Goal: Task Accomplishment & Management: Complete application form

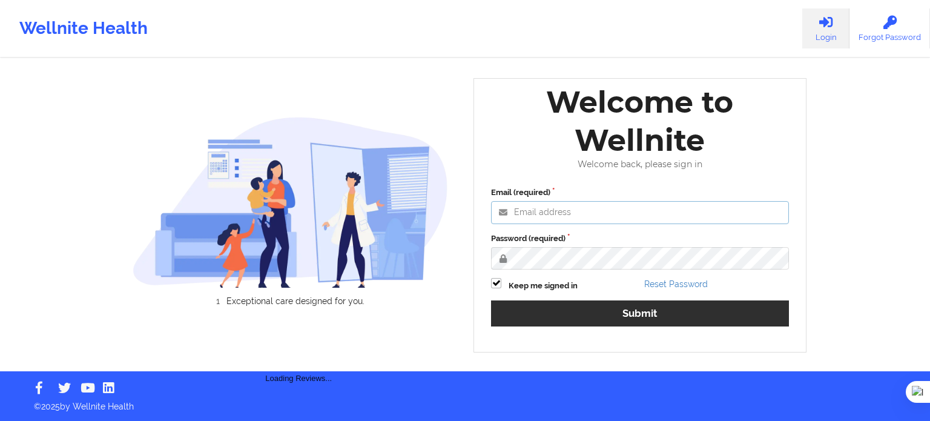
type input "[EMAIL_ADDRESS][DOMAIN_NAME]"
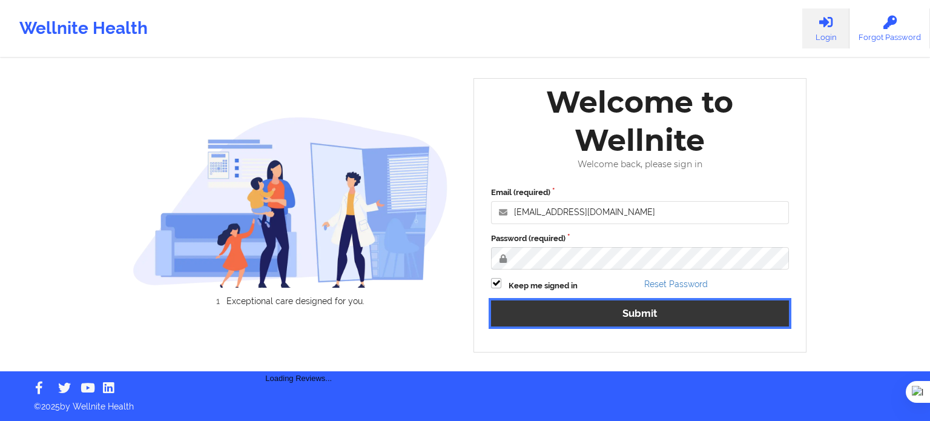
click at [616, 314] on button "Submit" at bounding box center [640, 313] width 298 height 26
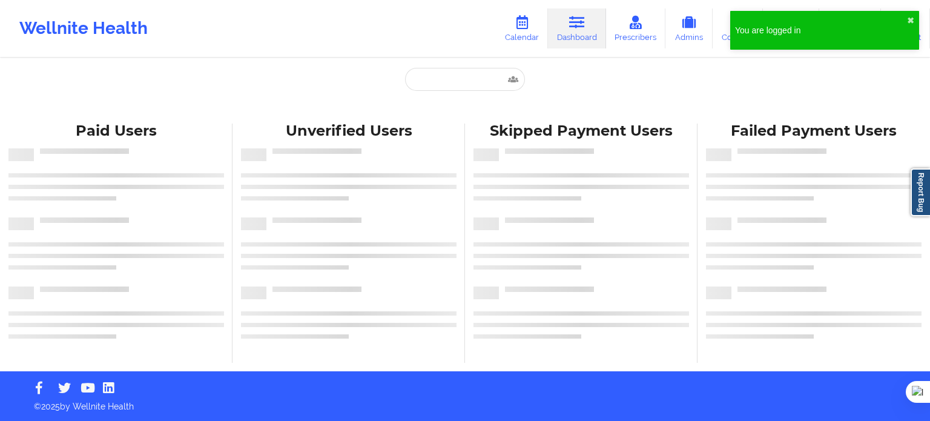
click at [910, 14] on div "You are logged in ✖︎" at bounding box center [824, 30] width 189 height 39
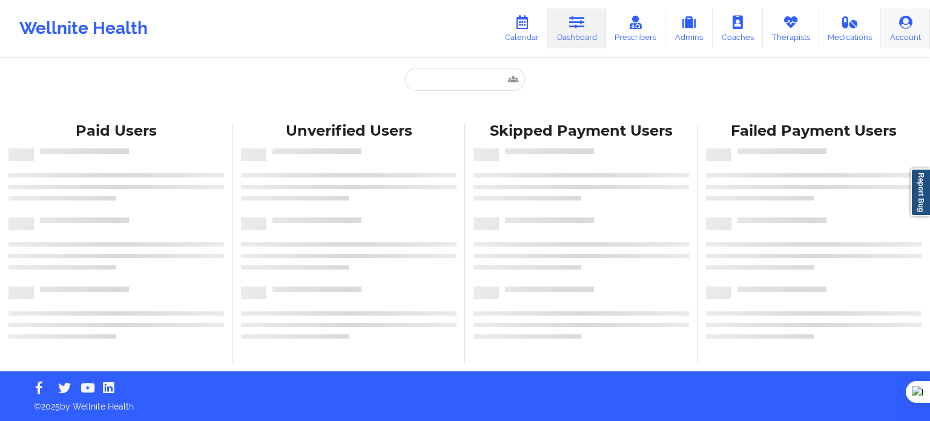
click at [904, 24] on icon at bounding box center [905, 22] width 16 height 13
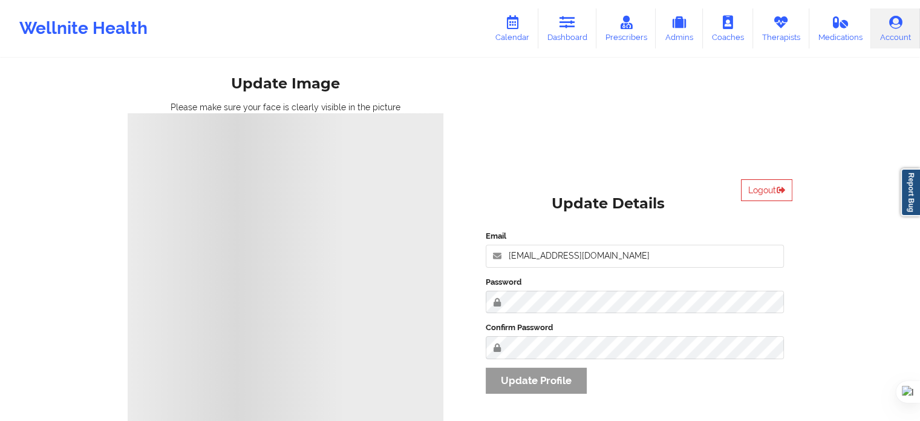
click at [639, 122] on div "Update Image Please make sure your face is clearly visible in the picture Uploa…" at bounding box center [460, 265] width 699 height 530
click at [507, 27] on icon at bounding box center [513, 22] width 16 height 13
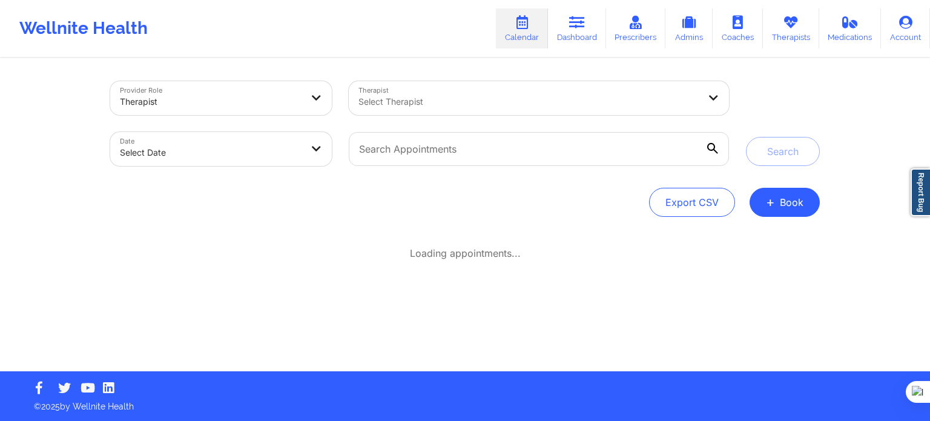
click at [274, 110] on div "Therapist" at bounding box center [211, 101] width 182 height 27
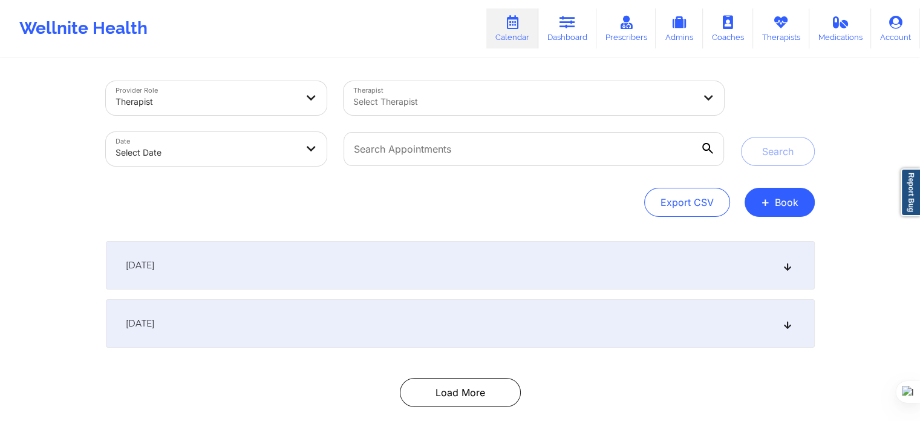
click at [243, 209] on div "Export CSV + Book" at bounding box center [460, 202] width 709 height 29
click at [226, 111] on div "Therapist" at bounding box center [207, 101] width 182 height 27
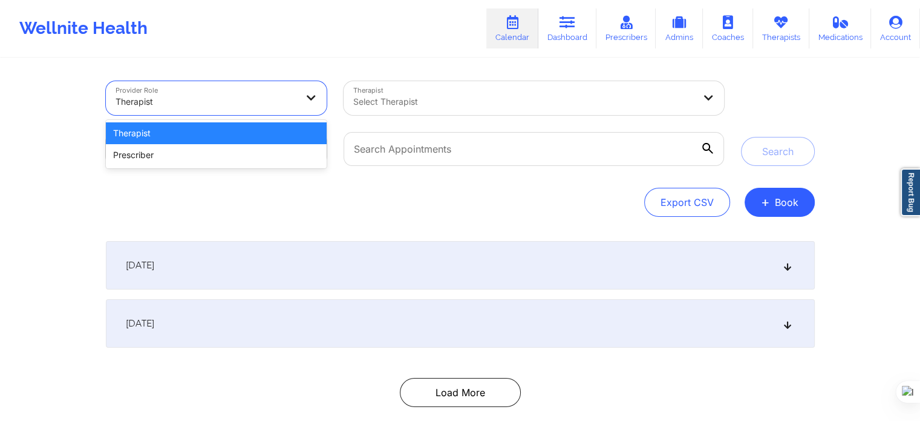
click at [198, 137] on div "Therapist" at bounding box center [216, 133] width 221 height 22
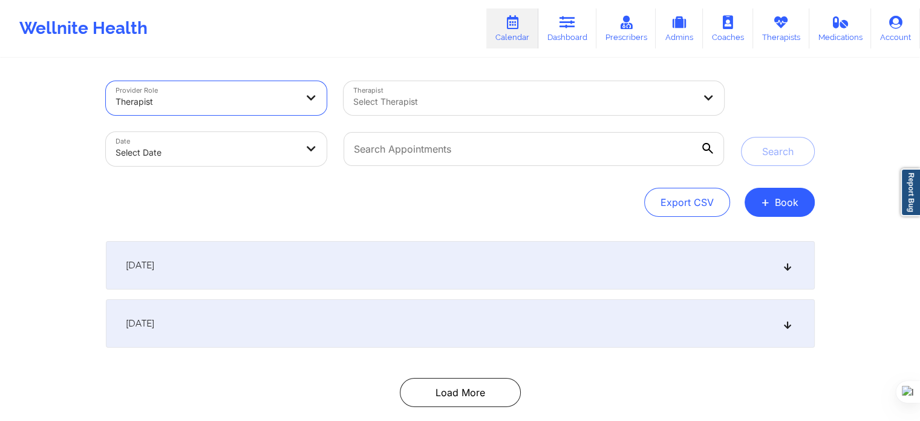
click at [383, 96] on div at bounding box center [523, 101] width 341 height 15
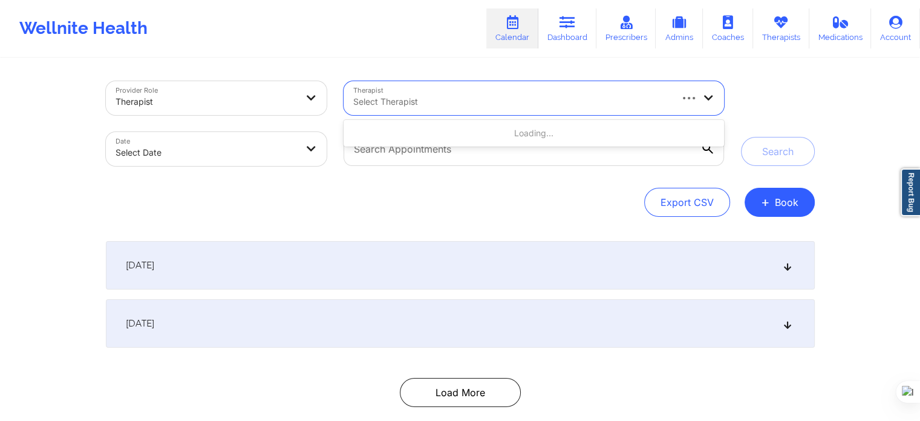
paste input "Fallon Coster"
type input "Fallon Coster"
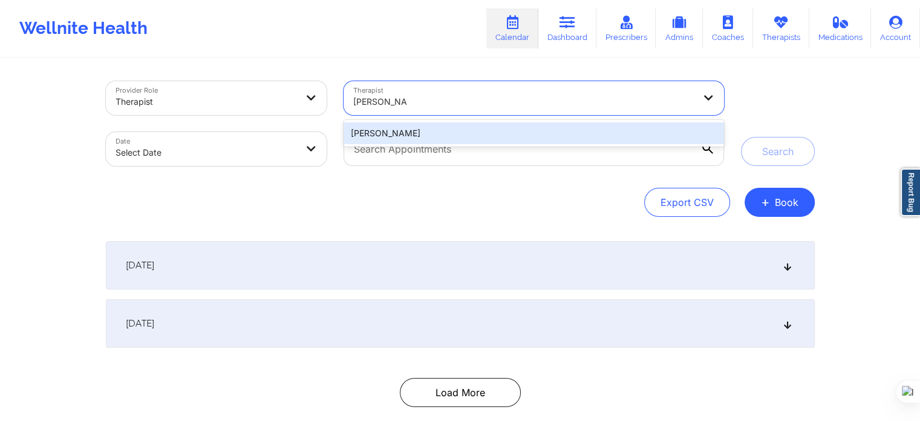
click at [393, 133] on div "Fallon Coster" at bounding box center [534, 133] width 380 height 22
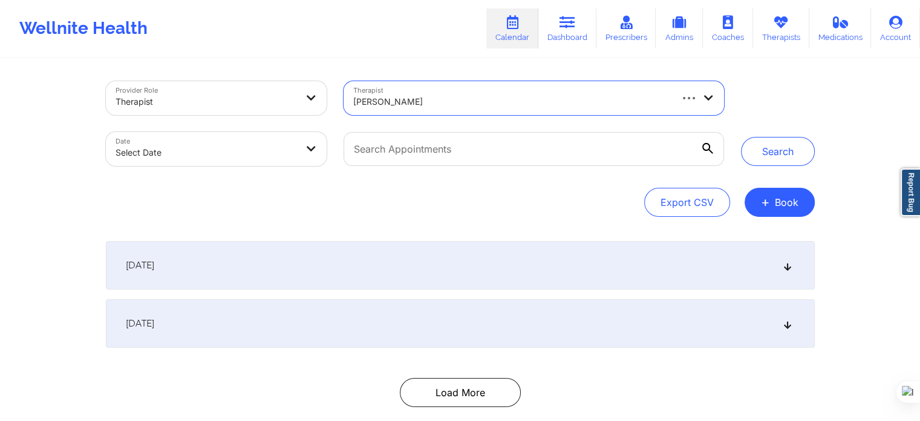
click at [255, 159] on body "Wellnite Health Calendar Dashboard Prescribers Admins Coaches Therapists Medica…" at bounding box center [460, 210] width 920 height 421
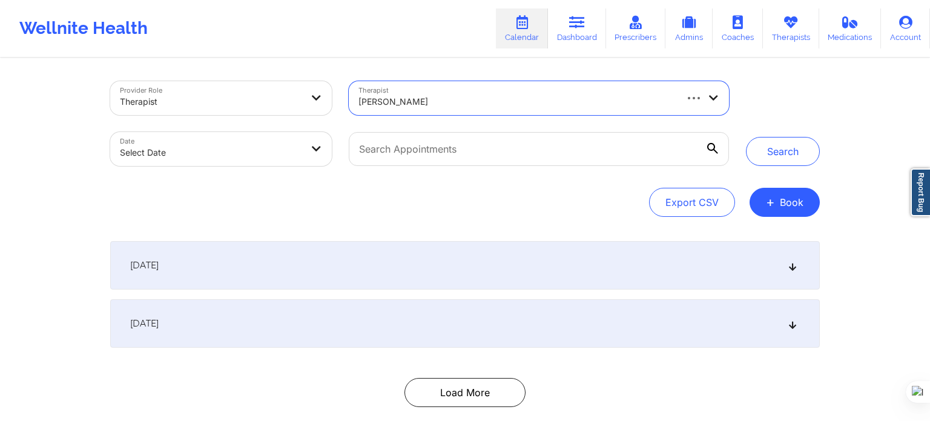
select select "2025-8"
select select "2025-9"
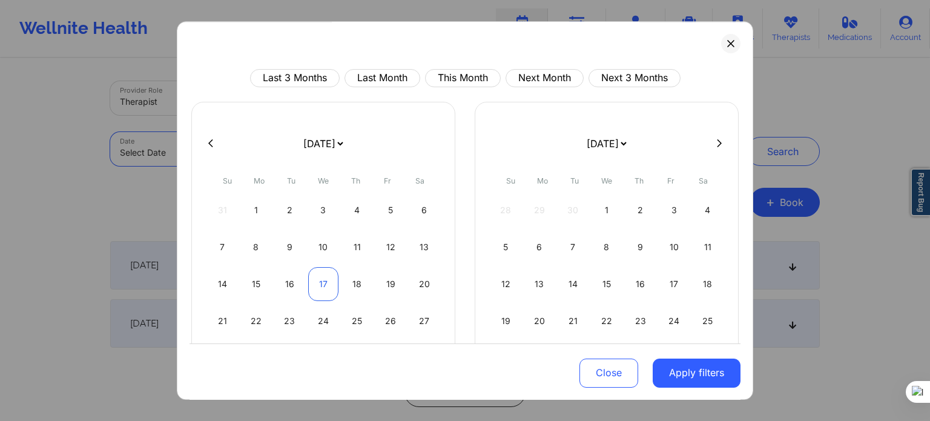
click at [317, 287] on div "17" at bounding box center [323, 284] width 31 height 34
select select "2025-8"
select select "2025-9"
select select "2025-8"
select select "2025-9"
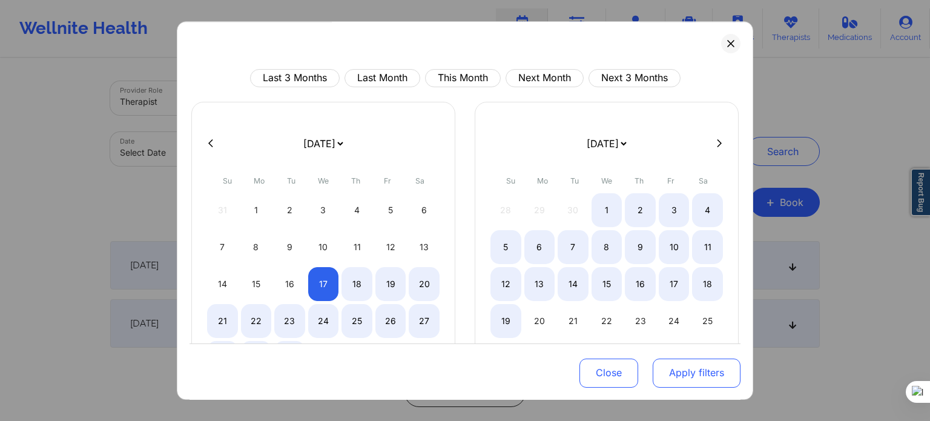
click at [687, 379] on button "Apply filters" at bounding box center [696, 372] width 88 height 29
click at [689, 378] on button "Apply filters" at bounding box center [696, 372] width 88 height 29
click at [675, 374] on button "Apply filters" at bounding box center [696, 372] width 88 height 29
select select "2025-8"
select select "2025-9"
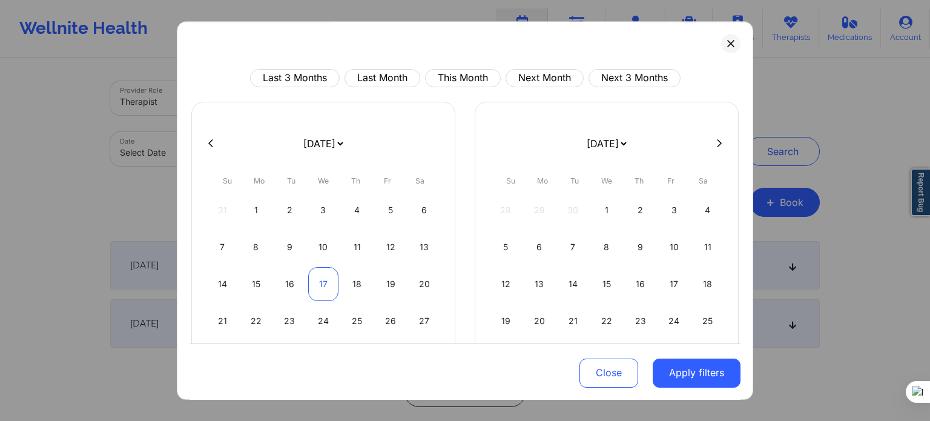
click at [329, 280] on div "17" at bounding box center [323, 284] width 31 height 34
select select "2025-8"
select select "2025-9"
click at [600, 371] on button "Close" at bounding box center [608, 372] width 59 height 29
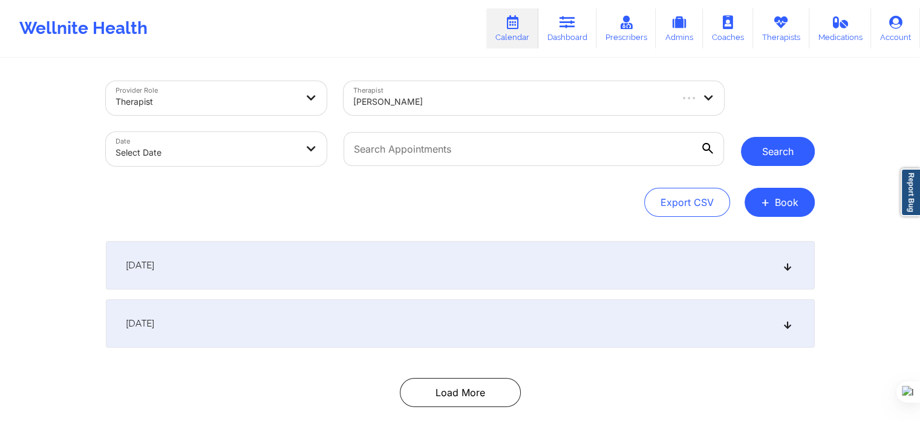
click at [769, 159] on button "Search" at bounding box center [778, 151] width 74 height 29
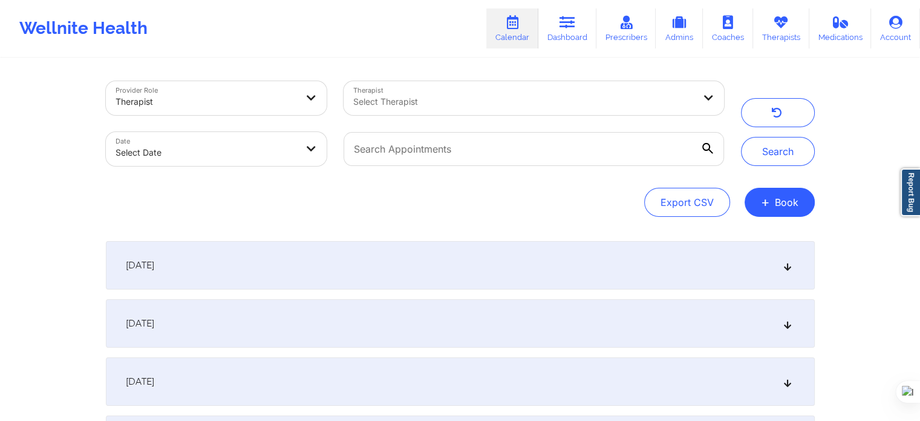
click at [274, 102] on div at bounding box center [207, 101] width 182 height 15
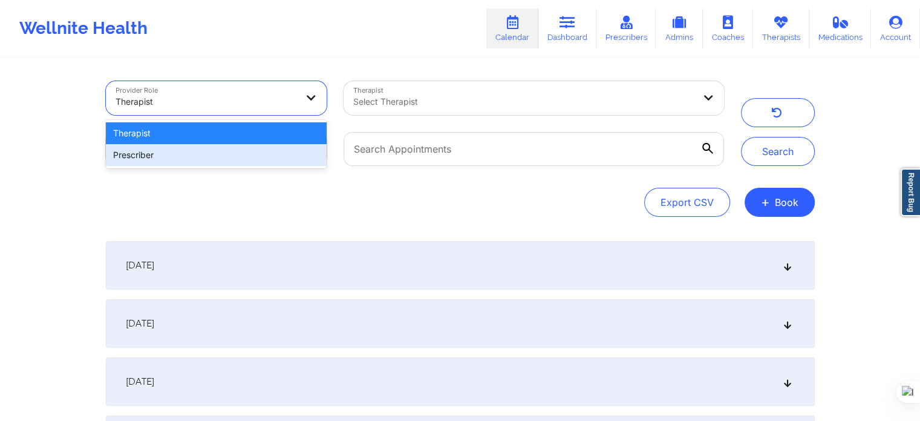
click at [245, 186] on div "Provider Role 2 results available. Use Up and Down to choose options, press Ent…" at bounding box center [460, 149] width 709 height 136
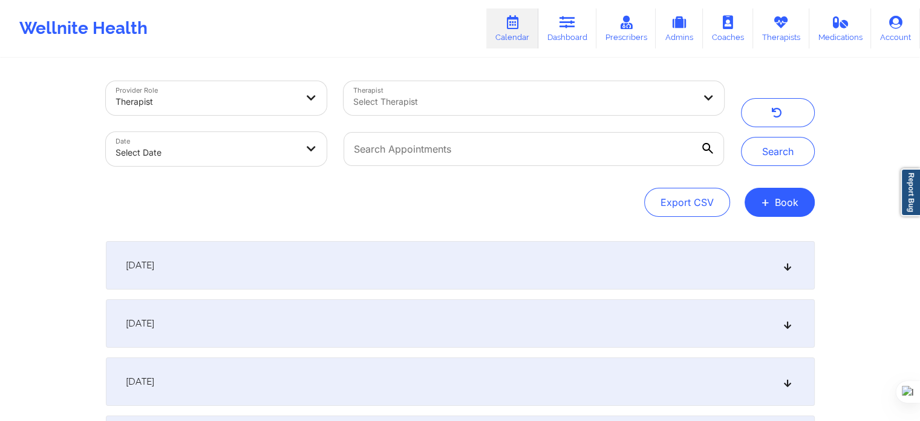
select select "2025-8"
select select "2025-9"
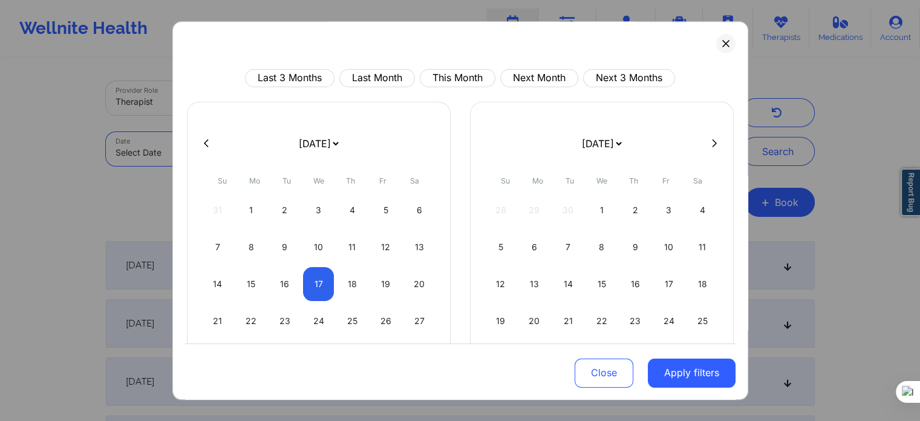
click at [256, 149] on body "Wellnite Health Calendar Dashboard Prescribers Admins Coaches Therapists Medica…" at bounding box center [460, 210] width 920 height 421
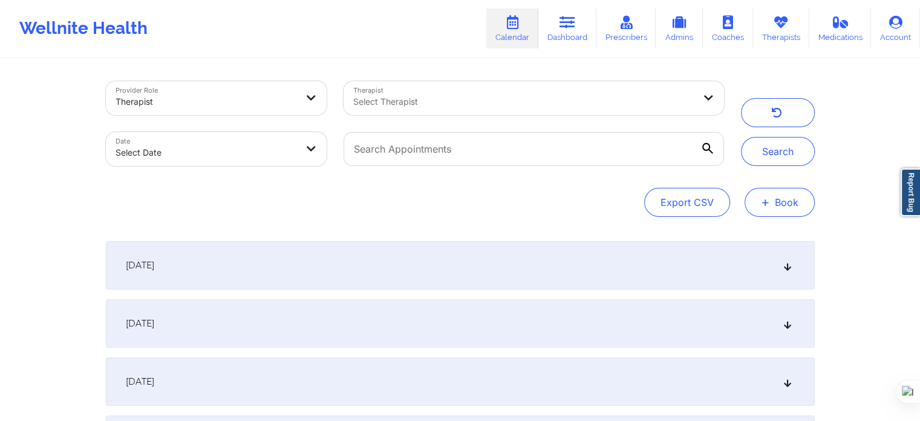
click at [781, 193] on button "+ Book" at bounding box center [780, 202] width 70 height 29
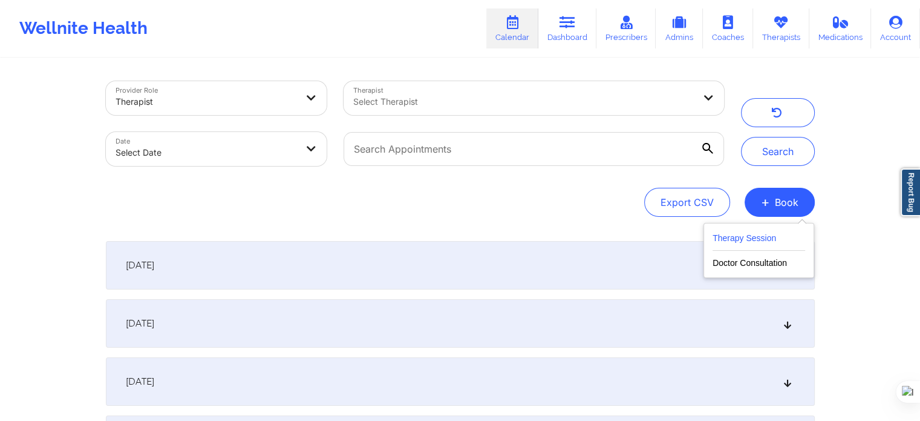
click at [761, 239] on button "Therapy Session" at bounding box center [759, 241] width 93 height 20
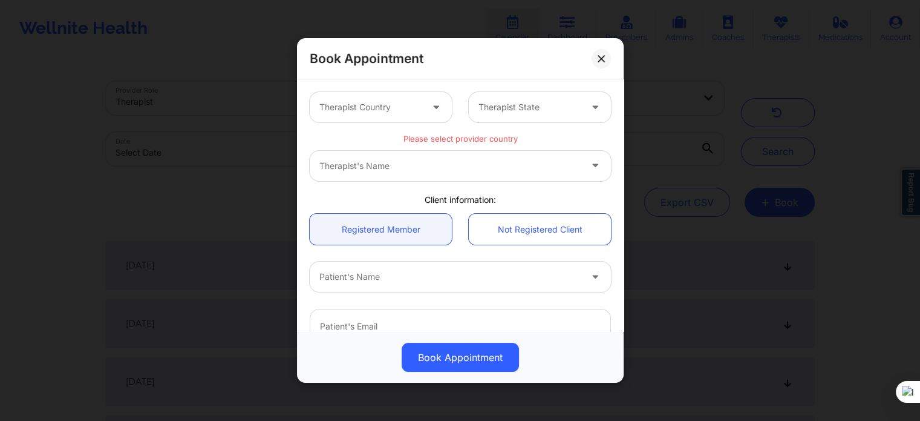
click at [391, 102] on div at bounding box center [371, 107] width 102 height 15
click at [387, 109] on div at bounding box center [371, 107] width 102 height 15
click at [405, 236] on link "Registered Member" at bounding box center [381, 229] width 142 height 31
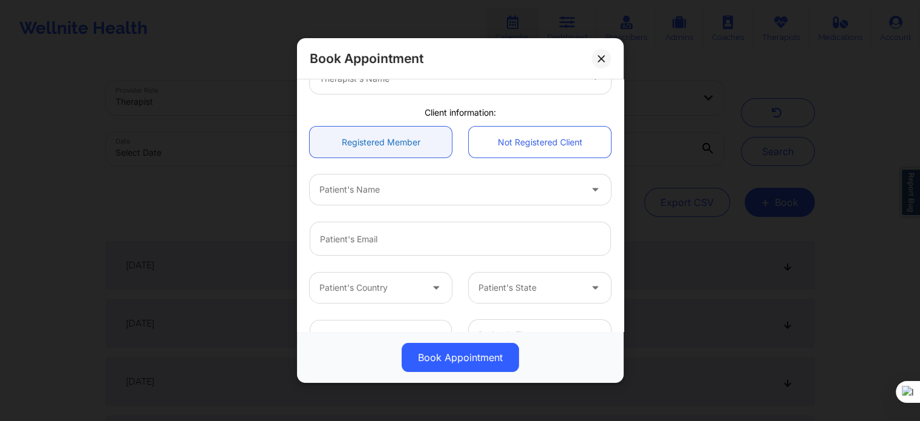
scroll to position [182, 0]
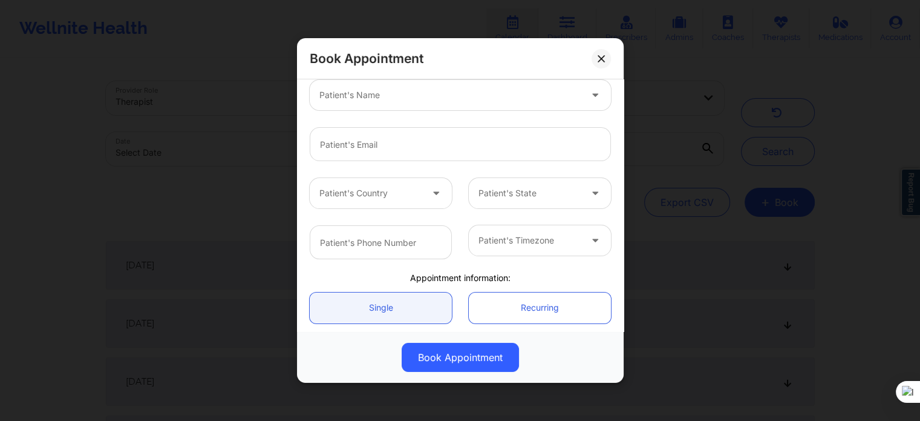
click at [391, 103] on div "Patient's Name" at bounding box center [446, 95] width 272 height 30
paste input "[PERSON_NAME]"
type input "[PERSON_NAME]"
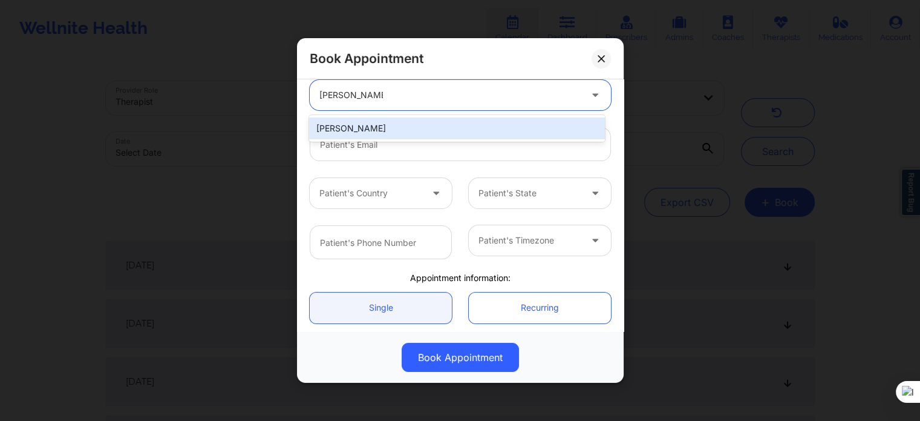
click at [431, 130] on div "[PERSON_NAME]" at bounding box center [456, 128] width 295 height 22
type input "[EMAIL_ADDRESS][DOMAIN_NAME]"
type input "[PHONE_NUMBER]"
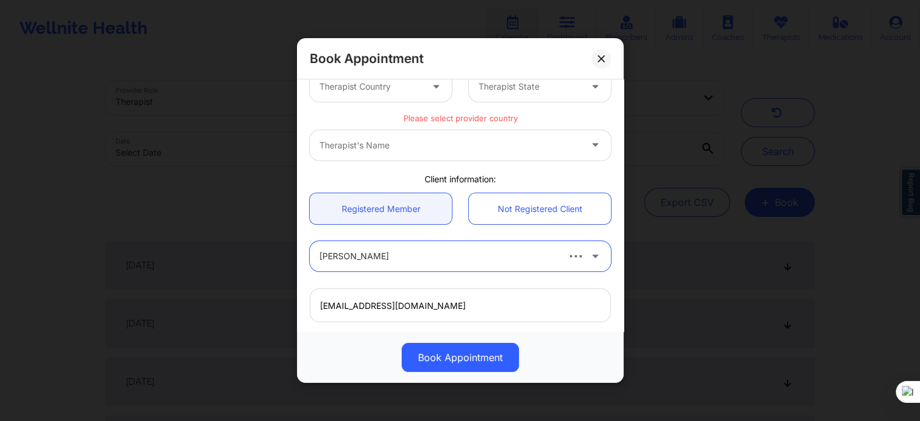
scroll to position [0, 0]
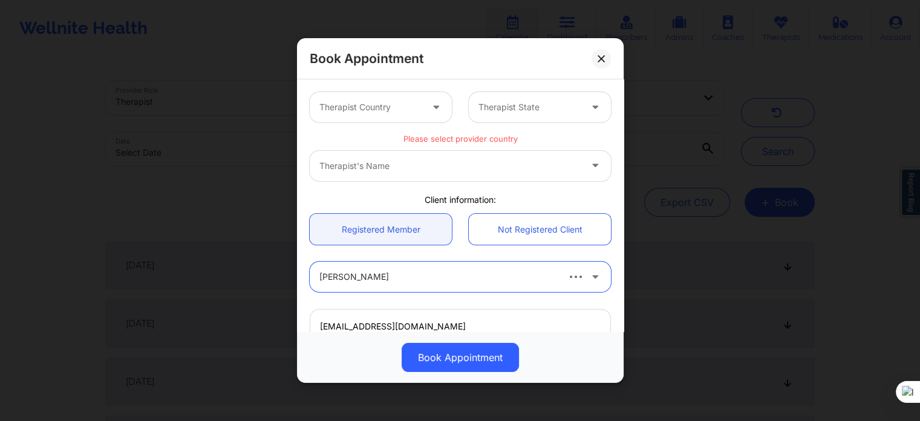
click at [582, 109] on div at bounding box center [596, 107] width 29 height 30
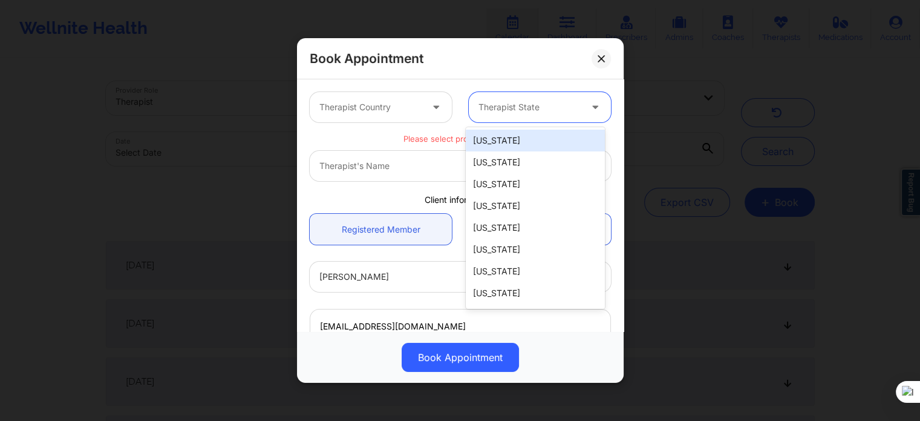
click at [405, 103] on div at bounding box center [371, 107] width 102 height 15
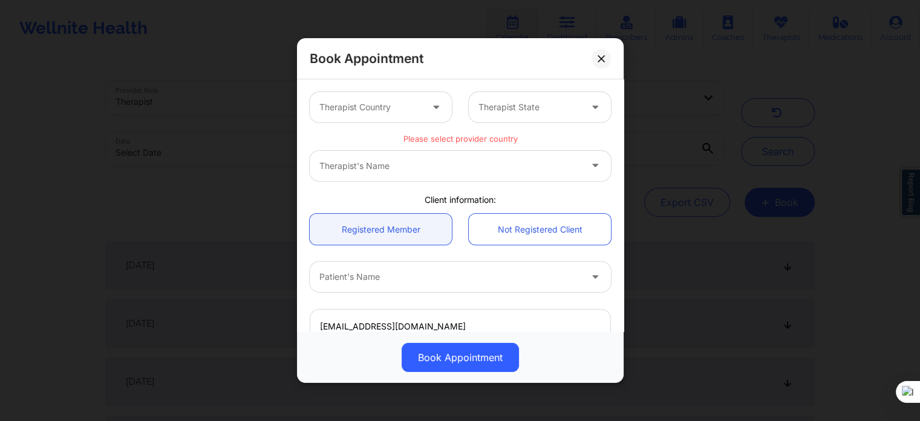
click at [450, 164] on div "Therapist's Name" at bounding box center [460, 166] width 301 height 30
click at [448, 166] on div "Therapist's Name" at bounding box center [460, 166] width 301 height 30
click at [382, 116] on div "Therapist Country" at bounding box center [366, 107] width 113 height 30
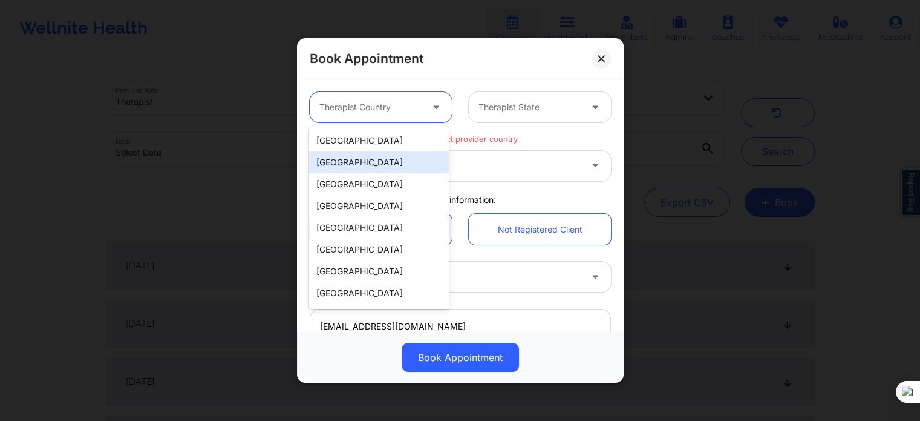
click at [381, 151] on div "[GEOGRAPHIC_DATA]" at bounding box center [378, 162] width 139 height 22
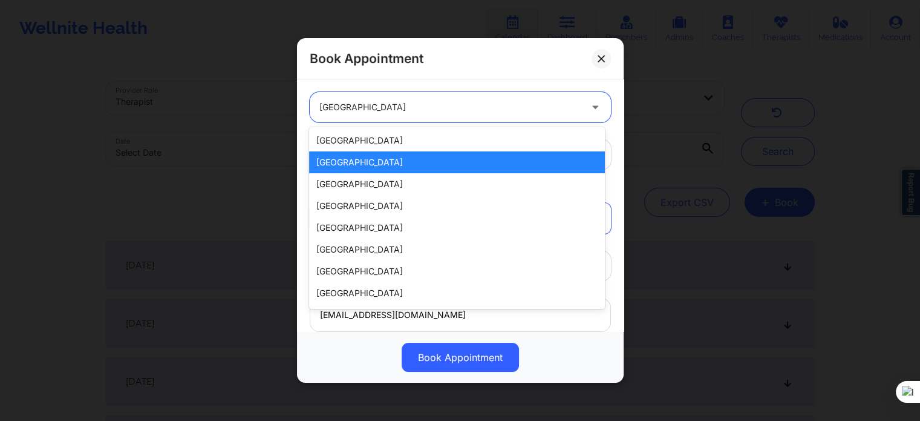
click at [378, 111] on div at bounding box center [450, 107] width 261 height 15
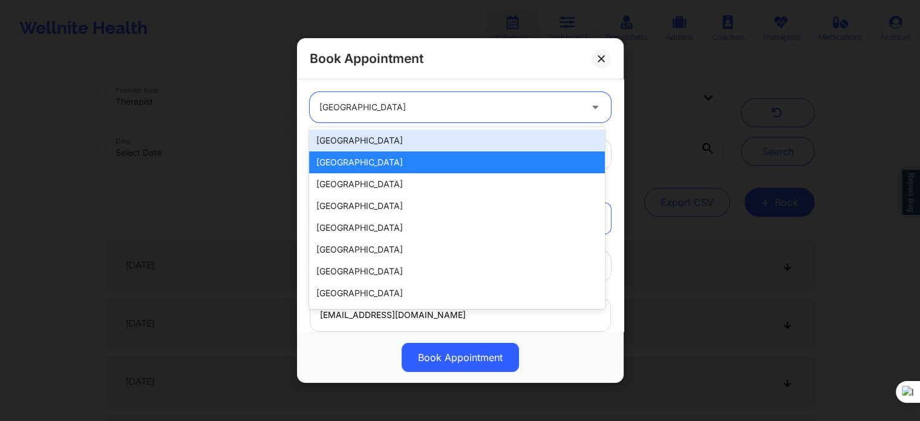
click at [373, 137] on div "[GEOGRAPHIC_DATA]" at bounding box center [456, 141] width 295 height 22
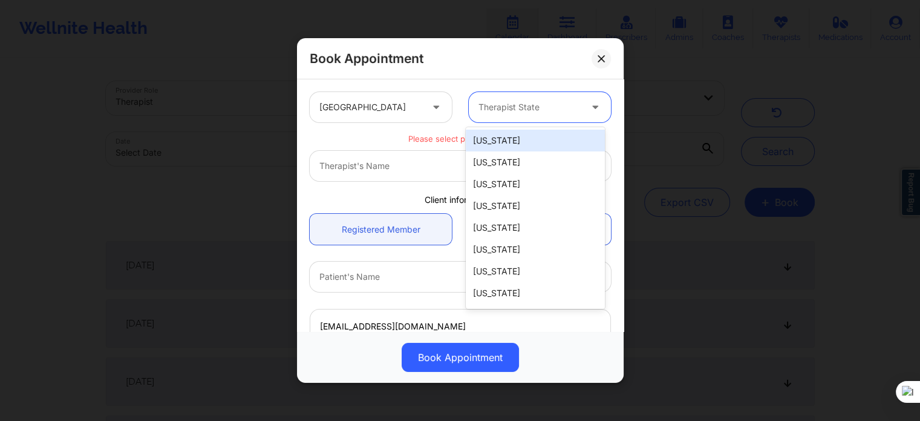
click at [528, 107] on div at bounding box center [530, 107] width 102 height 15
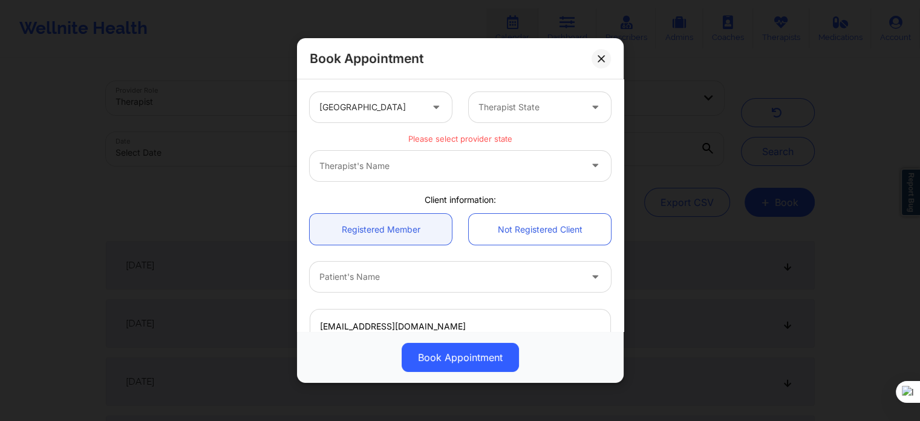
click at [412, 157] on div "Therapist's Name" at bounding box center [460, 166] width 301 height 30
click at [409, 162] on div "Therapist's Name" at bounding box center [460, 166] width 301 height 30
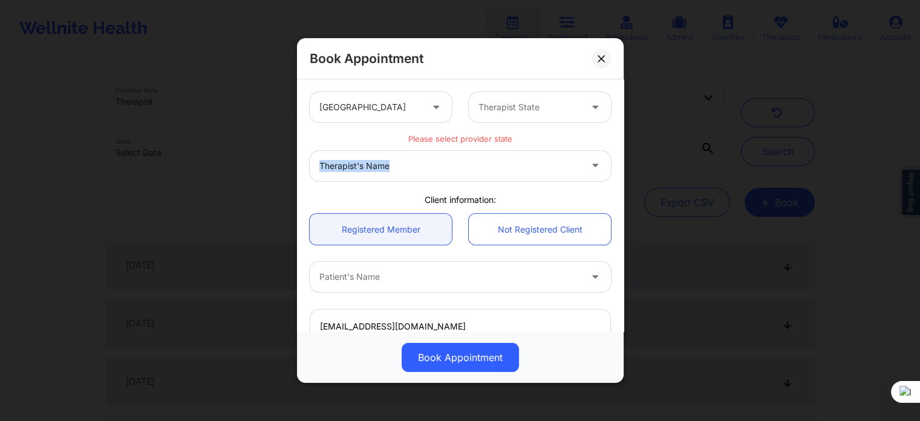
click at [409, 169] on div "Therapist's Name" at bounding box center [460, 166] width 301 height 30
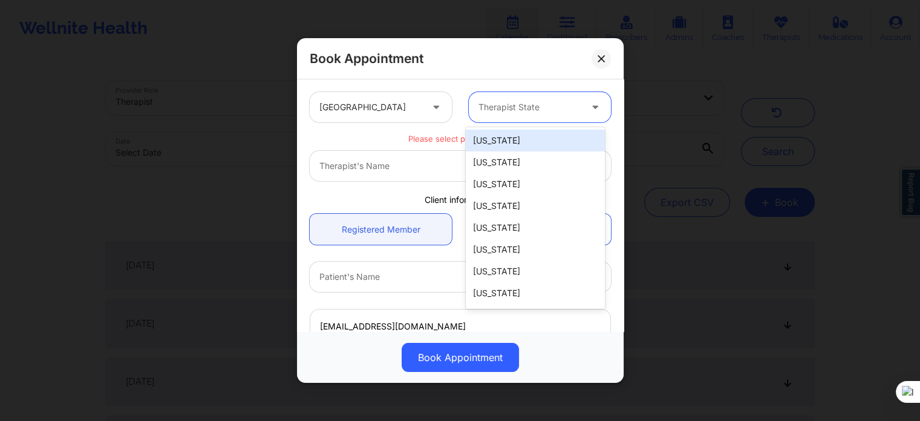
click at [554, 105] on div at bounding box center [530, 107] width 102 height 15
type input "new"
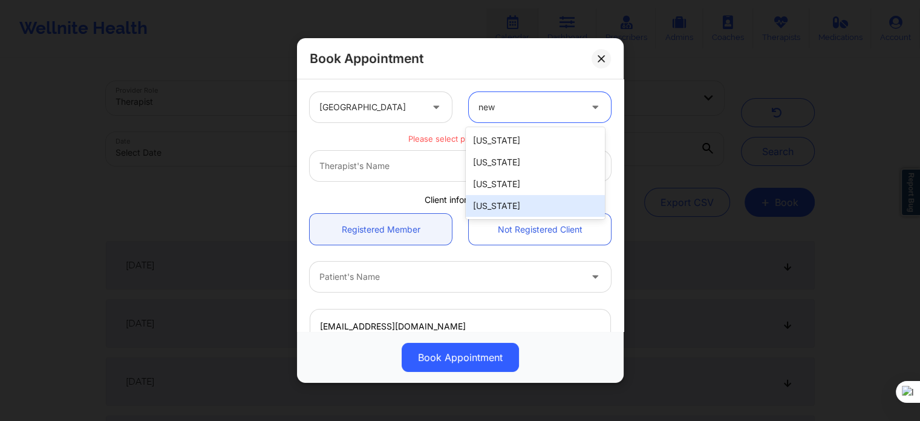
click at [501, 205] on div "[US_STATE]" at bounding box center [535, 206] width 139 height 22
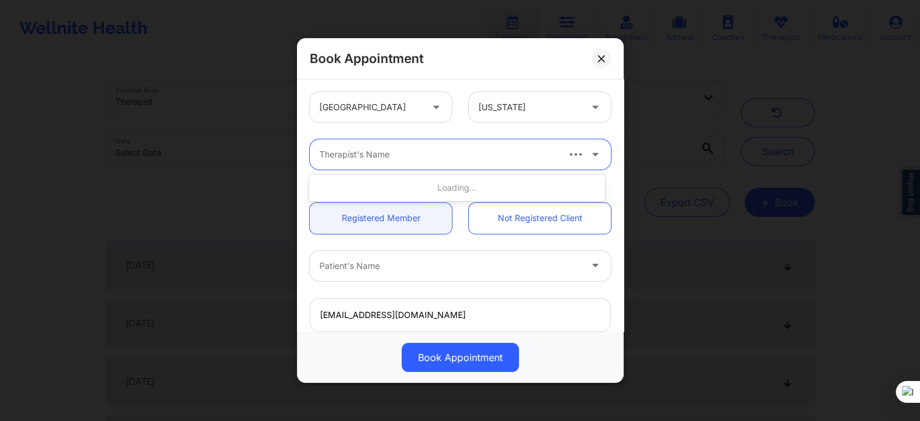
click at [467, 158] on div at bounding box center [438, 154] width 237 height 15
paste input "[PERSON_NAME]"
type input "[PERSON_NAME]"
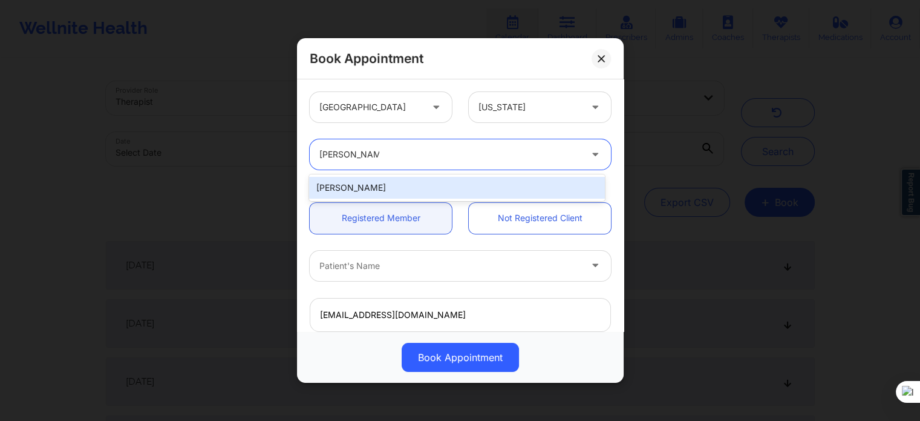
click at [412, 190] on div "[PERSON_NAME]" at bounding box center [456, 188] width 295 height 22
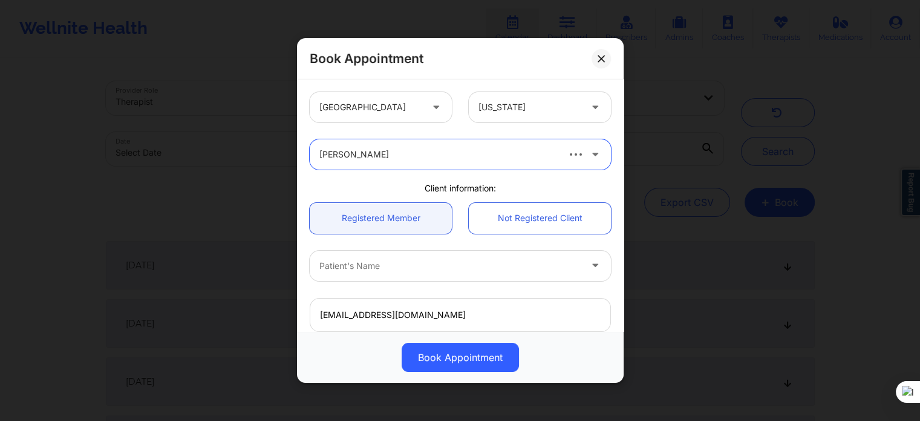
scroll to position [121, 0]
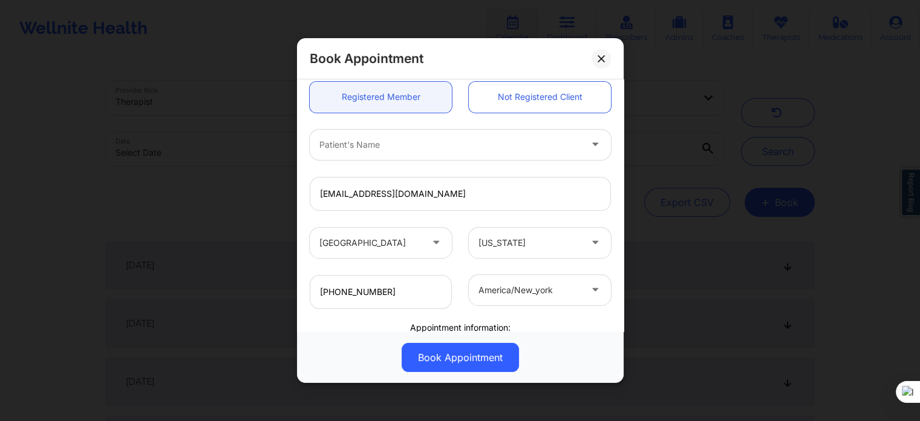
click at [389, 151] on div at bounding box center [450, 144] width 261 height 15
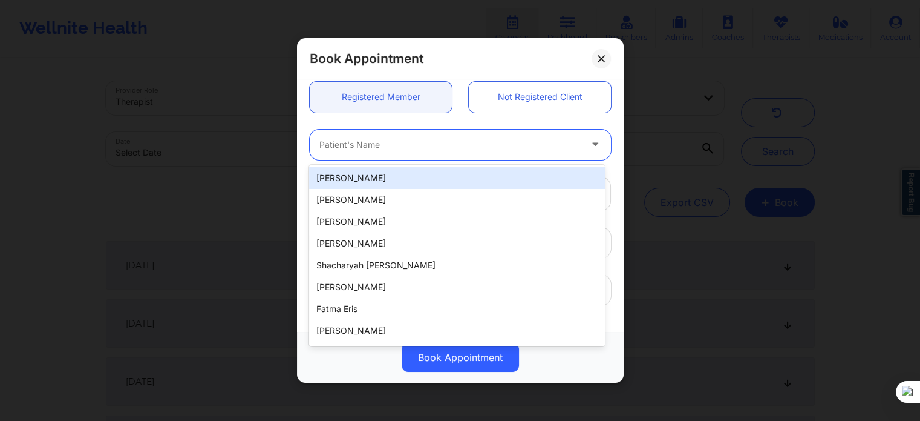
click at [384, 153] on div "Patient's Name" at bounding box center [446, 145] width 272 height 30
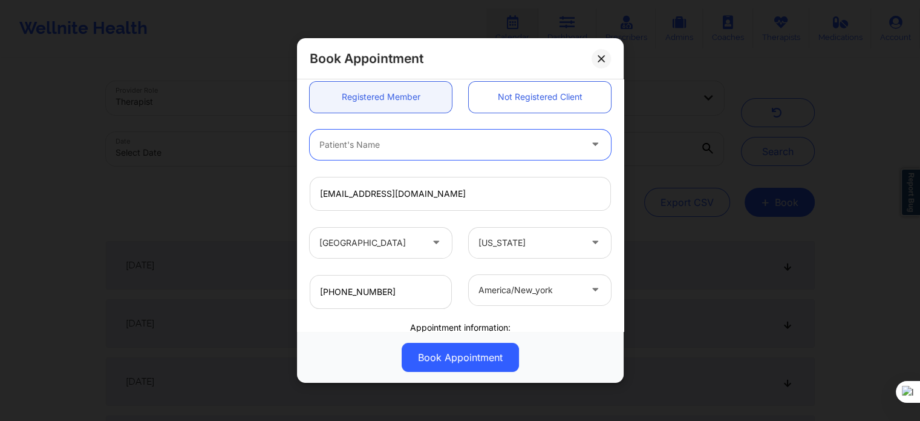
click at [384, 153] on div "Patient's Name" at bounding box center [446, 145] width 272 height 30
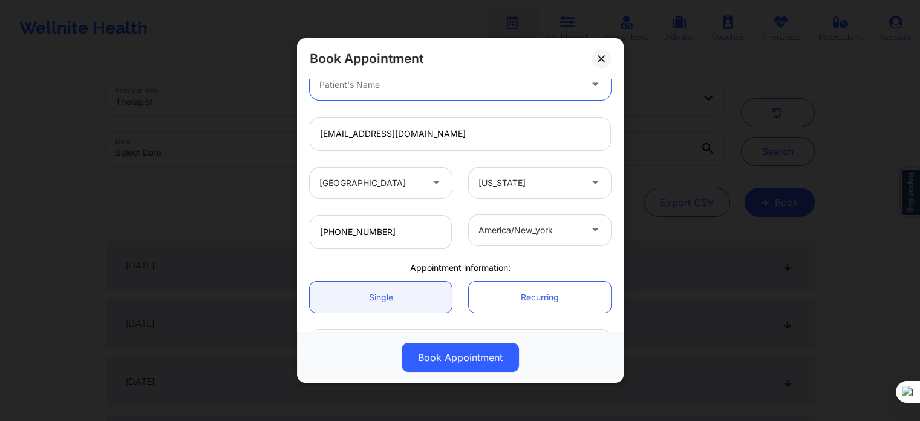
scroll to position [182, 0]
paste input "[PERSON_NAME]"
type input "[PERSON_NAME]"
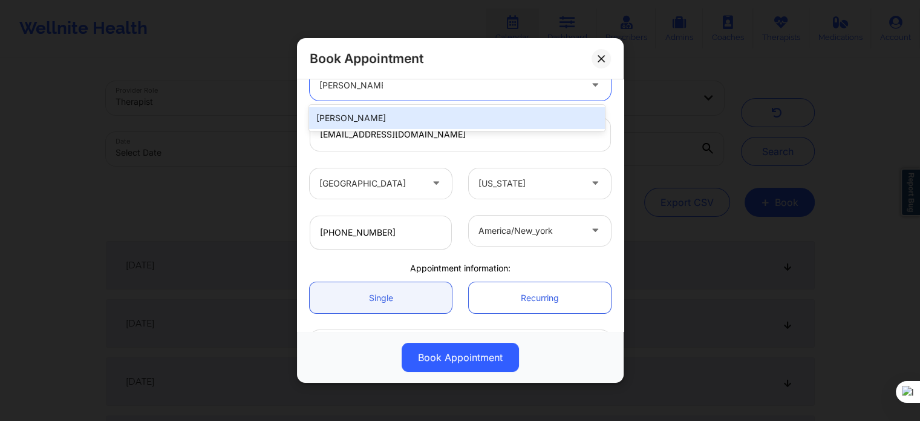
click at [385, 113] on div "[PERSON_NAME]" at bounding box center [456, 118] width 295 height 22
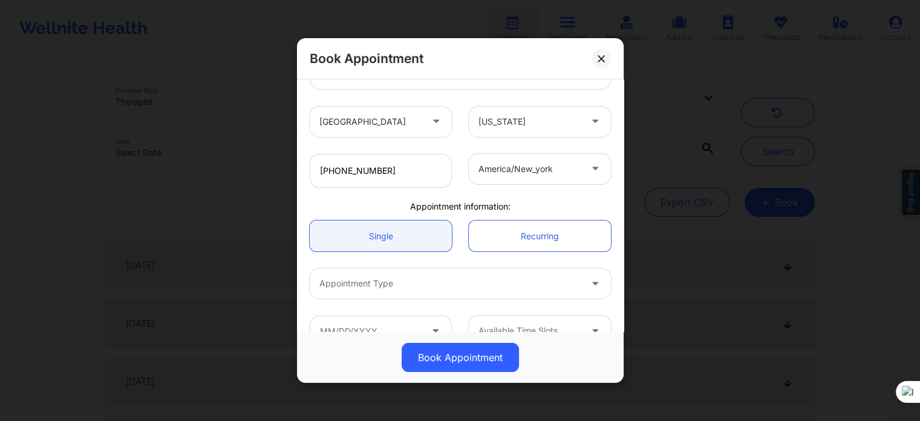
scroll to position [269, 0]
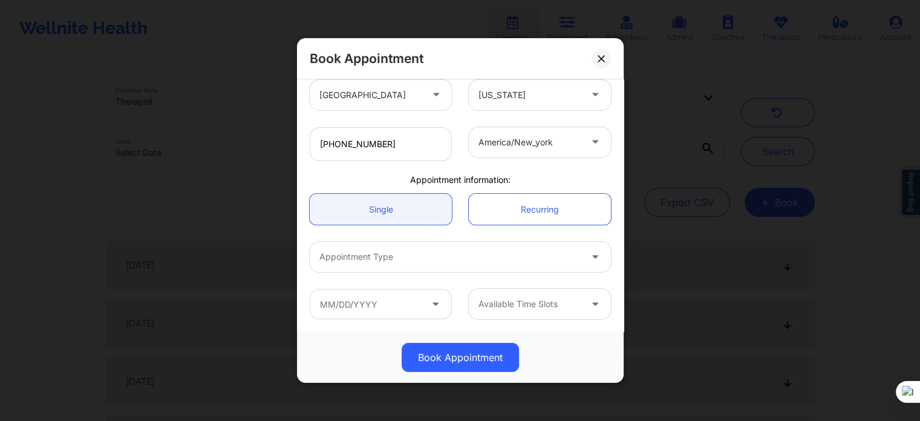
click at [450, 270] on div "Appointment Type" at bounding box center [446, 256] width 272 height 30
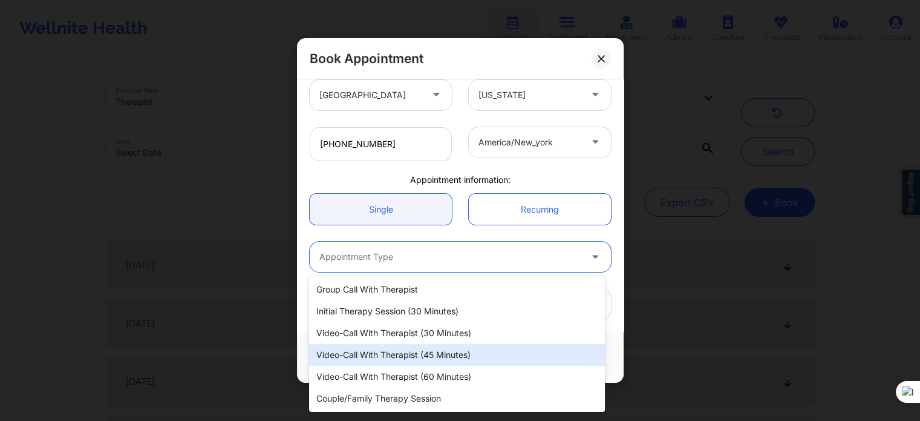
click at [396, 352] on div "Video-Call with Therapist (45 minutes)" at bounding box center [456, 355] width 295 height 22
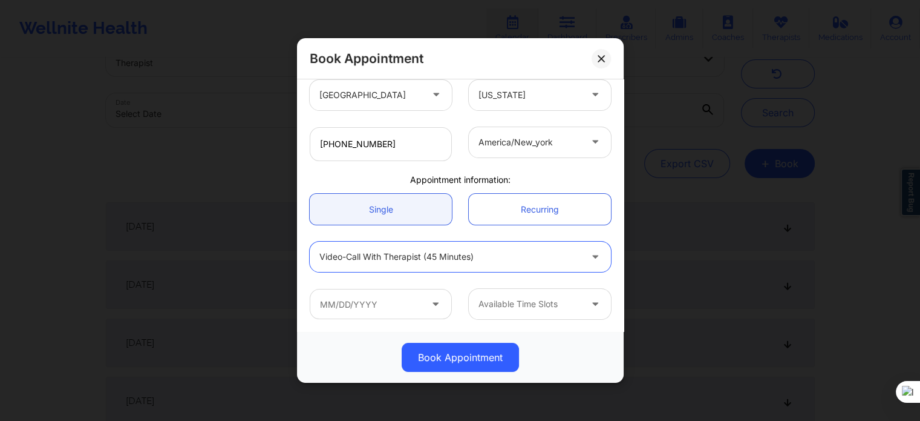
scroll to position [61, 0]
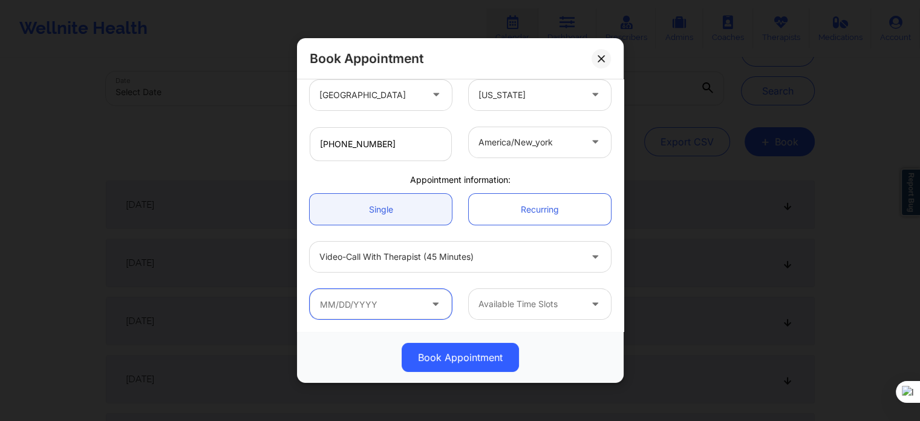
click at [412, 302] on input "text" at bounding box center [381, 304] width 142 height 30
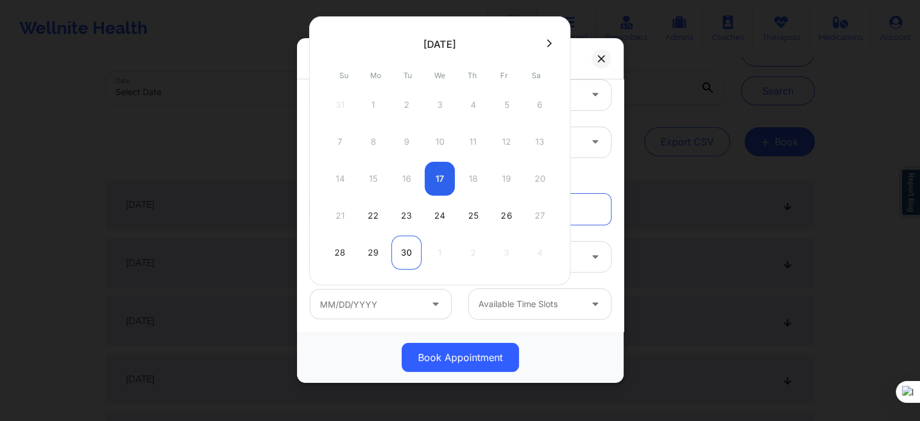
click at [402, 256] on div "30" at bounding box center [407, 252] width 30 height 34
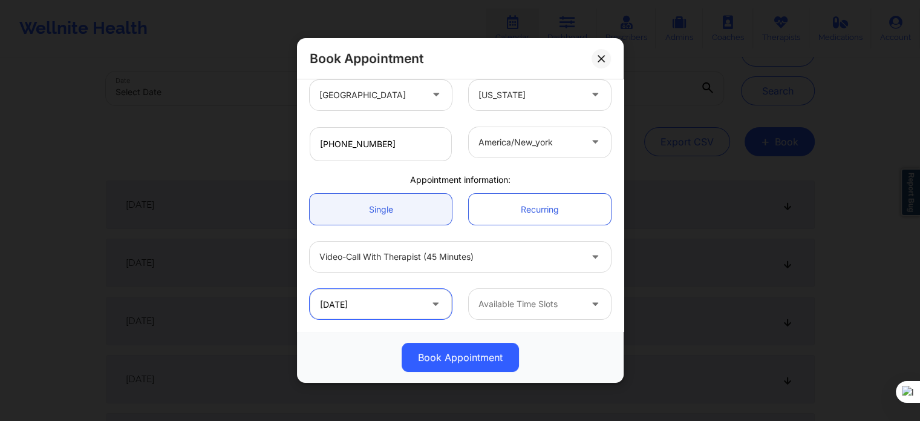
click at [410, 313] on input "[DATE]" at bounding box center [381, 304] width 142 height 30
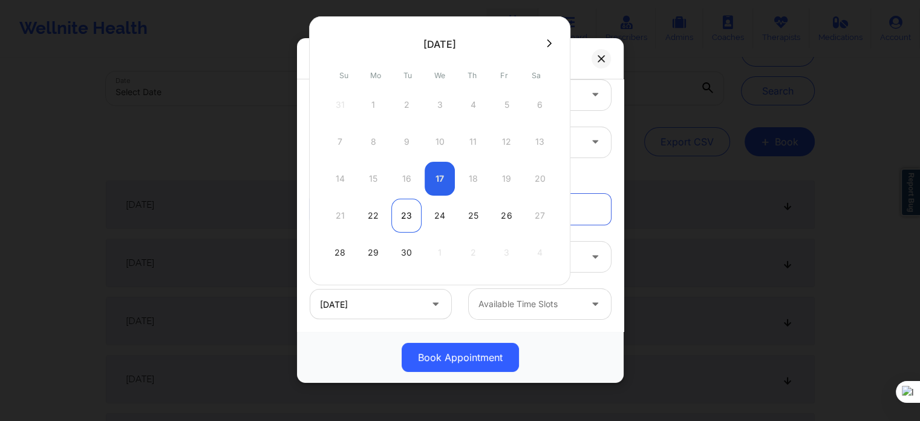
click at [402, 212] on div "23" at bounding box center [407, 215] width 30 height 34
type input "[DATE]"
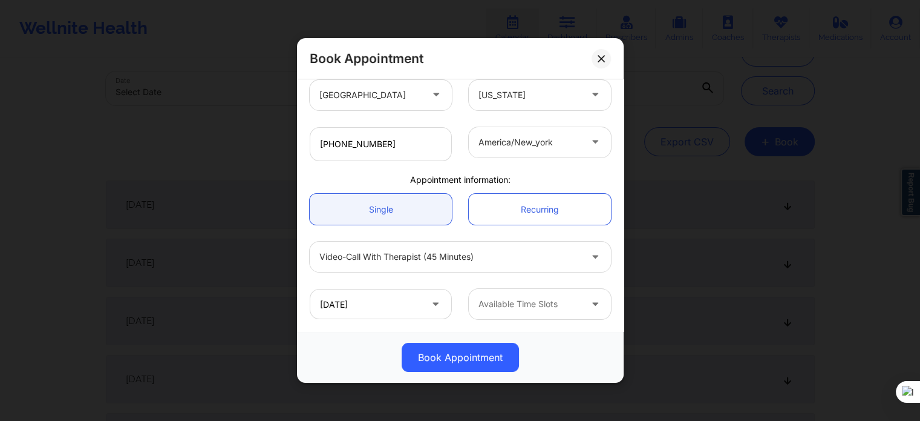
click at [518, 308] on div at bounding box center [530, 304] width 102 height 15
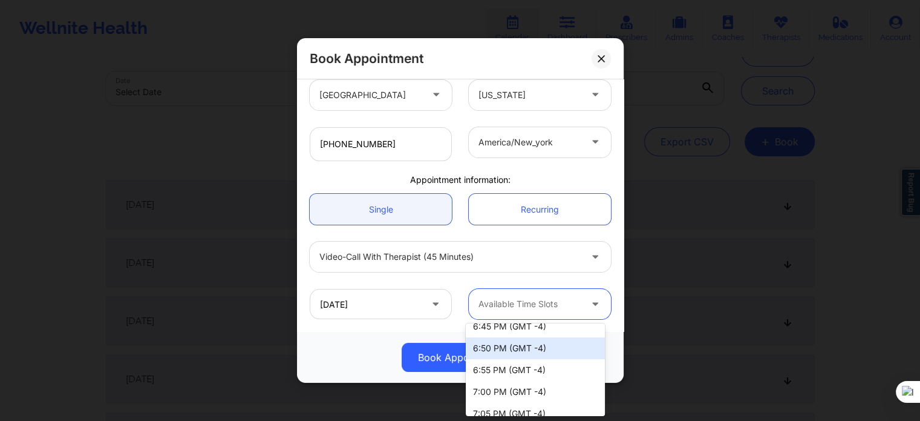
scroll to position [1271, 0]
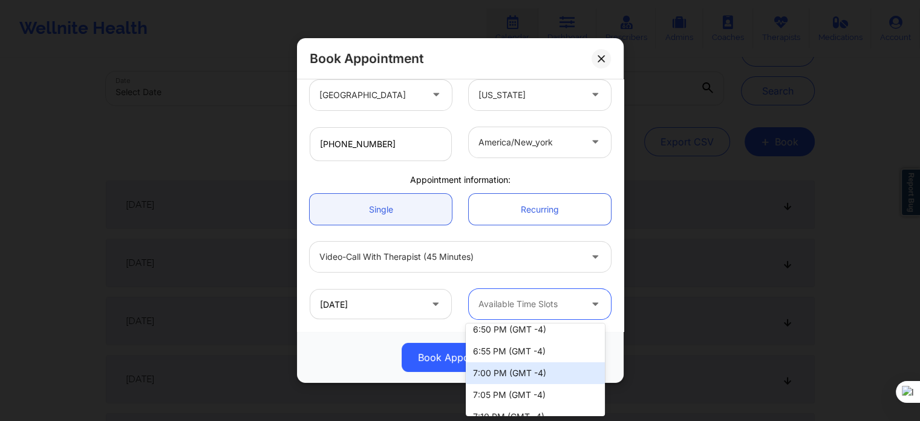
click at [511, 372] on div "7:00 PM (GMT -4)" at bounding box center [535, 373] width 139 height 22
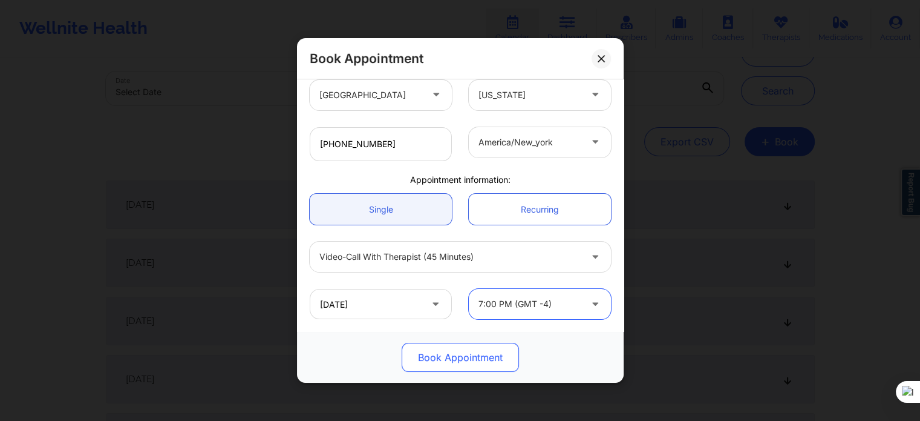
click at [455, 360] on button "Book Appointment" at bounding box center [460, 357] width 117 height 29
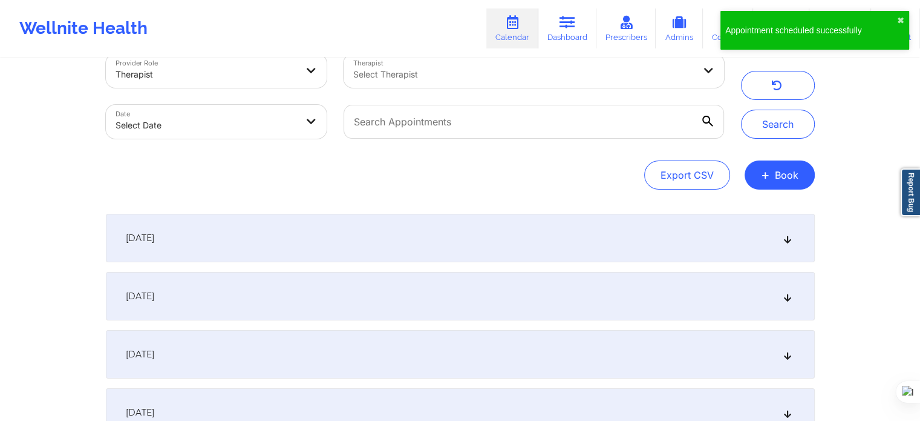
scroll to position [0, 0]
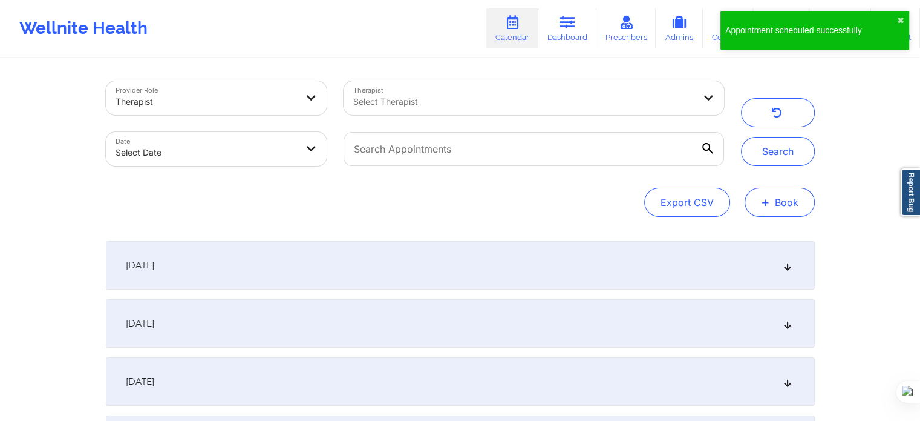
click at [783, 209] on button "+ Book" at bounding box center [780, 202] width 70 height 29
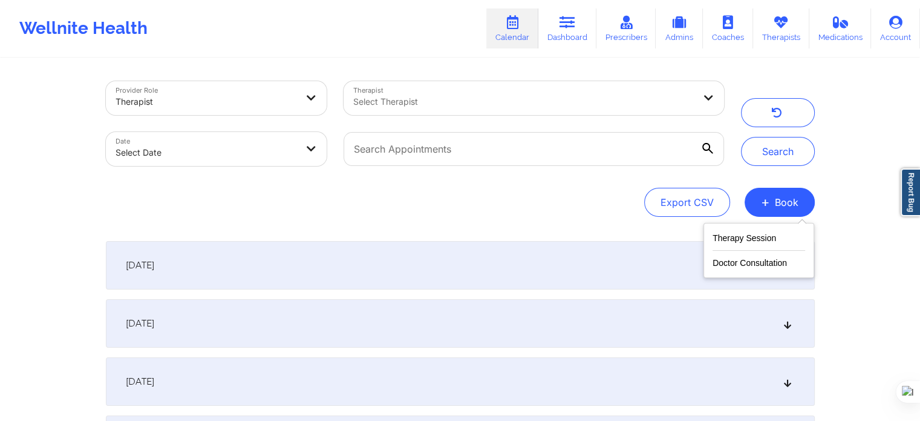
click at [754, 228] on div "Therapy Session Doctor Consultation" at bounding box center [759, 250] width 111 height 55
click at [750, 232] on button "Therapy Session" at bounding box center [759, 241] width 93 height 20
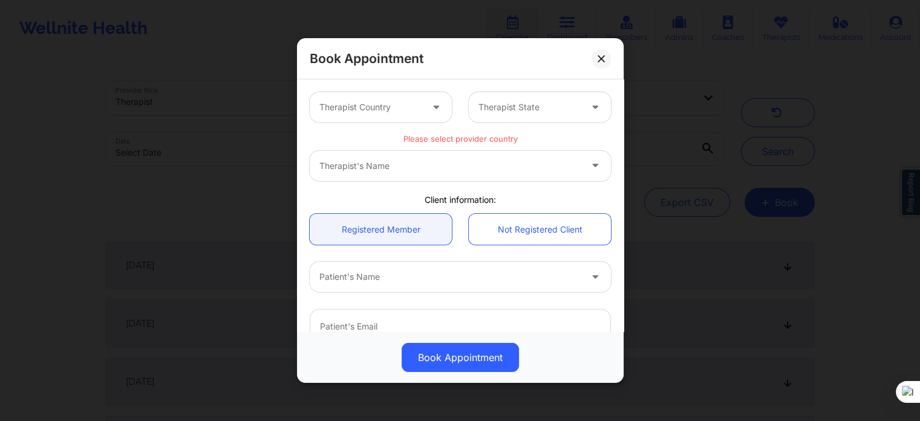
click at [377, 166] on div "Therapist's Name" at bounding box center [460, 166] width 301 height 30
click at [366, 273] on div at bounding box center [450, 276] width 261 height 15
click at [366, 275] on div at bounding box center [438, 276] width 237 height 15
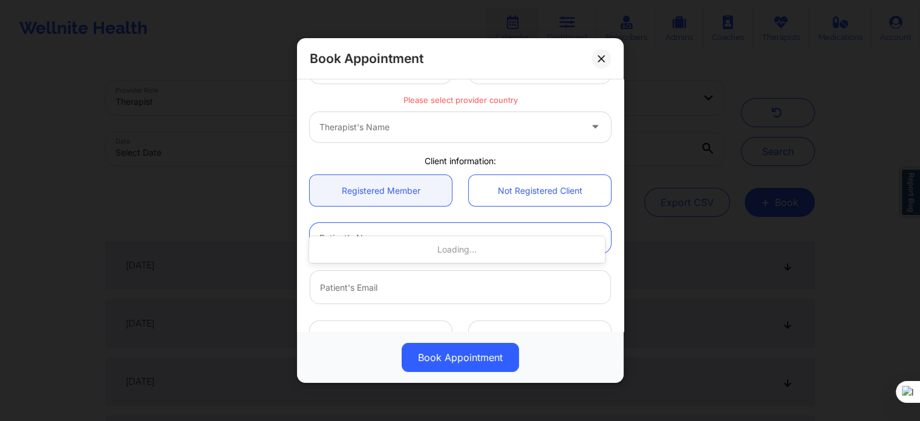
scroll to position [61, 0]
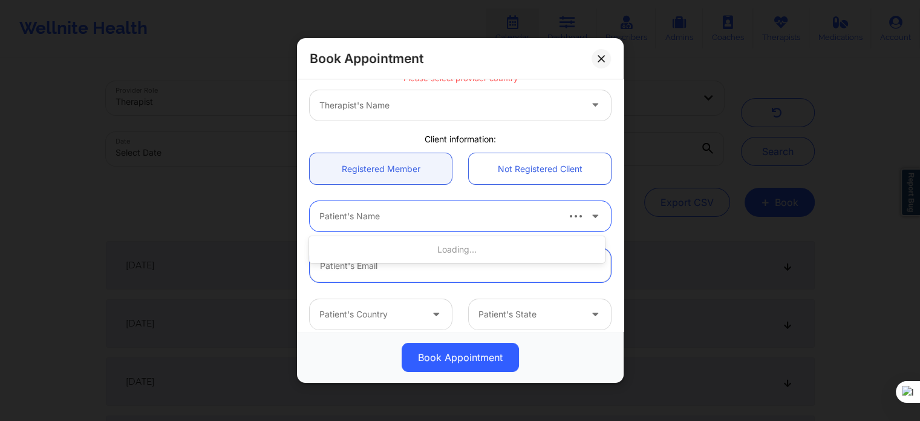
click at [374, 271] on input "email" at bounding box center [460, 265] width 301 height 34
type input "[EMAIL_ADDRESS][DOMAIN_NAME]"
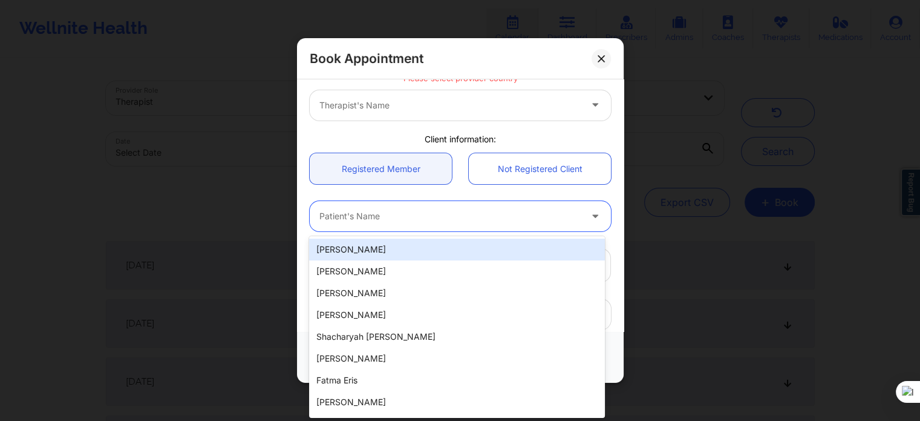
click at [379, 218] on div at bounding box center [450, 216] width 261 height 15
paste input "a"
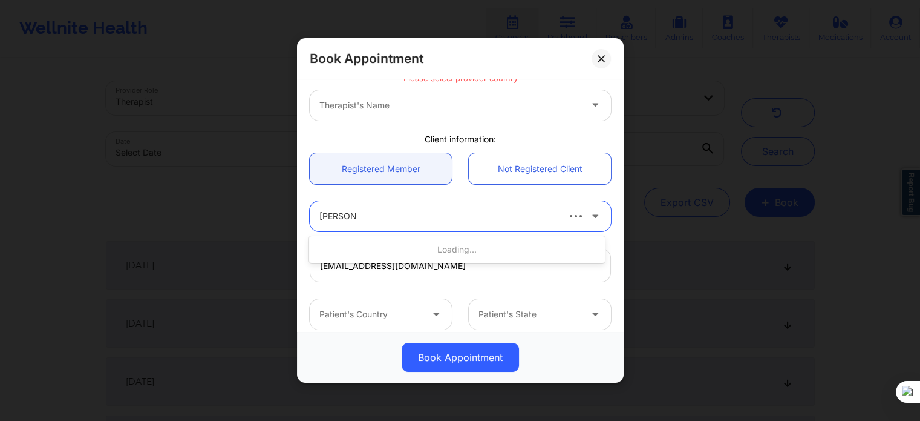
type input "[PERSON_NAME]"
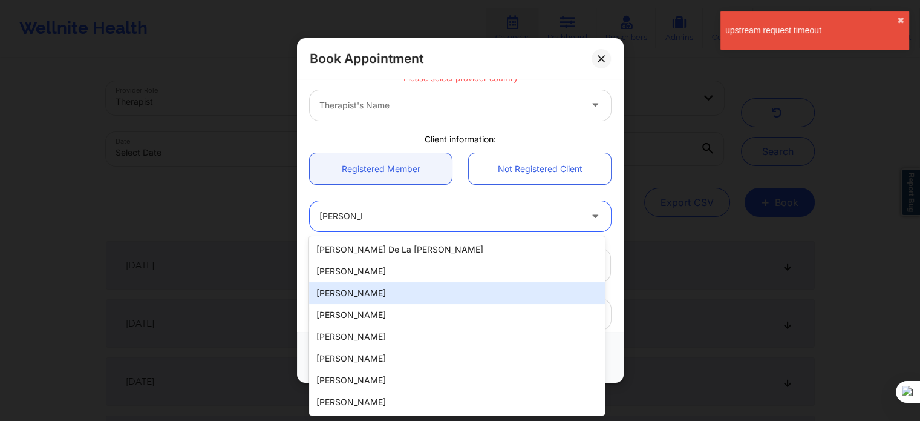
click at [366, 290] on div "[PERSON_NAME]" at bounding box center [456, 293] width 295 height 22
type input "[PHONE_NUMBER]"
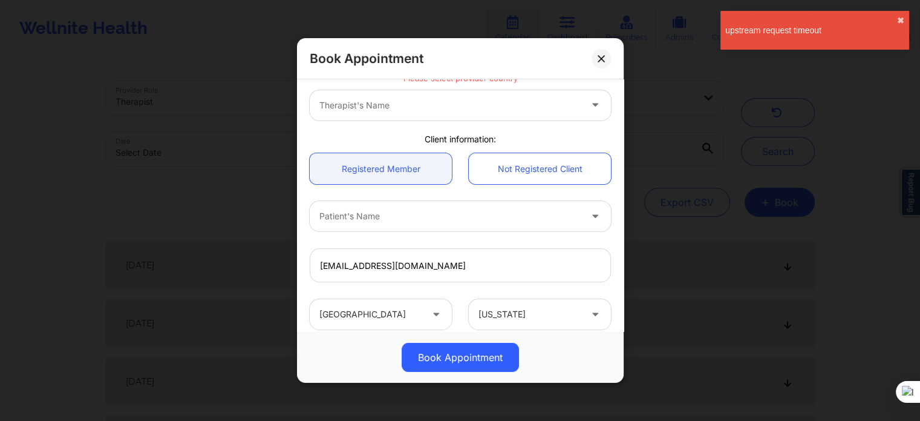
click at [691, 283] on div "Book Appointment Therapist Country Therapist State Please select provider count…" at bounding box center [460, 210] width 920 height 421
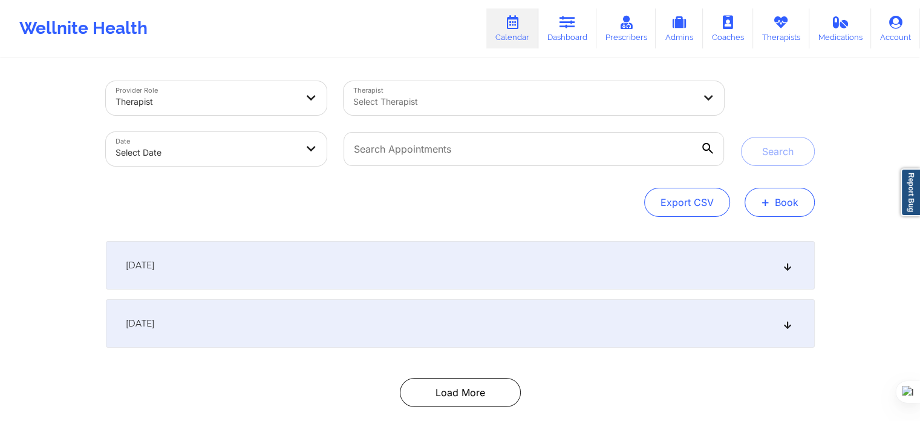
click at [758, 203] on button "+ Book" at bounding box center [780, 202] width 70 height 29
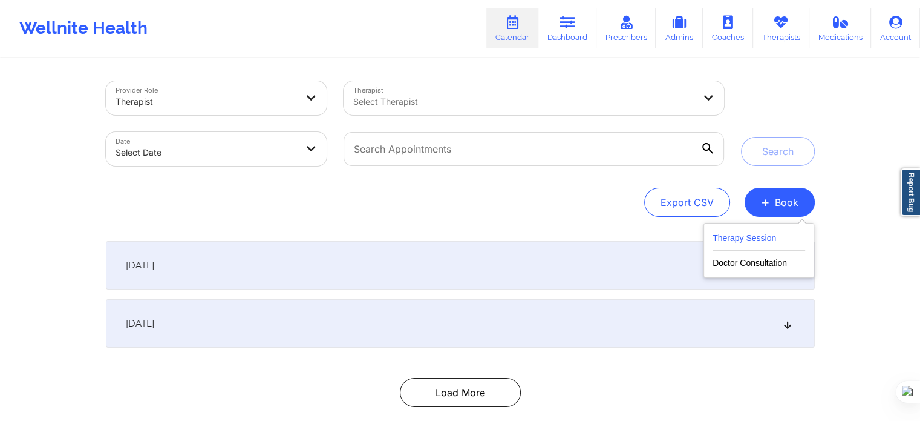
click at [738, 236] on button "Therapy Session" at bounding box center [759, 241] width 93 height 20
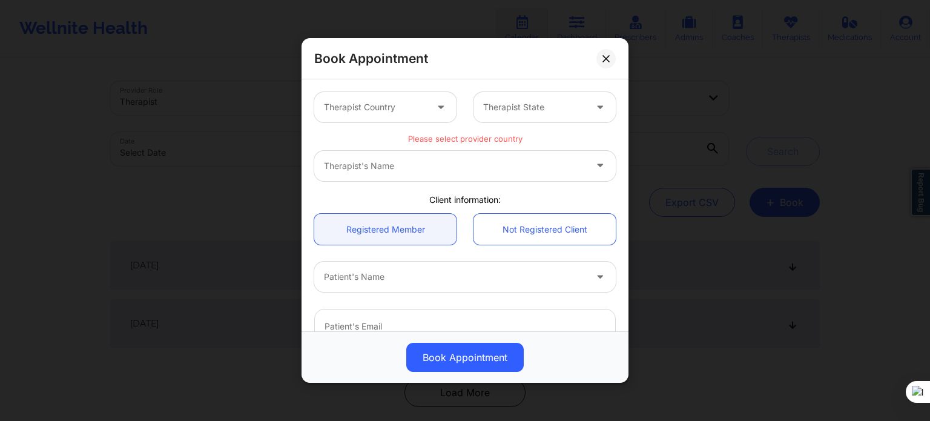
click at [439, 177] on div "Therapist's Name" at bounding box center [464, 166] width 301 height 30
click at [403, 275] on div at bounding box center [454, 276] width 261 height 15
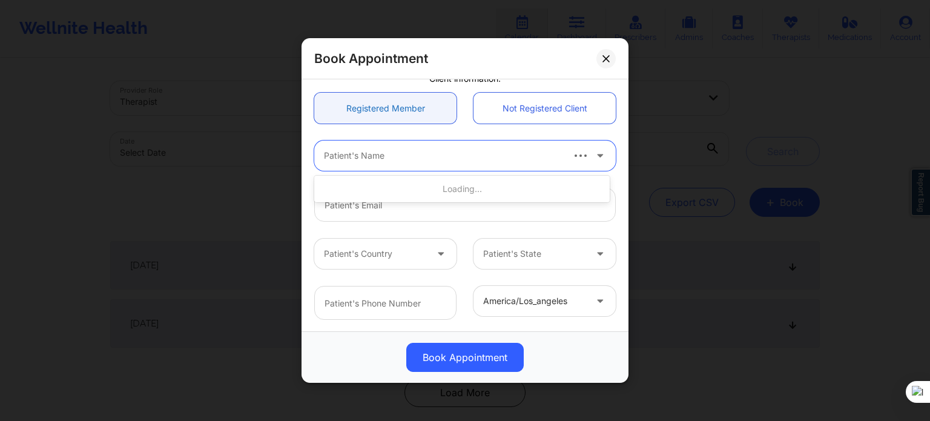
click at [402, 114] on link "Registered Member" at bounding box center [385, 108] width 142 height 31
click at [401, 164] on div "Patient's Name" at bounding box center [450, 155] width 272 height 30
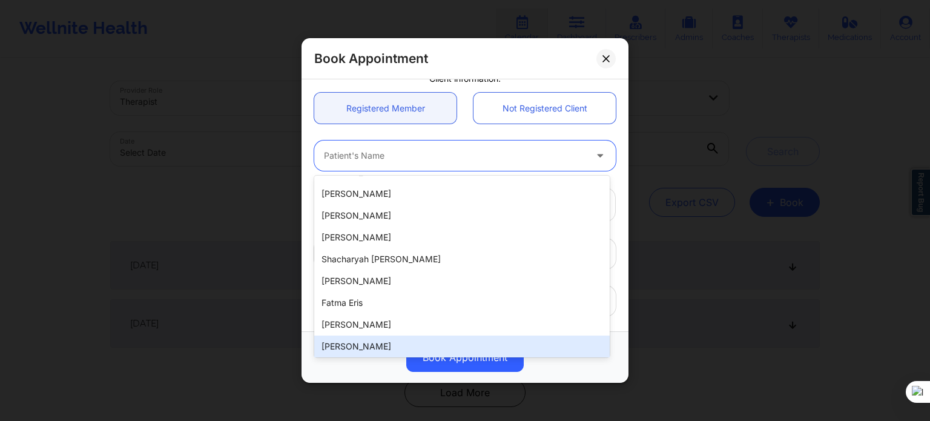
scroll to position [0, 0]
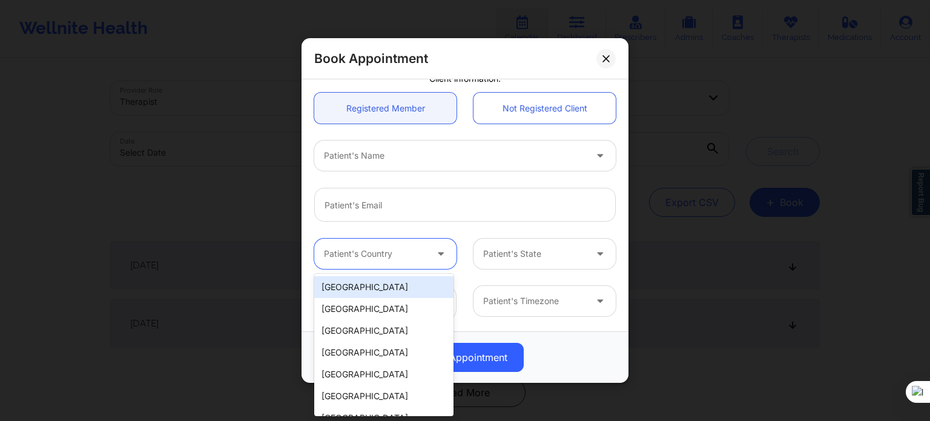
click at [408, 255] on div at bounding box center [375, 253] width 102 height 15
click at [412, 209] on input "email" at bounding box center [464, 205] width 301 height 34
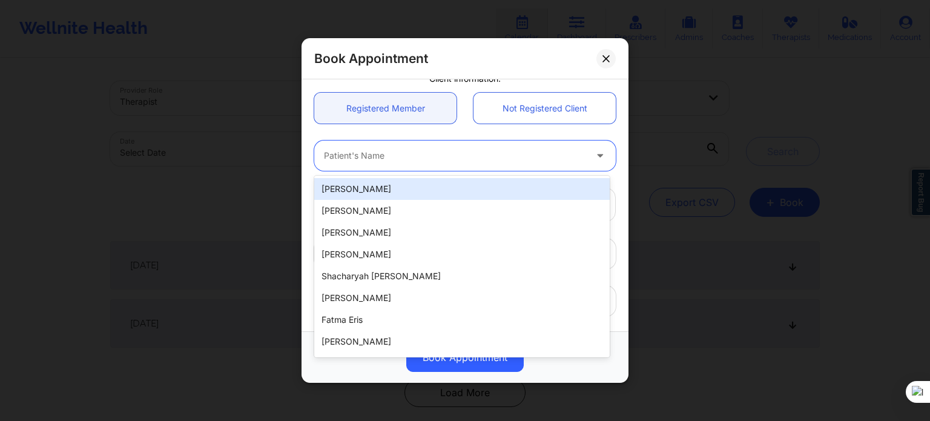
click at [410, 163] on div "Patient's Name" at bounding box center [450, 155] width 272 height 30
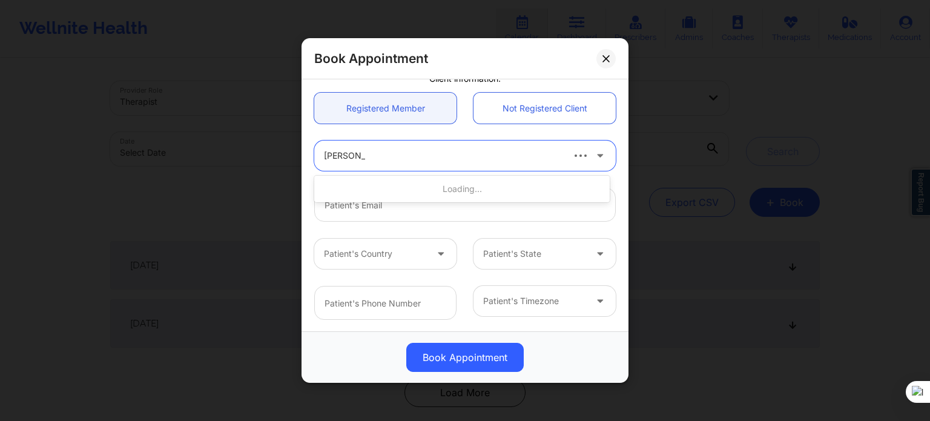
type input "AMANDA D"
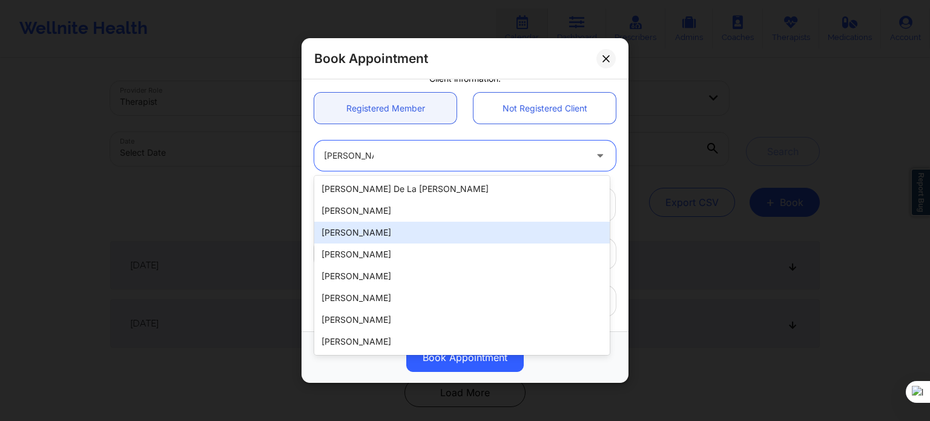
click at [412, 229] on div "[PERSON_NAME]" at bounding box center [461, 232] width 295 height 22
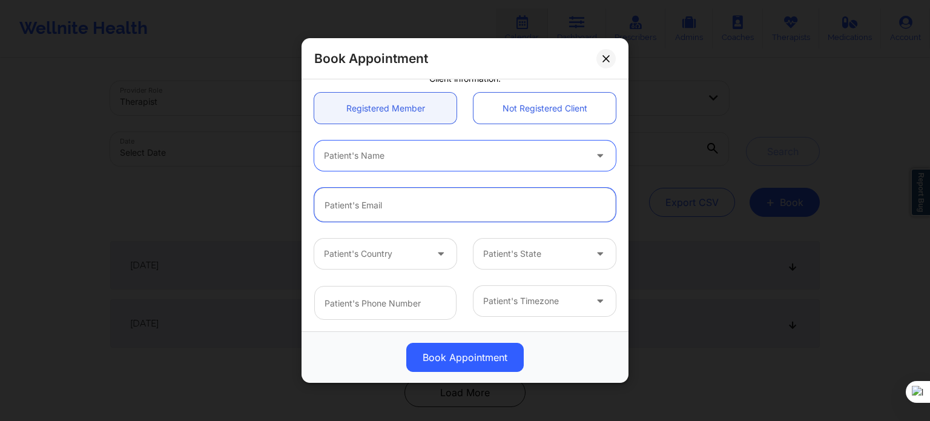
click at [406, 205] on input "email" at bounding box center [464, 205] width 301 height 34
type input "[EMAIL_ADDRESS][DOMAIN_NAME]"
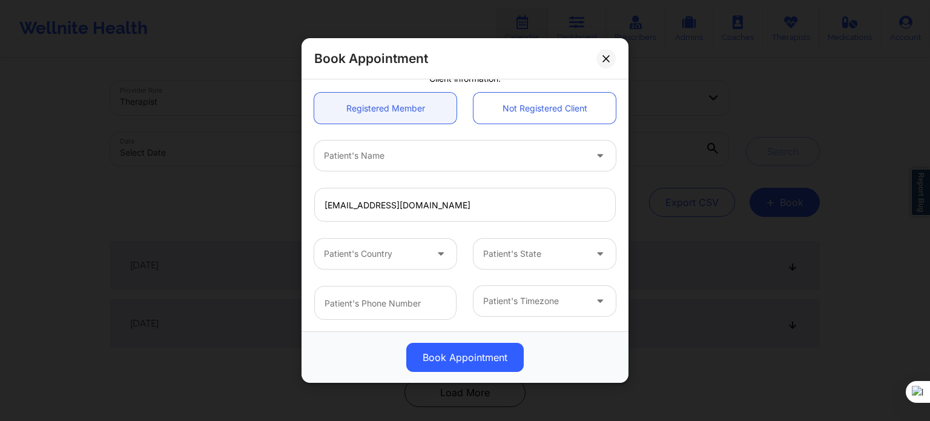
click at [428, 263] on div at bounding box center [441, 253] width 29 height 30
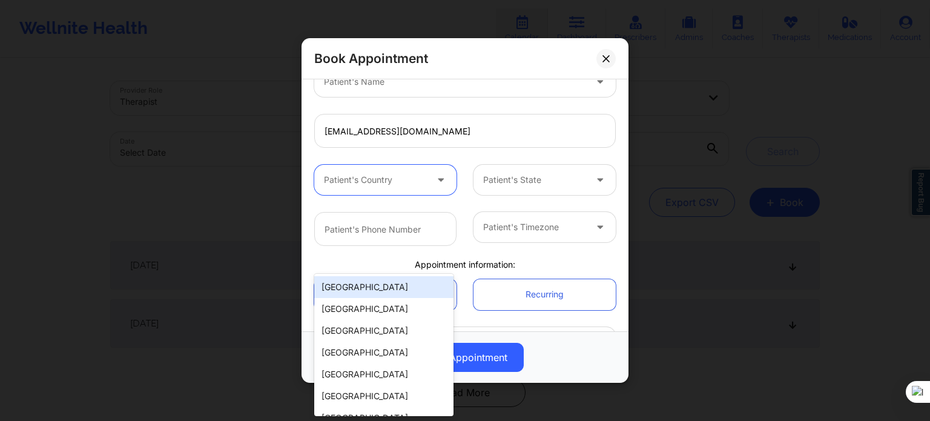
scroll to position [292, 0]
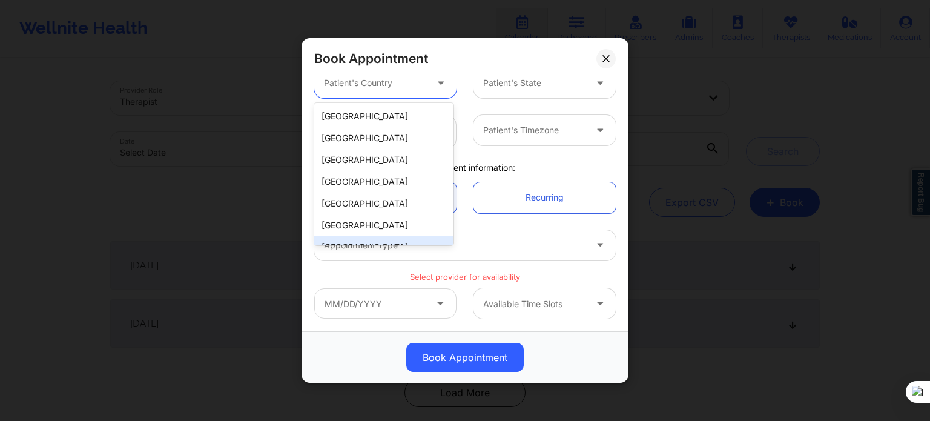
click at [553, 269] on div "Select provider for availability" at bounding box center [465, 274] width 318 height 11
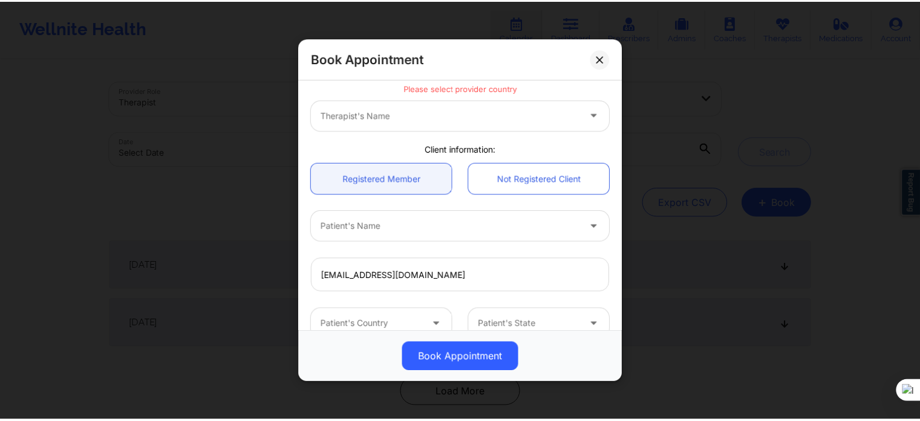
scroll to position [0, 0]
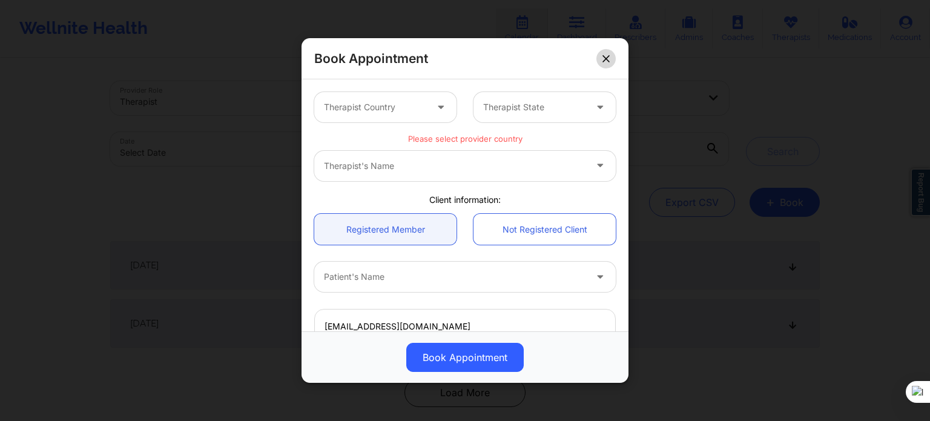
click at [606, 61] on icon at bounding box center [605, 58] width 7 height 7
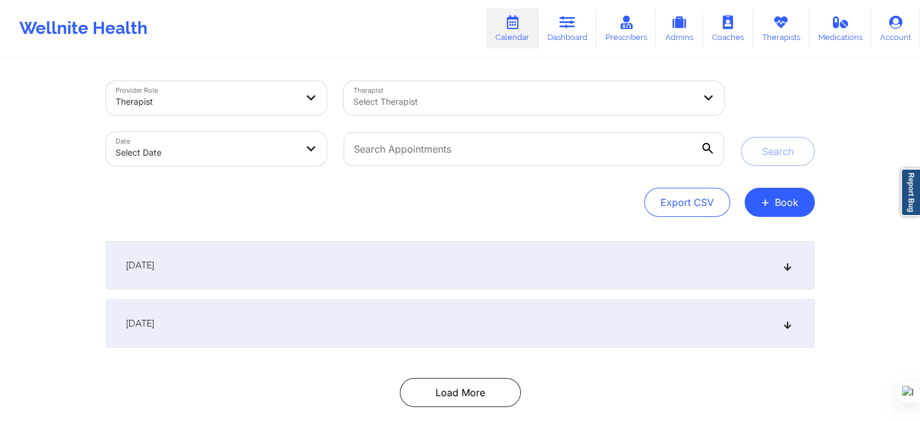
click at [572, 205] on div "Export CSV + Book" at bounding box center [460, 202] width 709 height 29
click at [789, 213] on button "+ Book" at bounding box center [780, 202] width 70 height 29
click at [755, 234] on button "Therapy Session" at bounding box center [759, 241] width 93 height 20
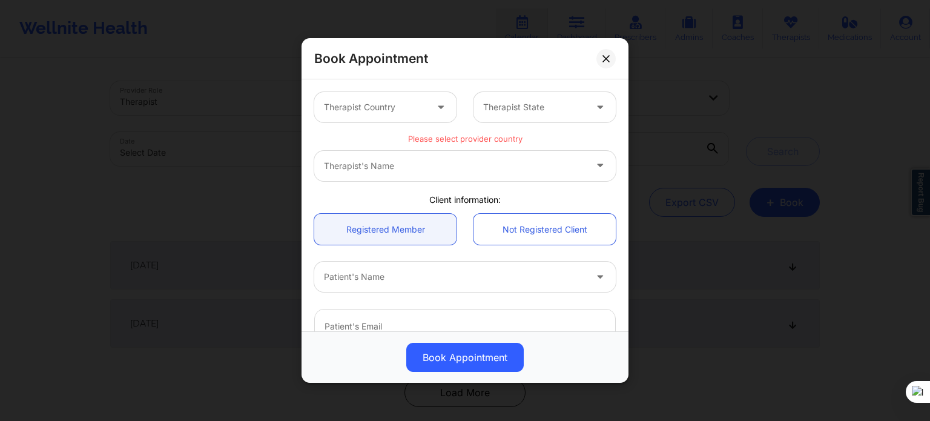
click at [390, 163] on div "Therapist's Name" at bounding box center [464, 166] width 301 height 30
click at [381, 108] on div at bounding box center [375, 107] width 102 height 15
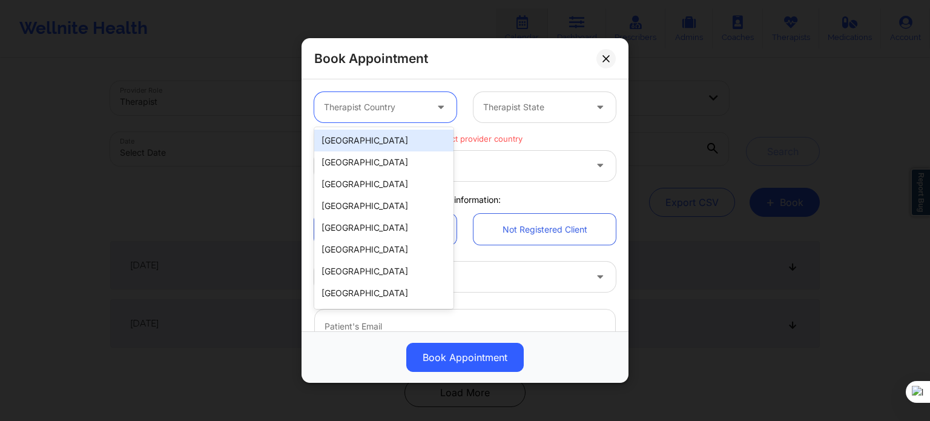
click at [390, 138] on div "[GEOGRAPHIC_DATA]" at bounding box center [383, 141] width 139 height 22
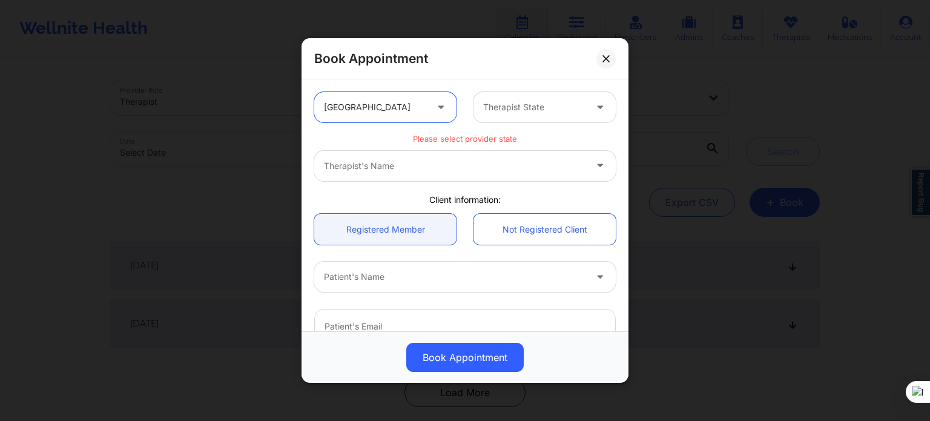
click at [493, 166] on div "Therapist's Name" at bounding box center [464, 166] width 301 height 30
click at [404, 280] on div at bounding box center [454, 276] width 261 height 15
type input "[PERSON_NAME]"
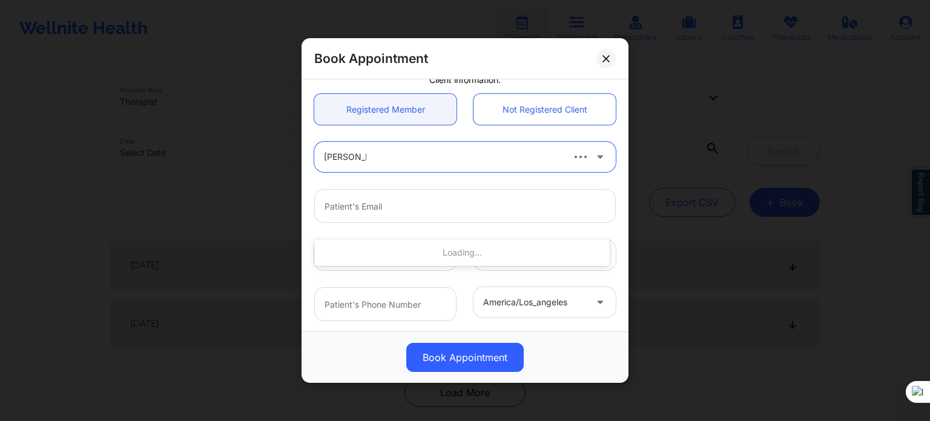
scroll to position [121, 0]
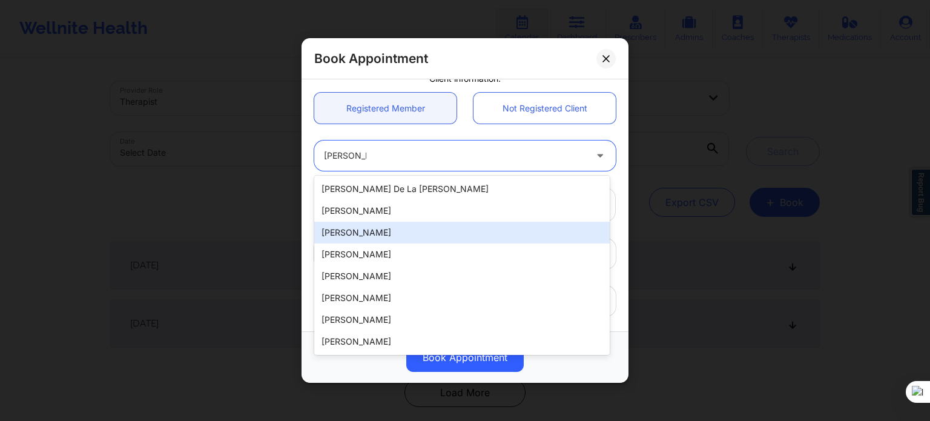
click at [390, 228] on div "[PERSON_NAME]" at bounding box center [461, 232] width 295 height 22
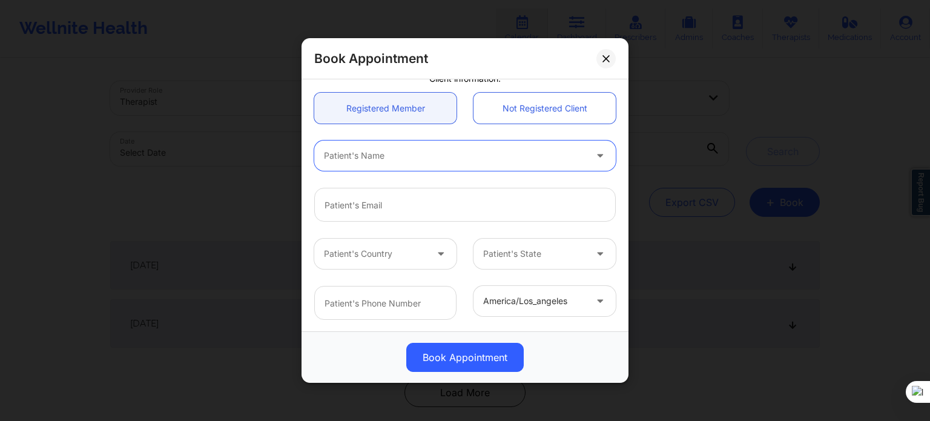
click at [405, 154] on div at bounding box center [454, 155] width 261 height 15
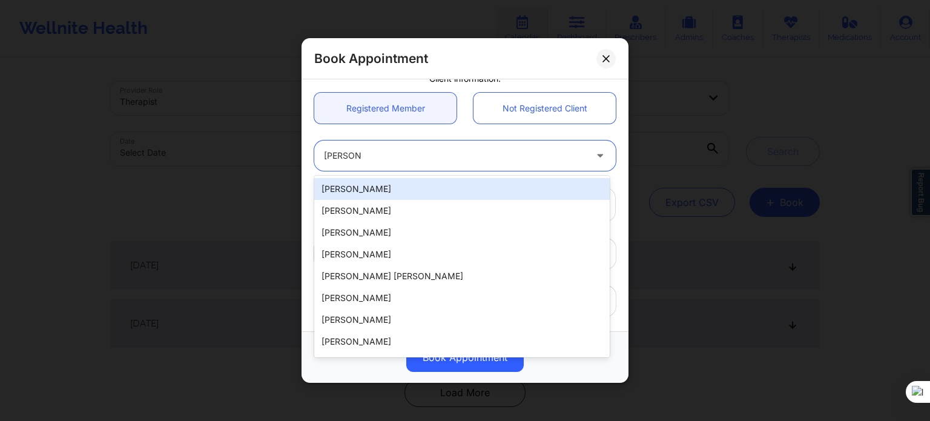
type input "[PERSON_NAME]"
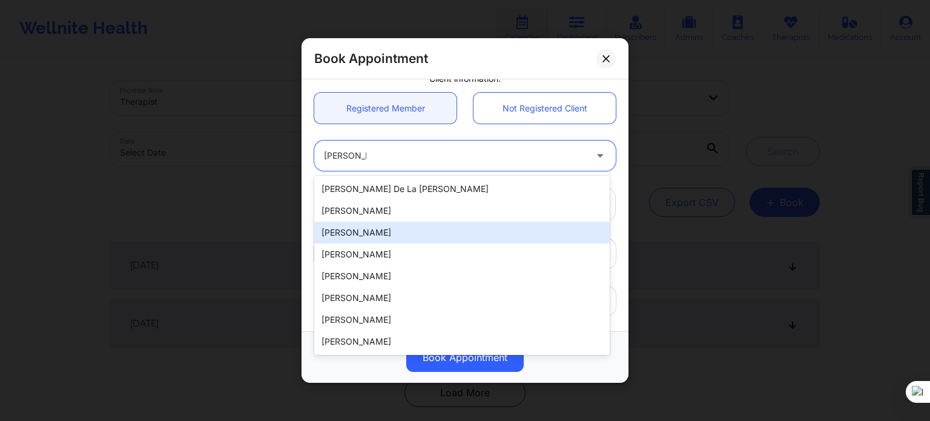
click at [396, 231] on div "[PERSON_NAME]" at bounding box center [461, 232] width 295 height 22
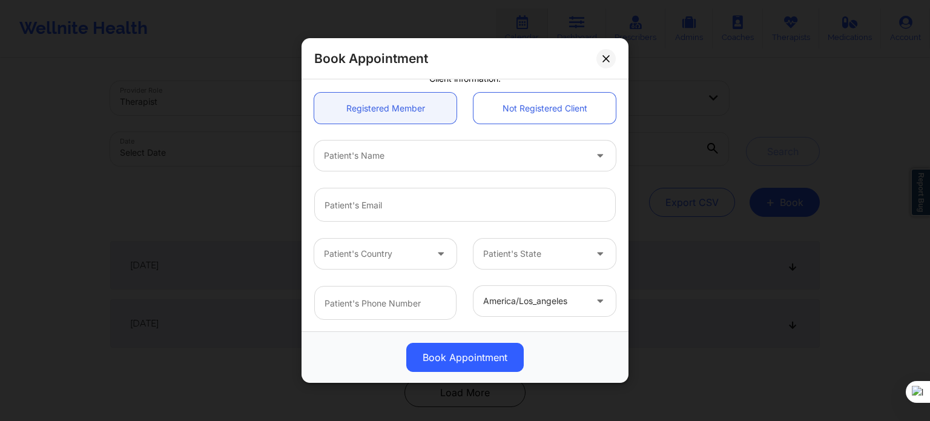
click at [612, 175] on div "Patient's Name" at bounding box center [465, 155] width 318 height 47
click at [591, 324] on div "america/los_angeles" at bounding box center [465, 302] width 318 height 51
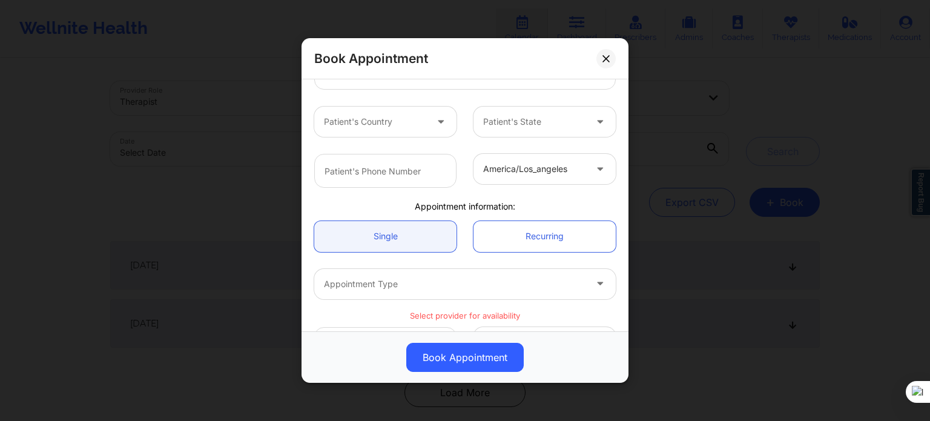
scroll to position [292, 0]
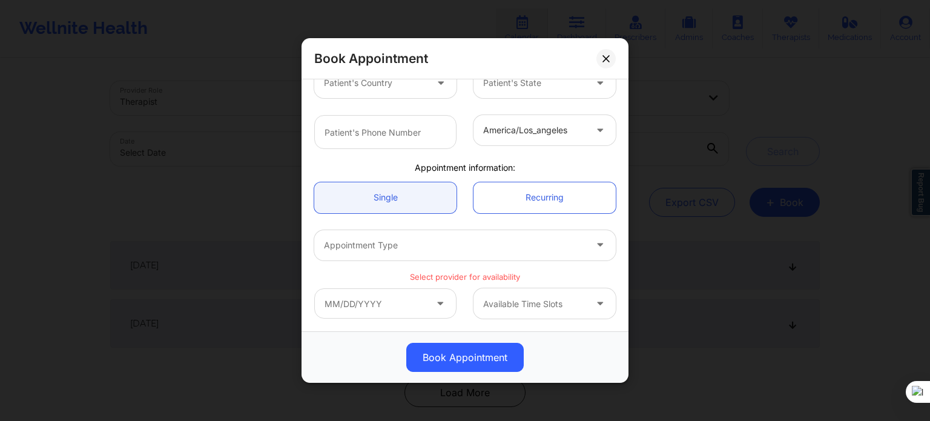
click at [444, 249] on div at bounding box center [454, 245] width 261 height 15
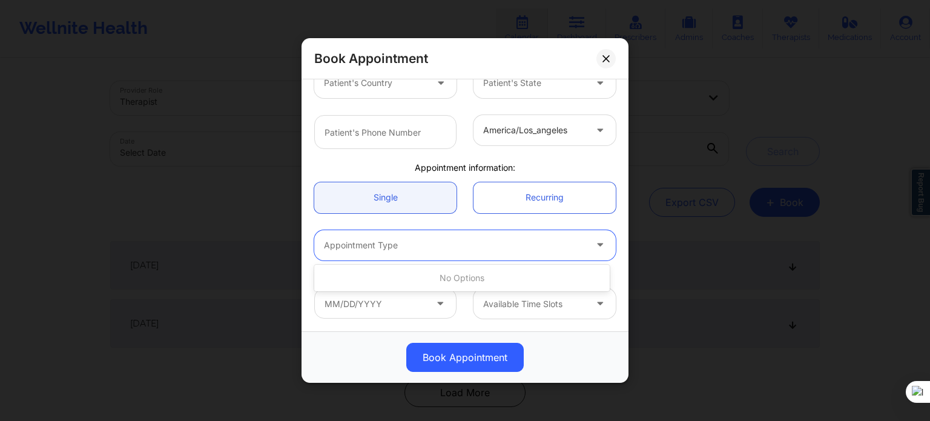
click at [444, 249] on div at bounding box center [454, 245] width 261 height 15
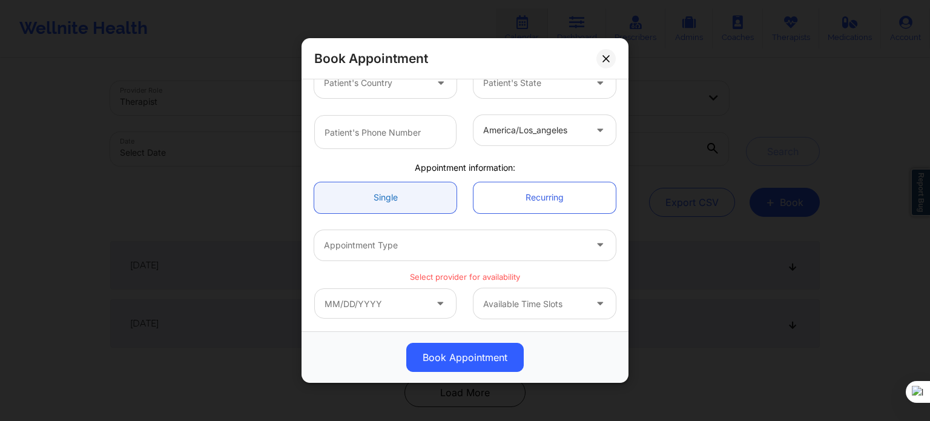
click at [405, 203] on link "Single" at bounding box center [385, 197] width 142 height 31
click at [415, 206] on link "Single" at bounding box center [385, 197] width 142 height 31
click at [408, 312] on input "text" at bounding box center [385, 303] width 142 height 30
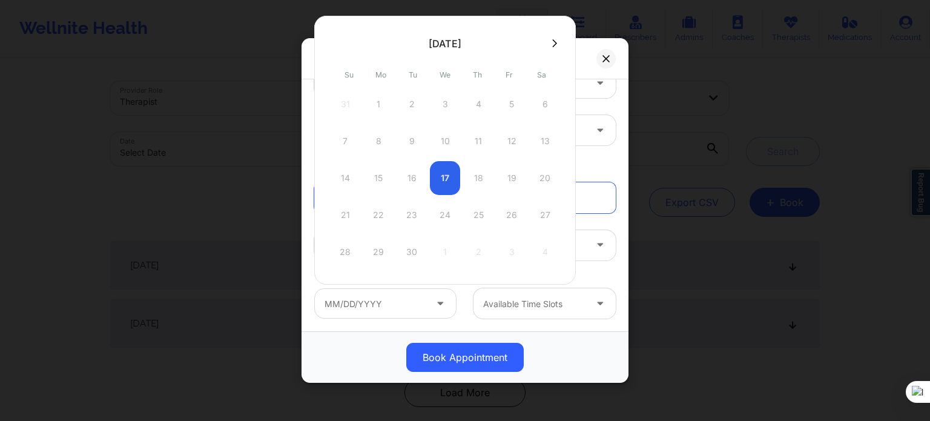
click at [598, 245] on icon at bounding box center [600, 242] width 12 height 10
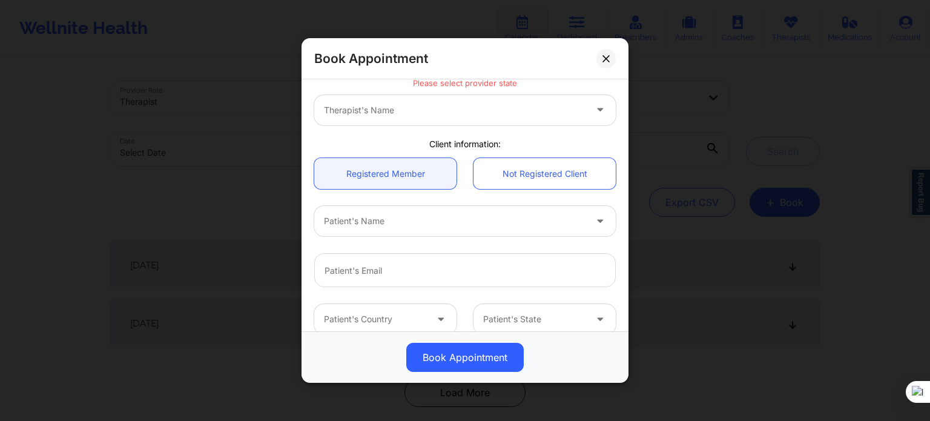
scroll to position [50, 0]
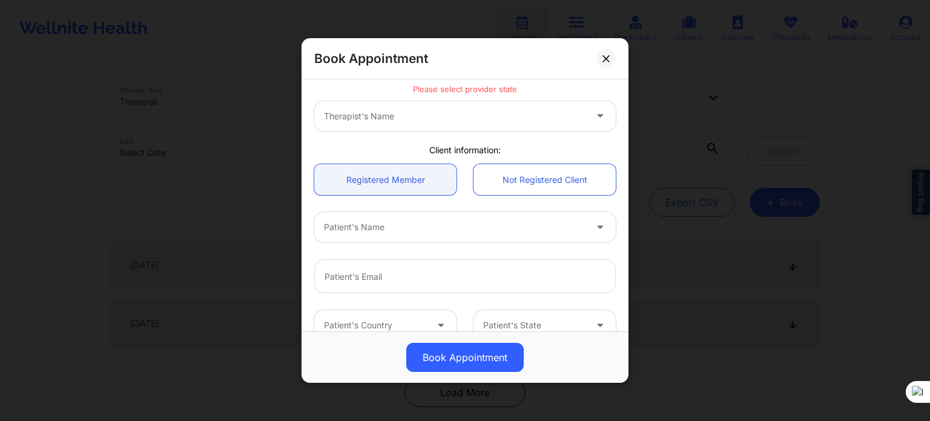
click at [385, 228] on div at bounding box center [454, 227] width 261 height 15
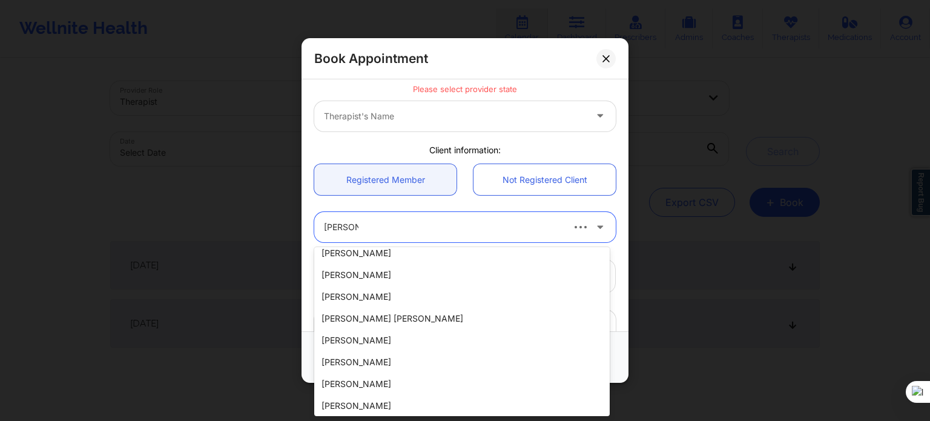
scroll to position [0, 0]
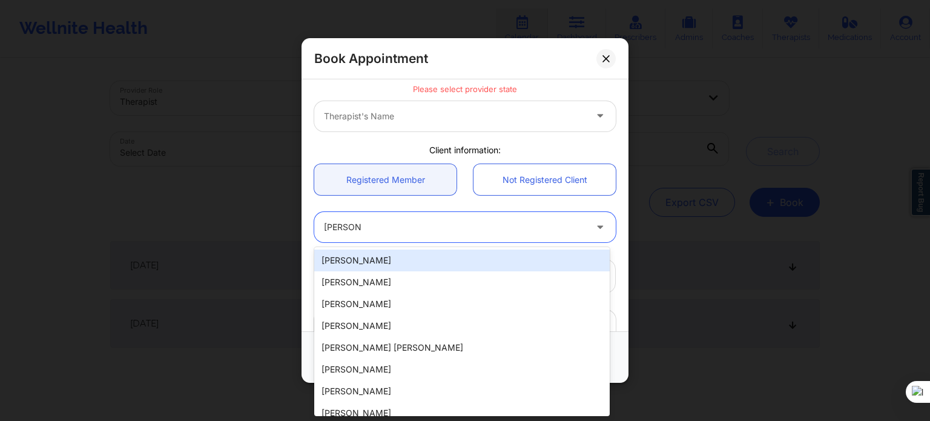
type input "[PERSON_NAME]"
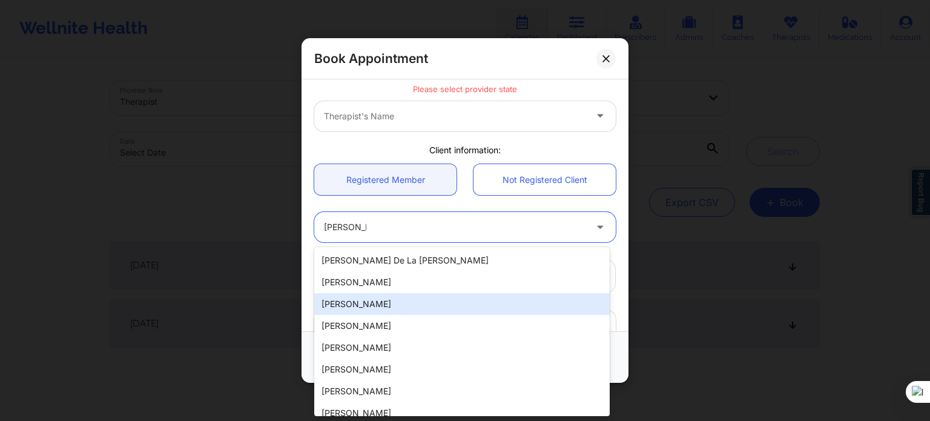
click at [373, 304] on div "[PERSON_NAME]" at bounding box center [461, 304] width 295 height 22
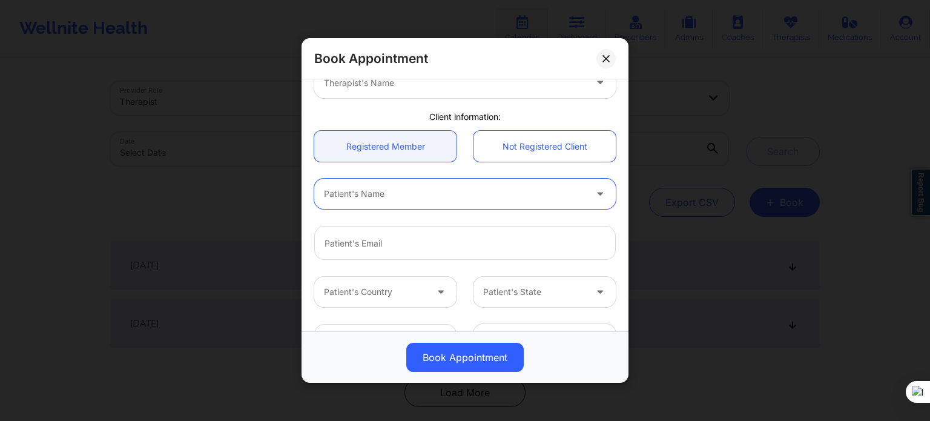
scroll to position [110, 0]
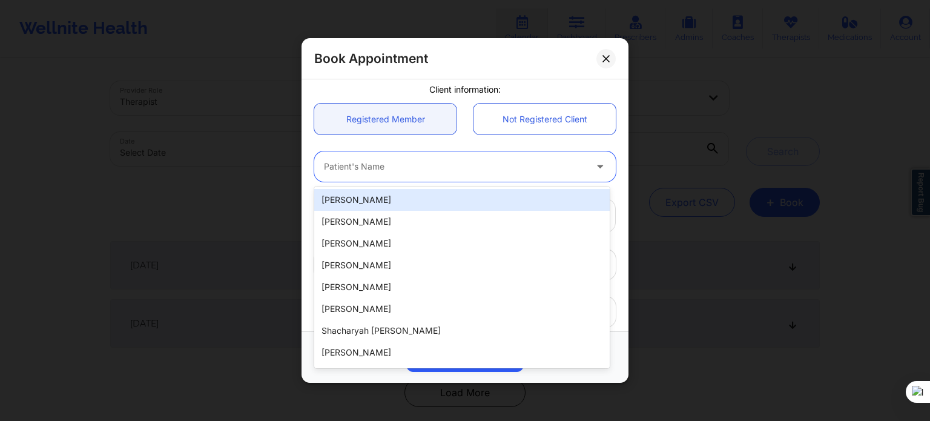
click at [594, 168] on icon at bounding box center [600, 164] width 12 height 10
click at [442, 147] on div "20 results available. Use Up and Down to choose options, press Enter to select …" at bounding box center [465, 166] width 318 height 47
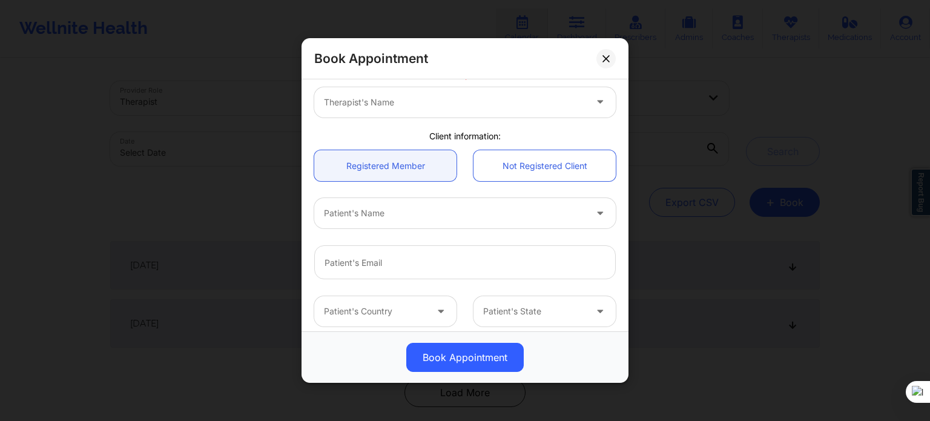
scroll to position [0, 0]
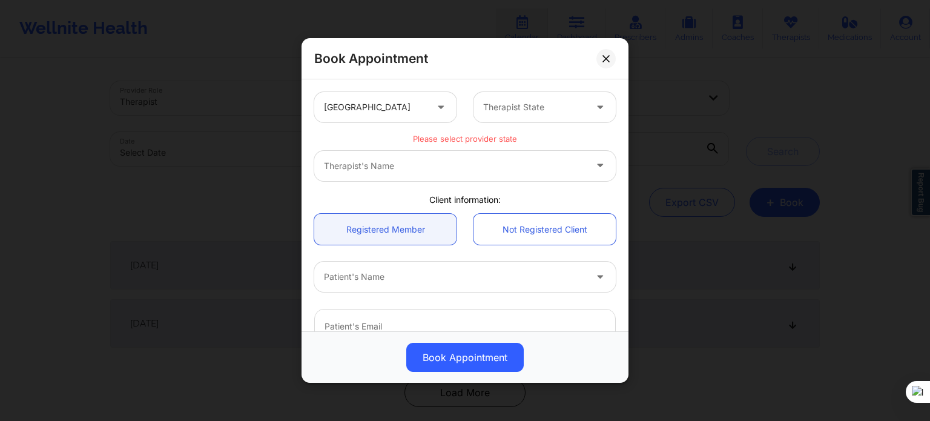
click at [474, 169] on div "Therapist's Name" at bounding box center [464, 166] width 301 height 30
click at [342, 100] on div at bounding box center [375, 107] width 102 height 15
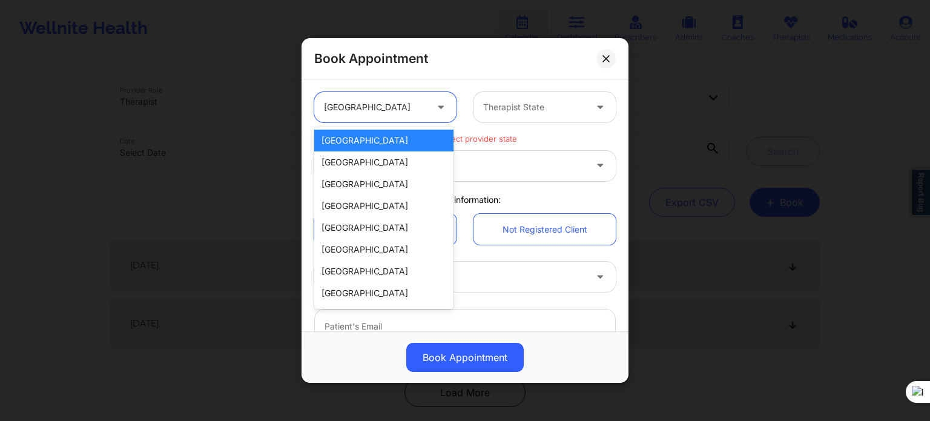
click at [506, 109] on div at bounding box center [534, 107] width 102 height 15
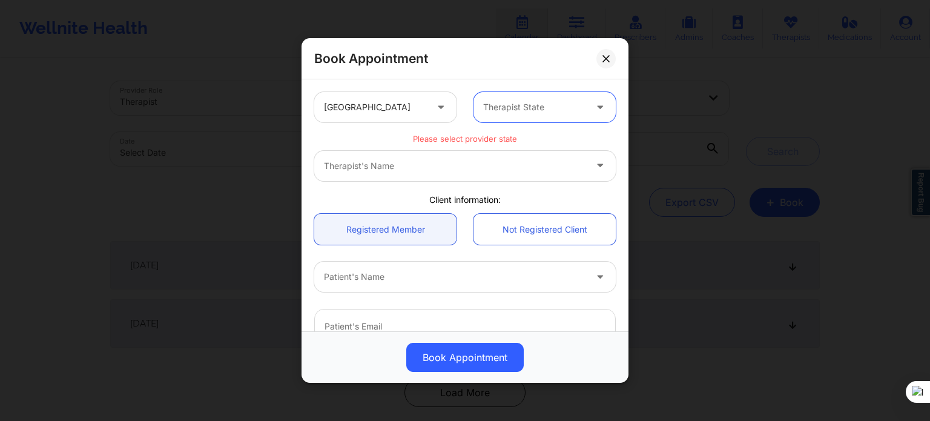
click at [506, 109] on div at bounding box center [534, 107] width 102 height 15
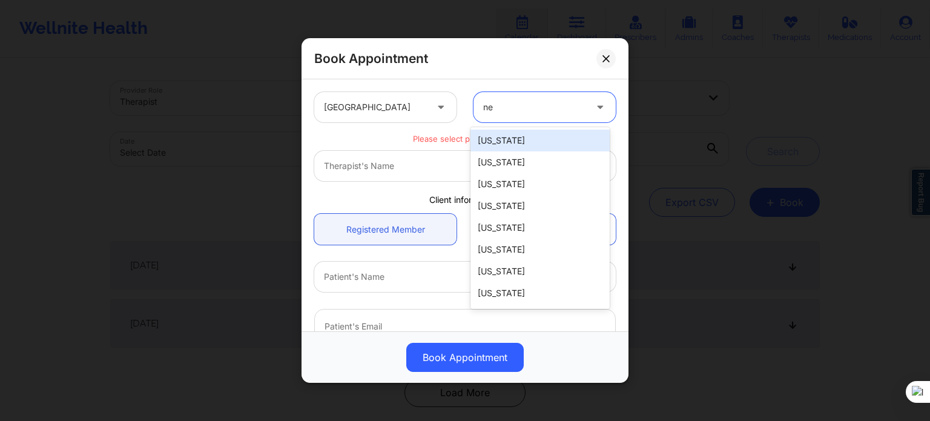
type input "new"
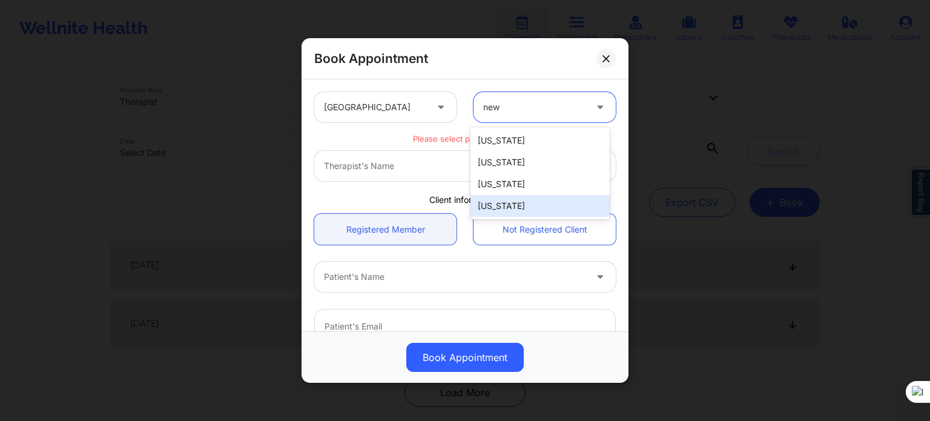
click at [499, 205] on div "[US_STATE]" at bounding box center [539, 206] width 139 height 22
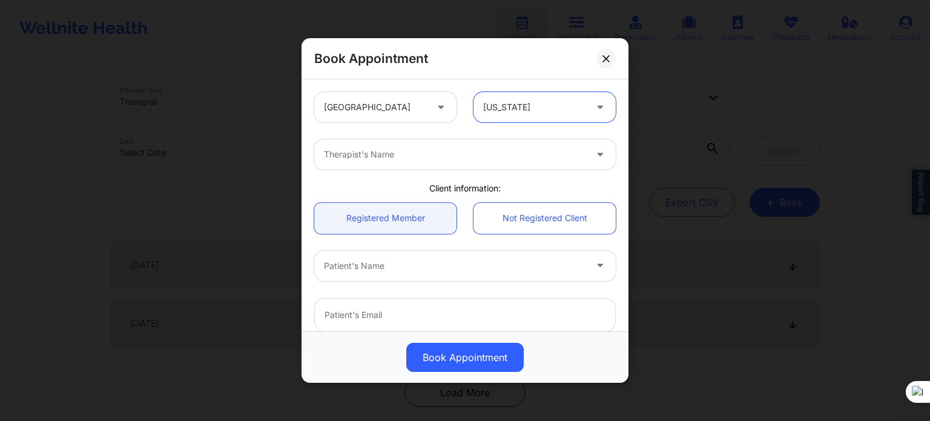
click at [385, 157] on div at bounding box center [454, 154] width 261 height 15
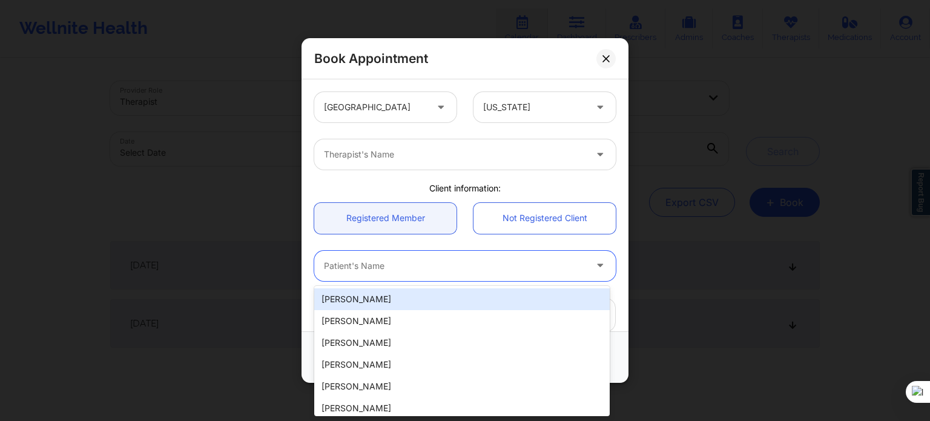
click at [503, 272] on div at bounding box center [454, 265] width 261 height 15
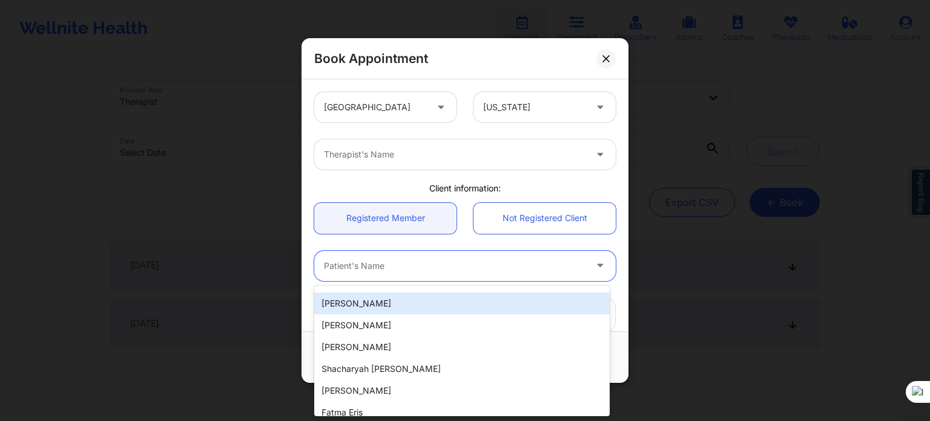
scroll to position [121, 0]
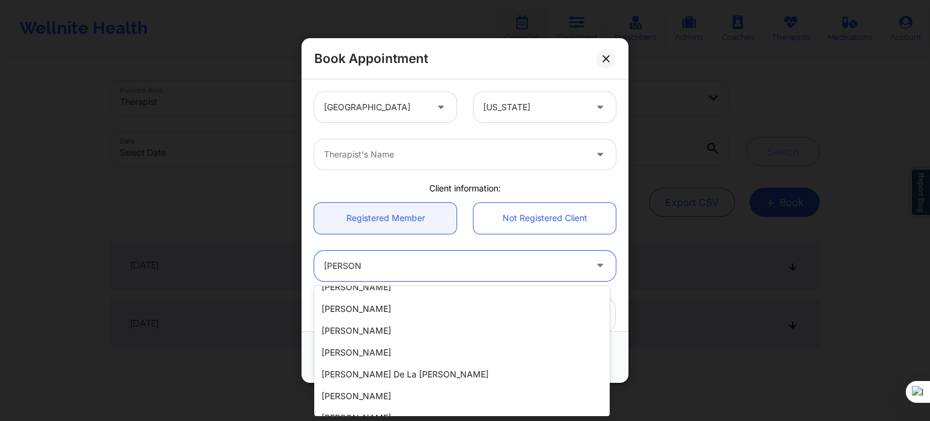
type input "[PERSON_NAME]"
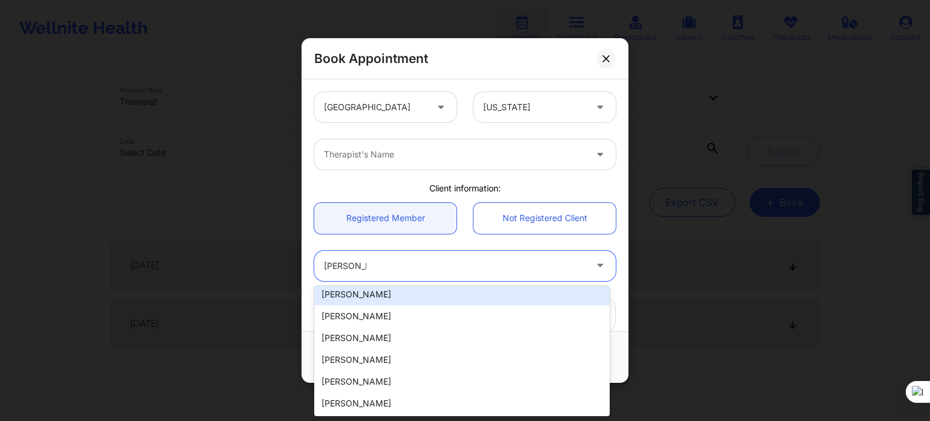
click at [384, 298] on div "[PERSON_NAME]" at bounding box center [461, 294] width 295 height 22
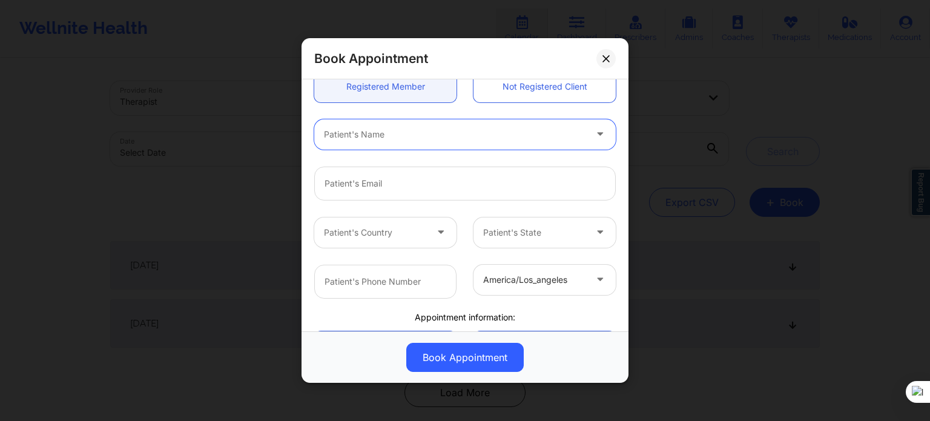
scroll to position [61, 0]
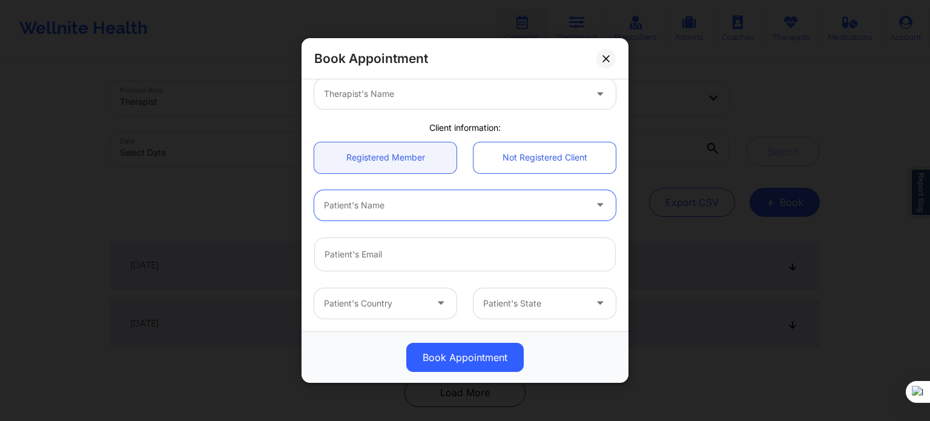
click at [467, 210] on div at bounding box center [454, 205] width 261 height 15
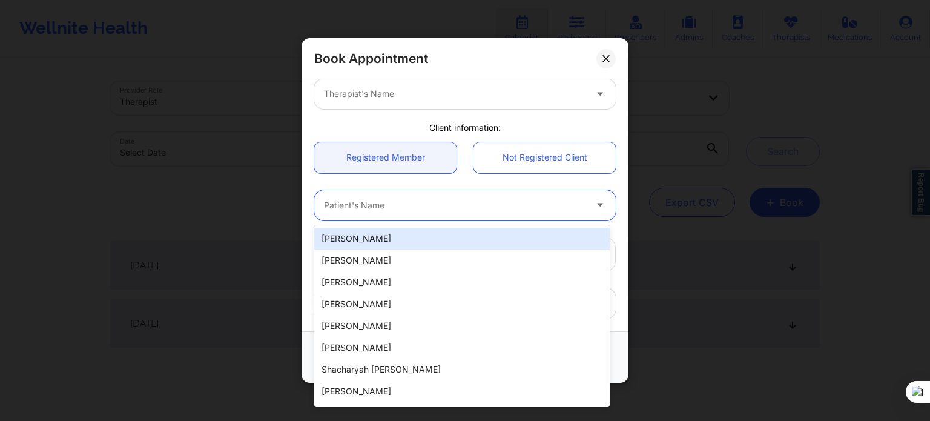
click at [358, 211] on div at bounding box center [454, 205] width 261 height 15
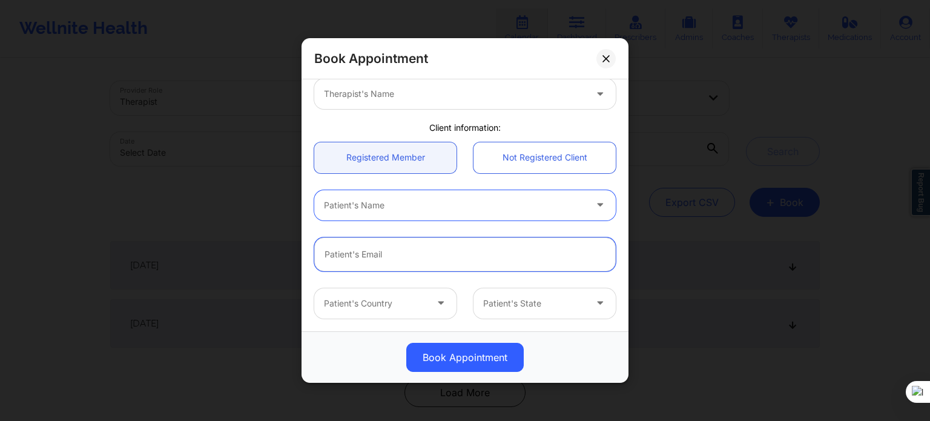
click at [423, 254] on input "email" at bounding box center [464, 254] width 301 height 34
paste input "[EMAIL_ADDRESS][DOMAIN_NAME]"
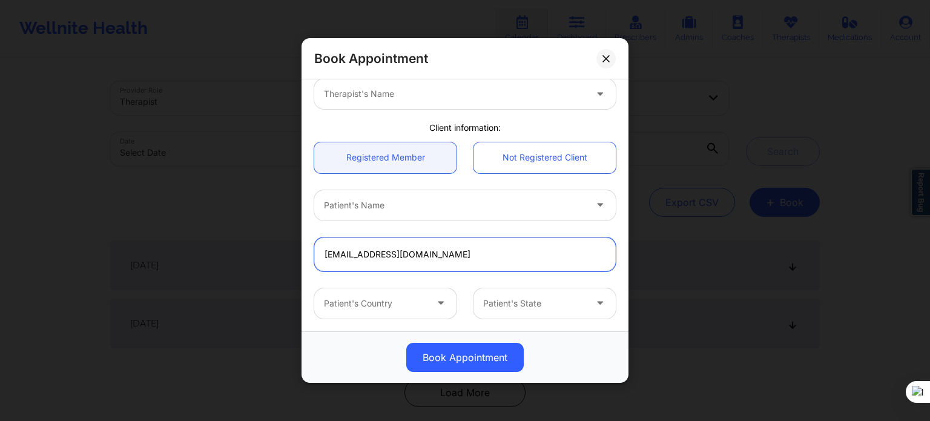
type input "[EMAIL_ADDRESS][DOMAIN_NAME]"
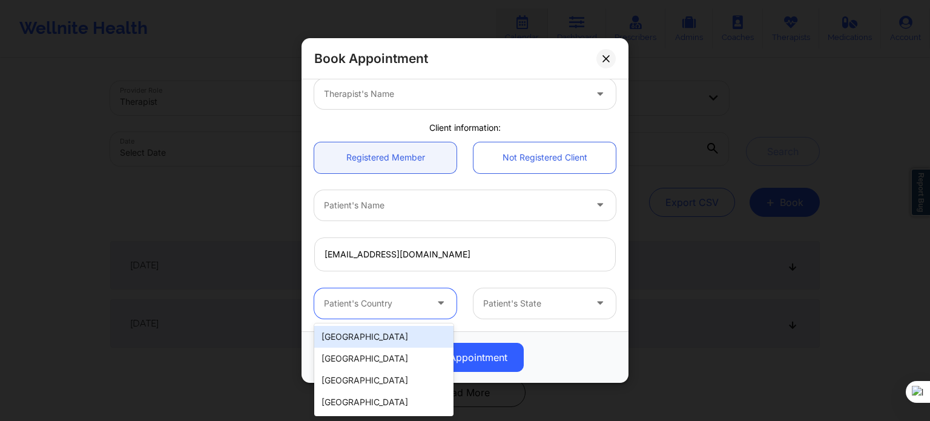
click at [363, 288] on div "Patient's Country" at bounding box center [370, 303] width 113 height 30
click at [322, 280] on div "9 results available. Use Up and Down to choose options, press Enter to select t…" at bounding box center [465, 303] width 318 height 47
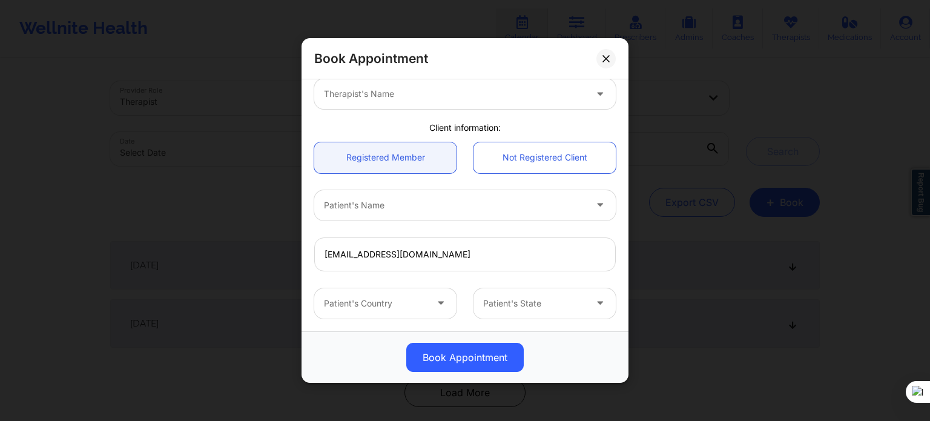
click at [586, 124] on div "Client information:" at bounding box center [465, 128] width 318 height 12
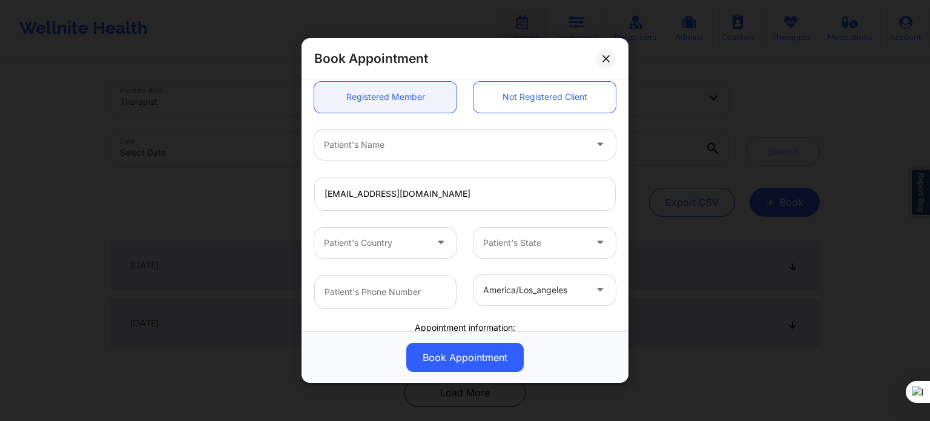
scroll to position [182, 0]
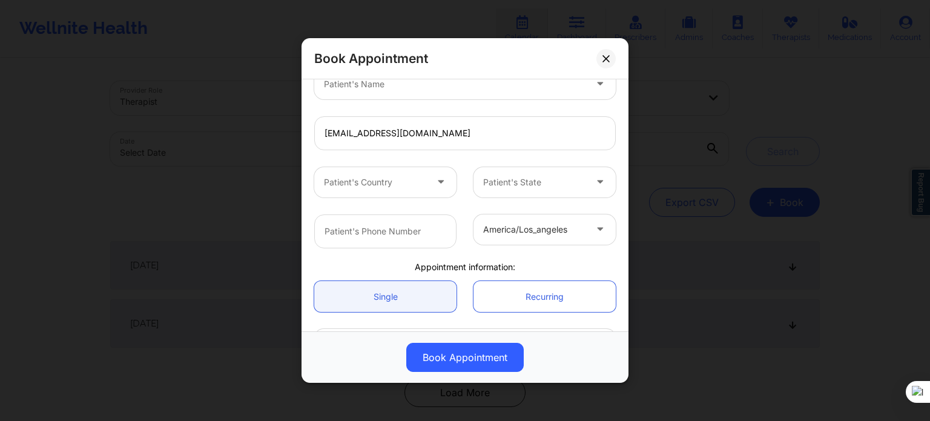
click at [384, 93] on div "Patient's Name" at bounding box center [450, 84] width 272 height 30
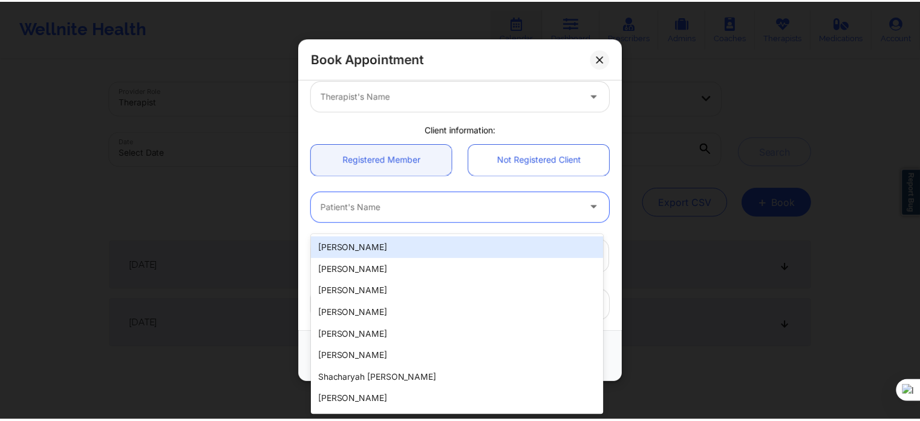
scroll to position [0, 0]
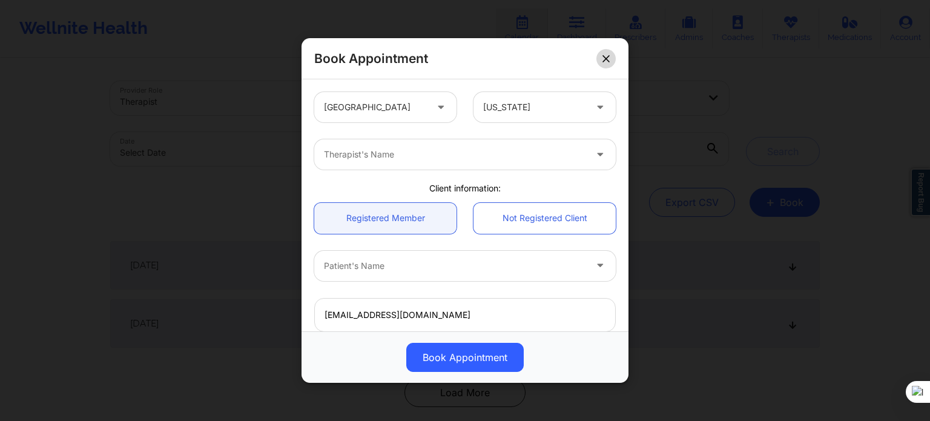
click at [599, 53] on button at bounding box center [605, 58] width 19 height 19
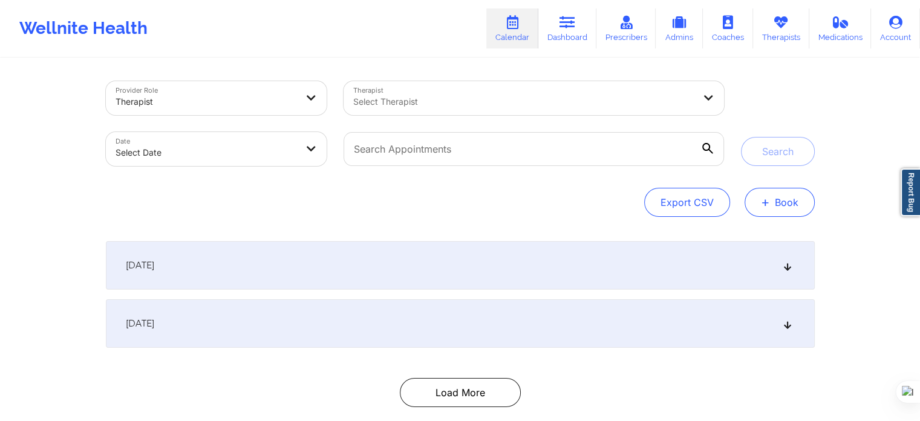
click at [779, 208] on button "+ Book" at bounding box center [780, 202] width 70 height 29
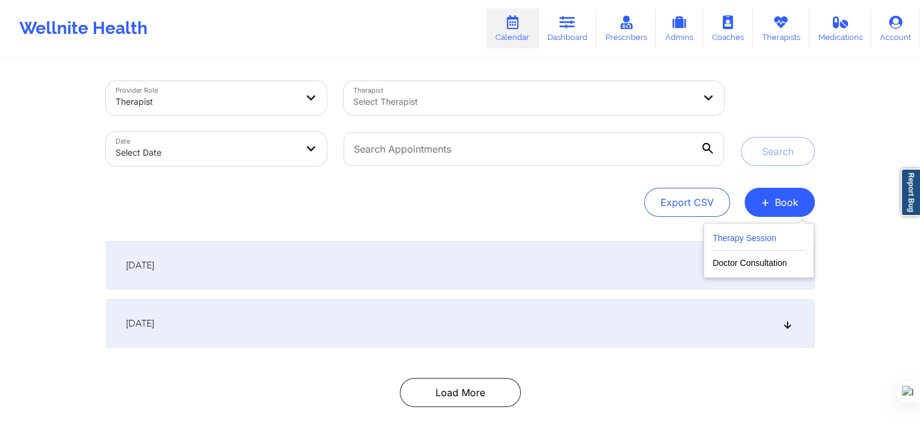
click at [766, 237] on button "Therapy Session" at bounding box center [759, 241] width 93 height 20
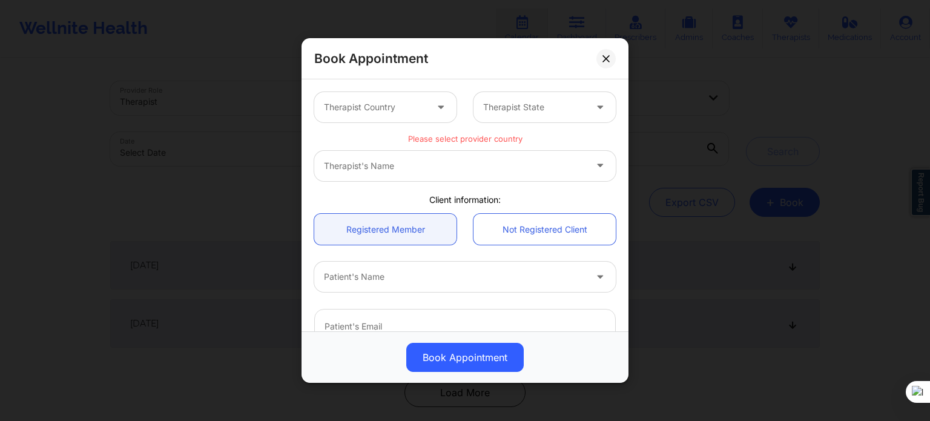
click at [376, 285] on div "Patient's Name" at bounding box center [450, 276] width 272 height 30
type input "[PERSON_NAME]"
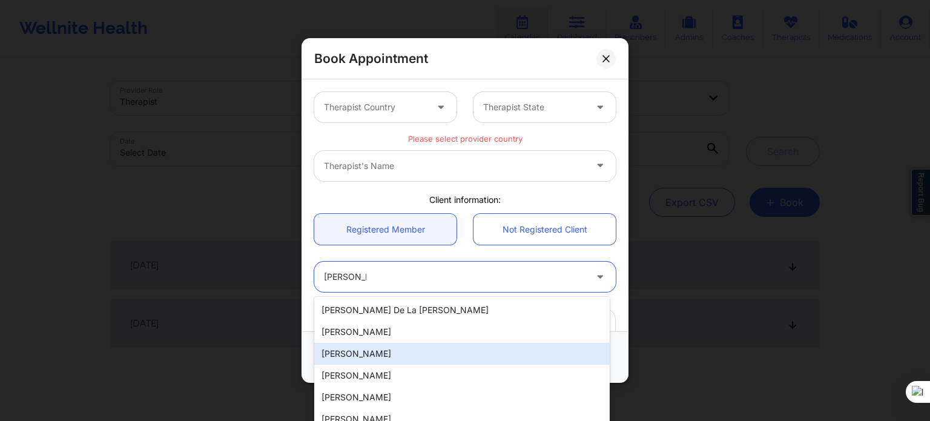
click at [380, 356] on div "[PERSON_NAME]" at bounding box center [461, 354] width 295 height 22
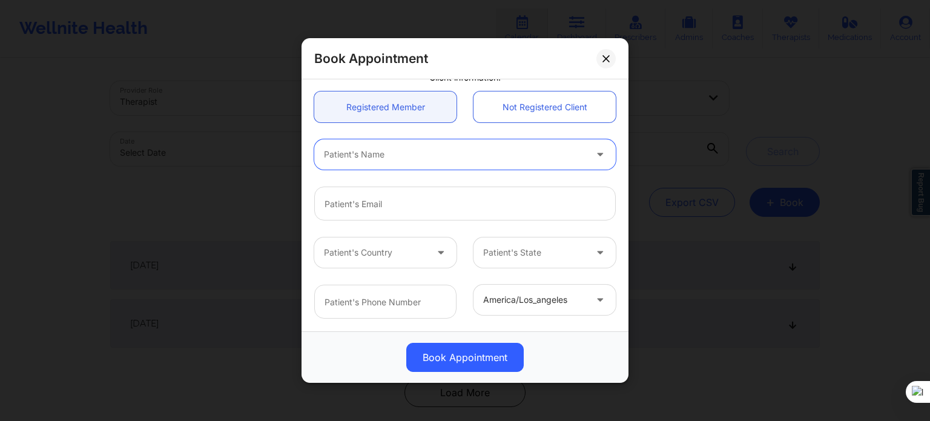
scroll to position [123, 0]
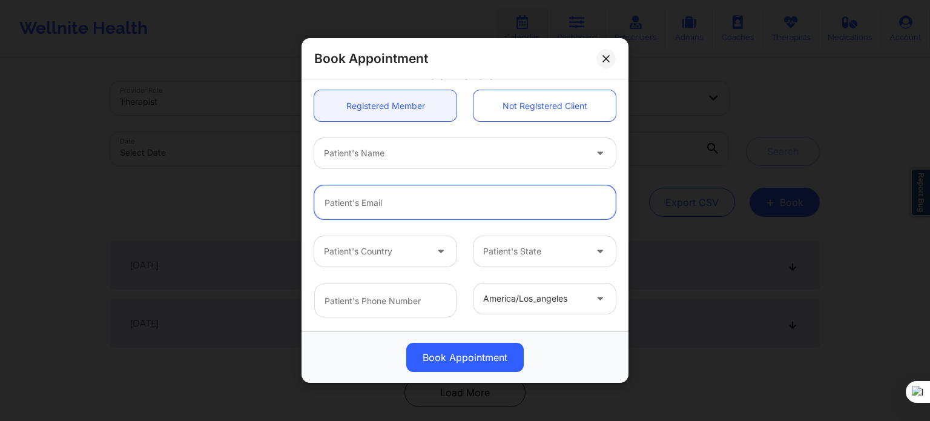
click at [373, 206] on input "email" at bounding box center [464, 202] width 301 height 34
type input "[EMAIL_ADDRESS][DOMAIN_NAME]"
click at [612, 175] on div "Patient's Name" at bounding box center [465, 153] width 318 height 47
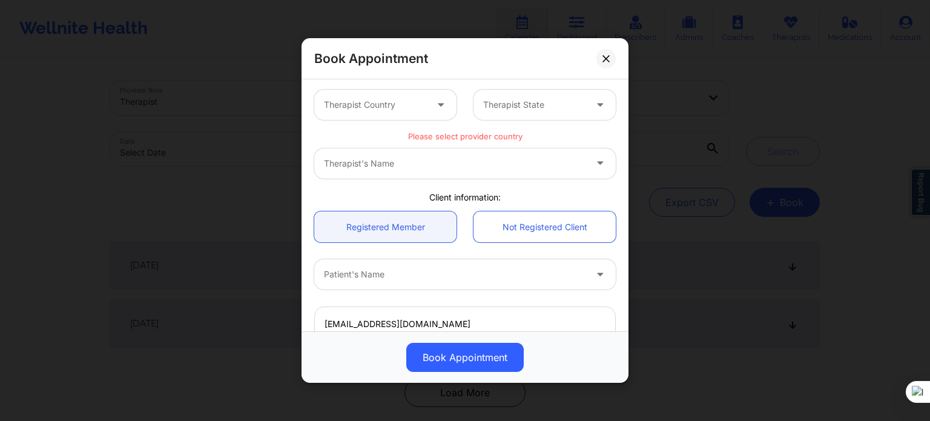
scroll to position [0, 0]
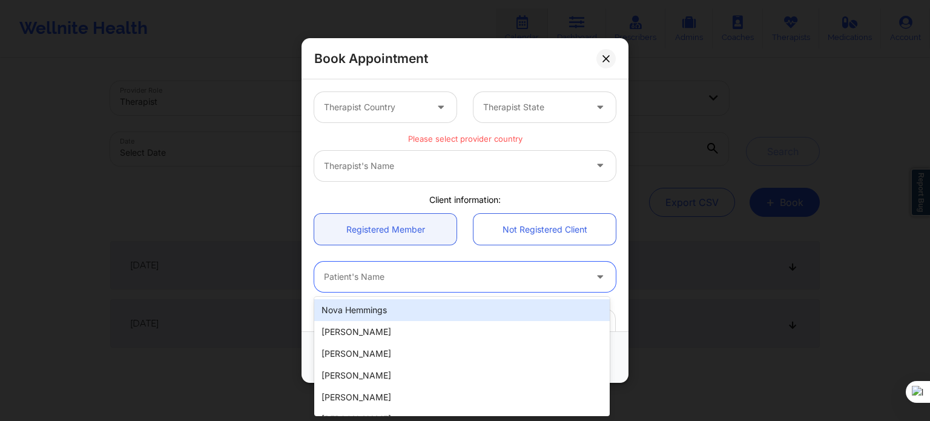
click at [387, 284] on div "Patient's Name" at bounding box center [450, 276] width 272 height 30
type input "[PERSON_NAME]"
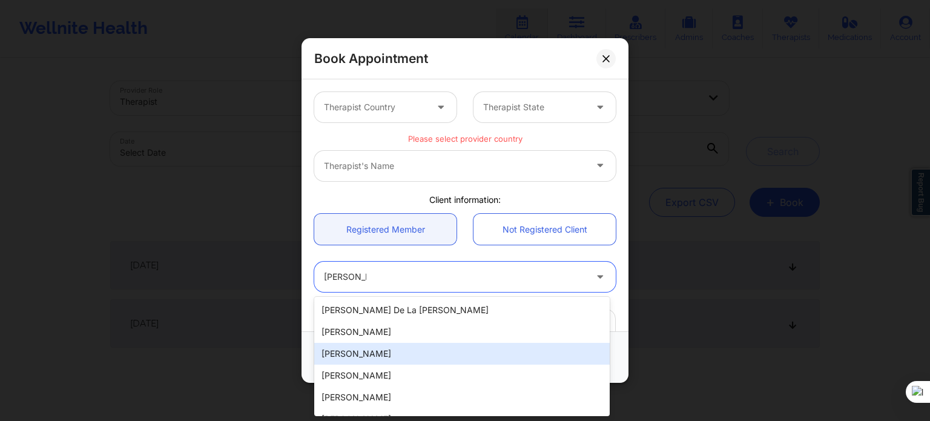
click at [389, 353] on div "[PERSON_NAME]" at bounding box center [461, 354] width 295 height 22
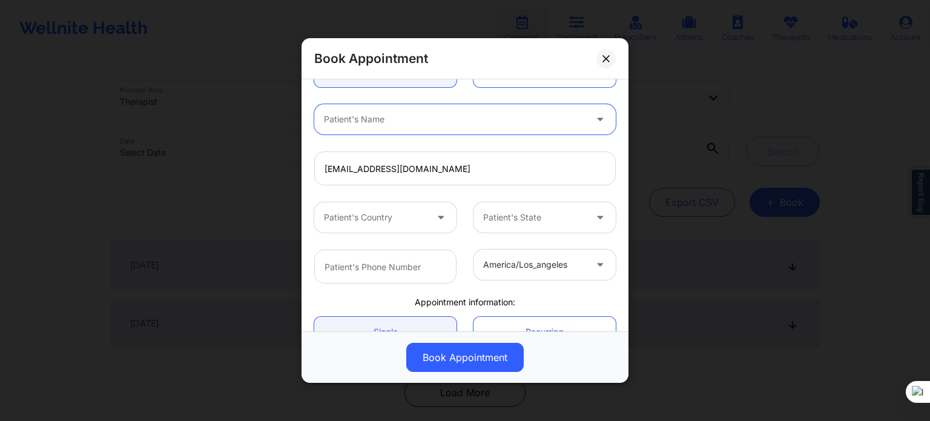
scroll to position [182, 0]
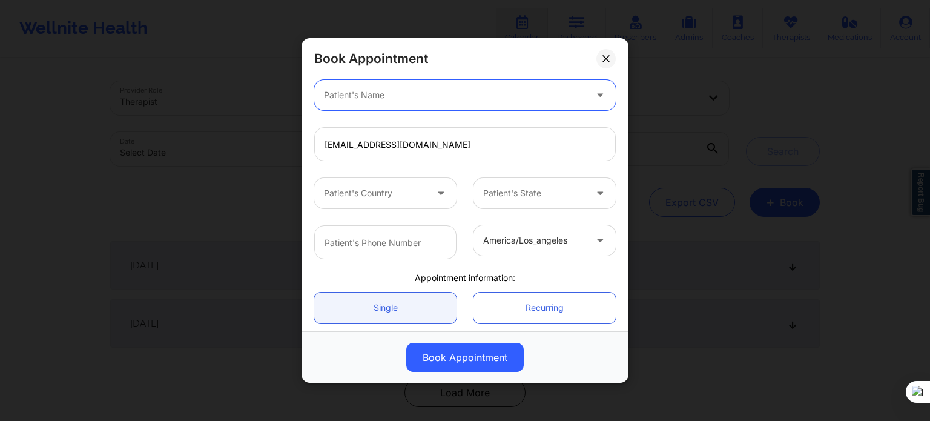
click at [427, 217] on div "america/los_angeles" at bounding box center [465, 242] width 318 height 51
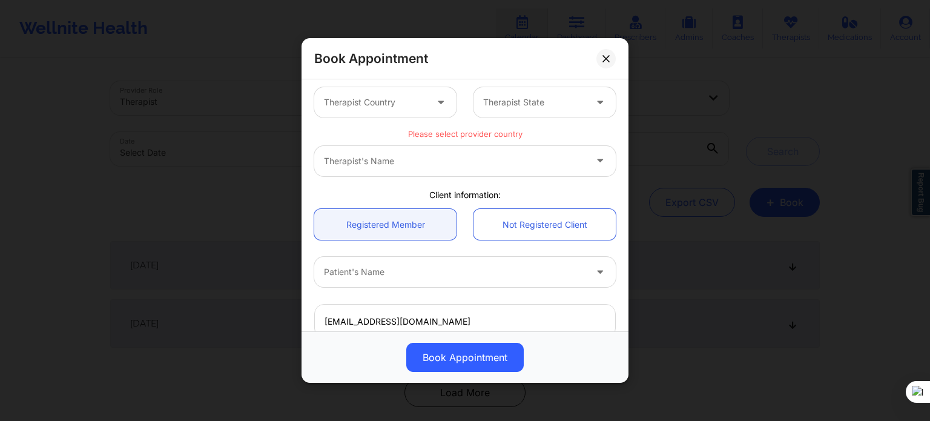
scroll to position [0, 0]
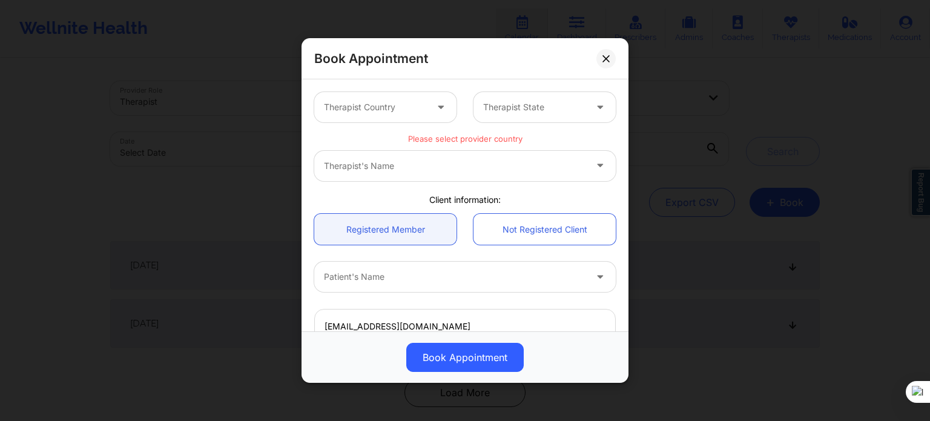
click at [390, 172] on div "Therapist's Name" at bounding box center [464, 166] width 301 height 30
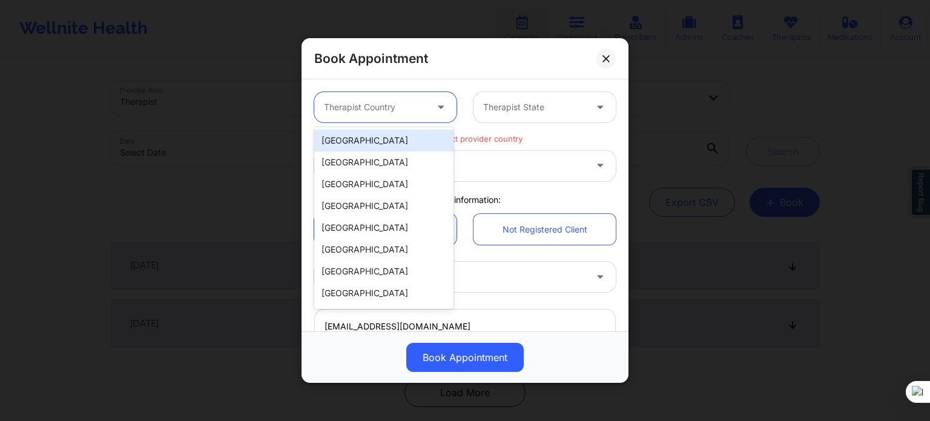
click at [369, 111] on div at bounding box center [375, 107] width 102 height 15
click at [375, 140] on div "[GEOGRAPHIC_DATA]" at bounding box center [383, 141] width 139 height 22
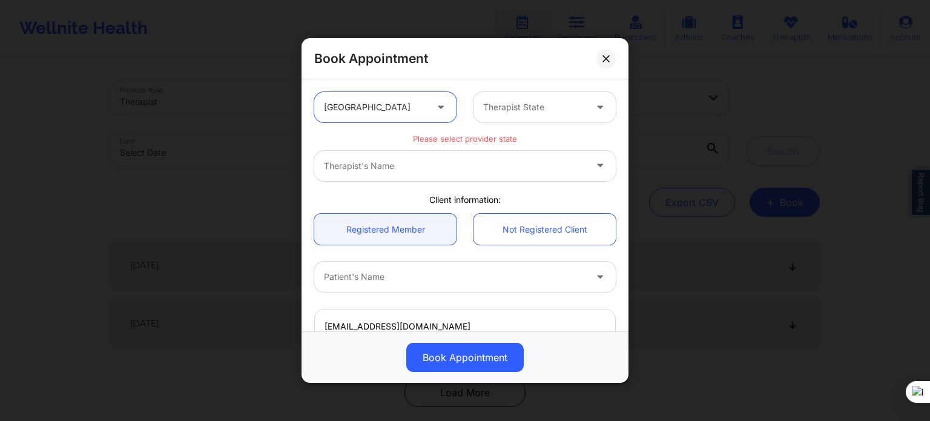
click at [516, 108] on div at bounding box center [534, 107] width 102 height 15
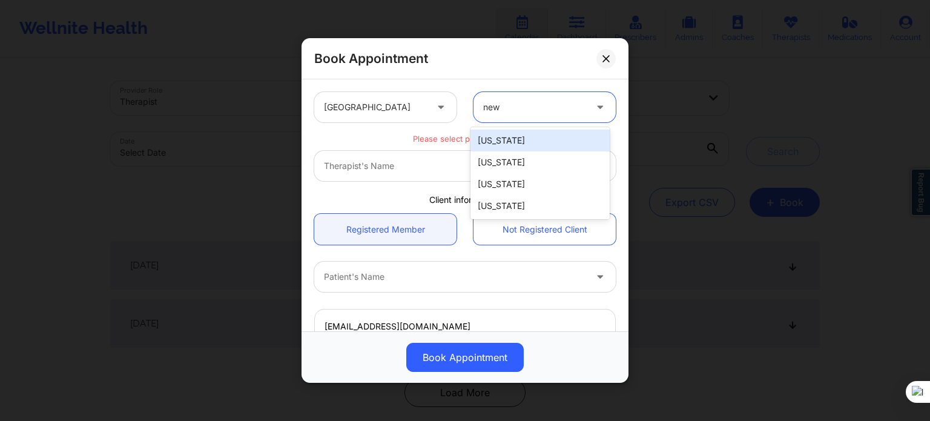
type input "new"
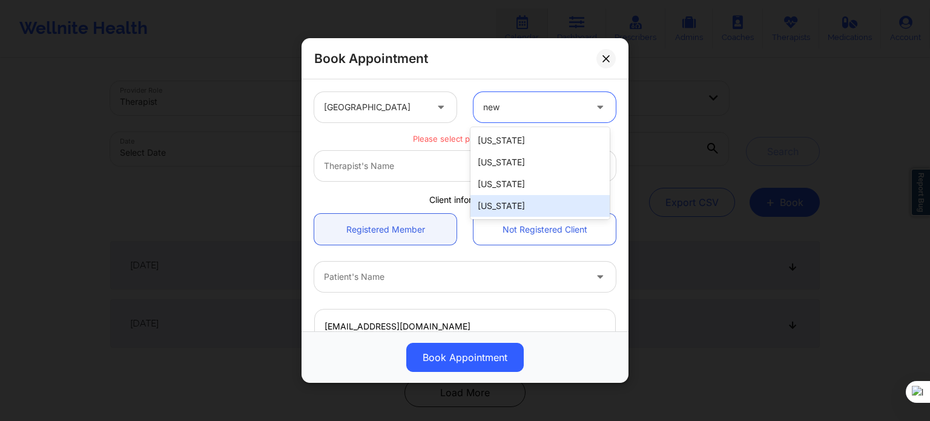
click at [540, 213] on div "[US_STATE]" at bounding box center [539, 206] width 139 height 22
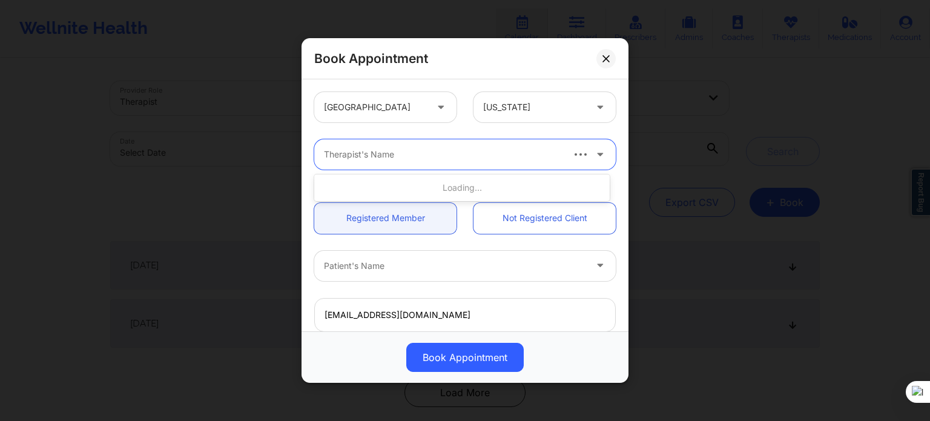
click at [436, 158] on div at bounding box center [442, 154] width 237 height 15
click at [436, 162] on div "Therapist's Name" at bounding box center [438, 154] width 248 height 30
type input "[PERSON_NAME]"
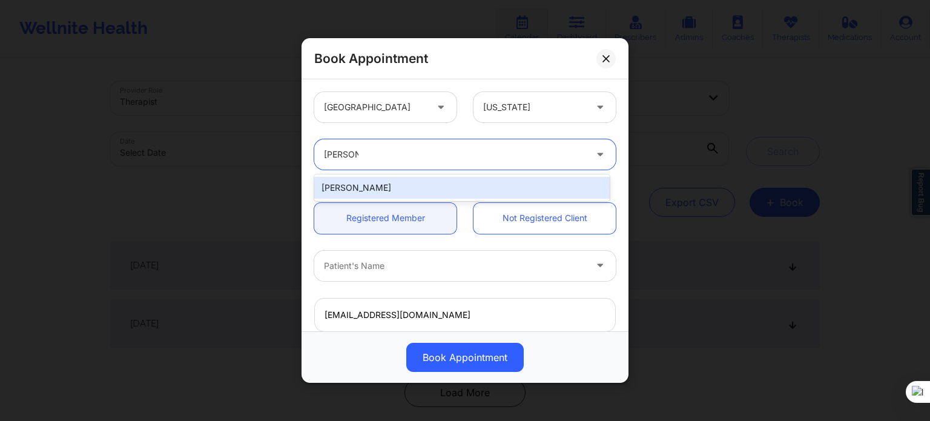
click at [404, 183] on div "[PERSON_NAME]" at bounding box center [461, 188] width 295 height 22
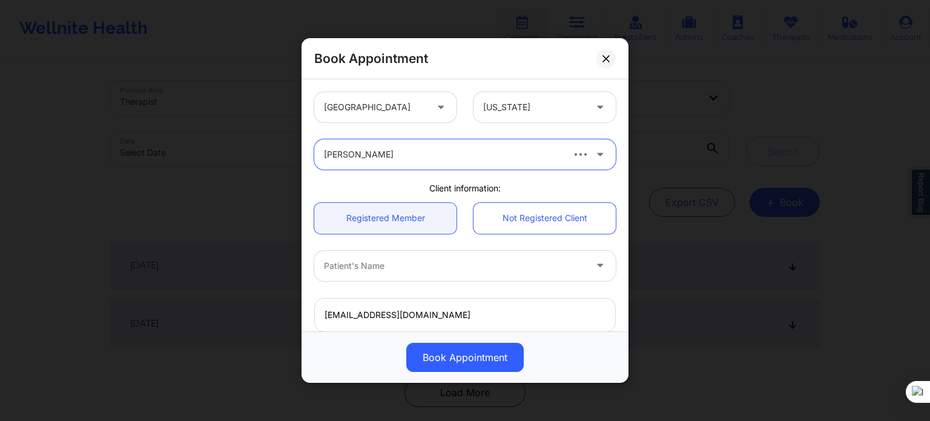
scroll to position [61, 0]
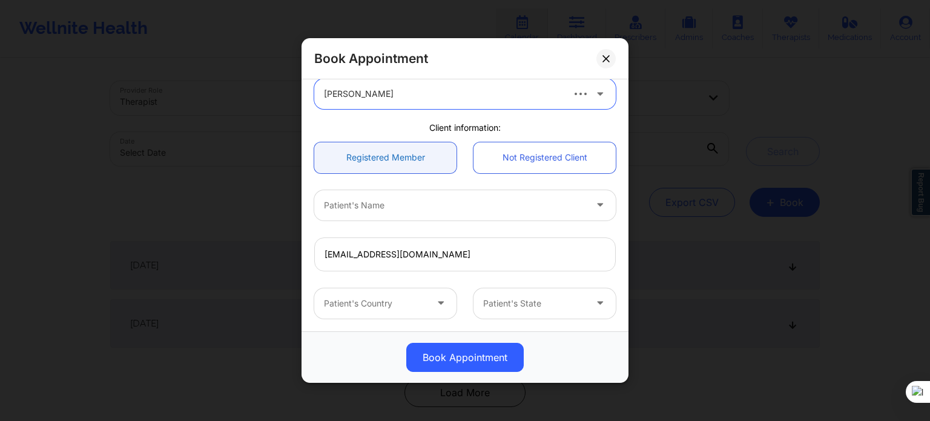
click at [367, 152] on link "Registered Member" at bounding box center [385, 157] width 142 height 31
click at [358, 266] on input "email" at bounding box center [464, 254] width 301 height 34
type input "[EMAIL_ADDRESS][DOMAIN_NAME]"
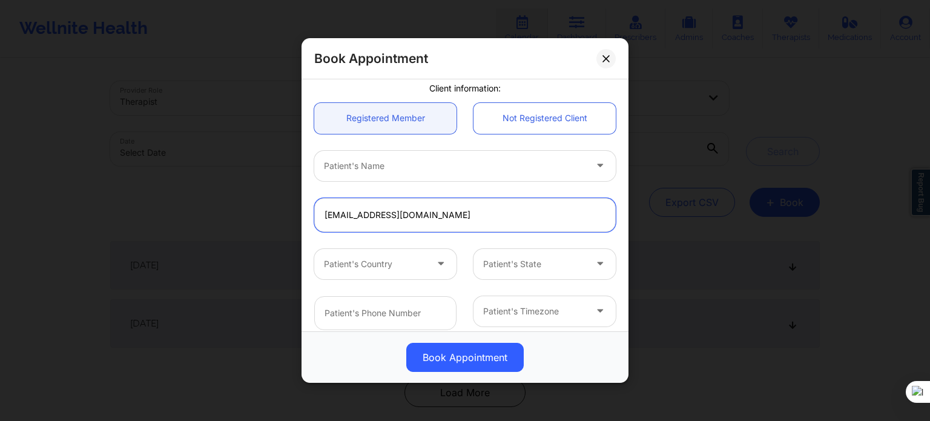
scroll to position [121, 0]
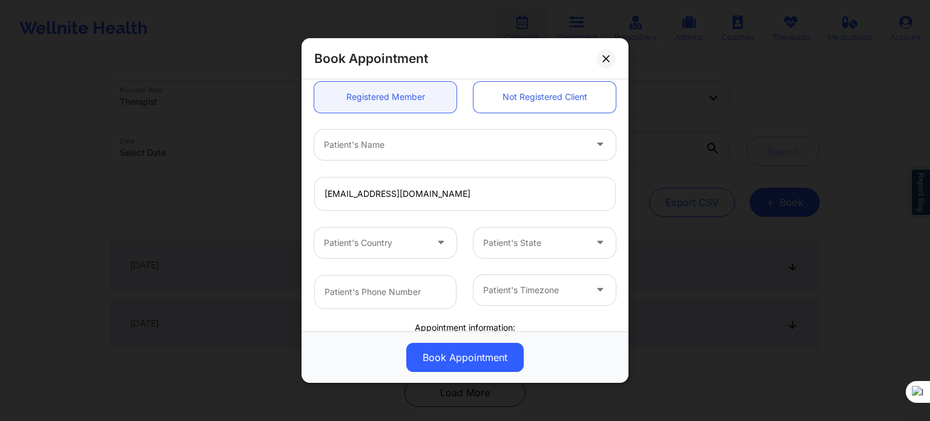
click at [381, 154] on div "Patient's Name" at bounding box center [450, 145] width 272 height 30
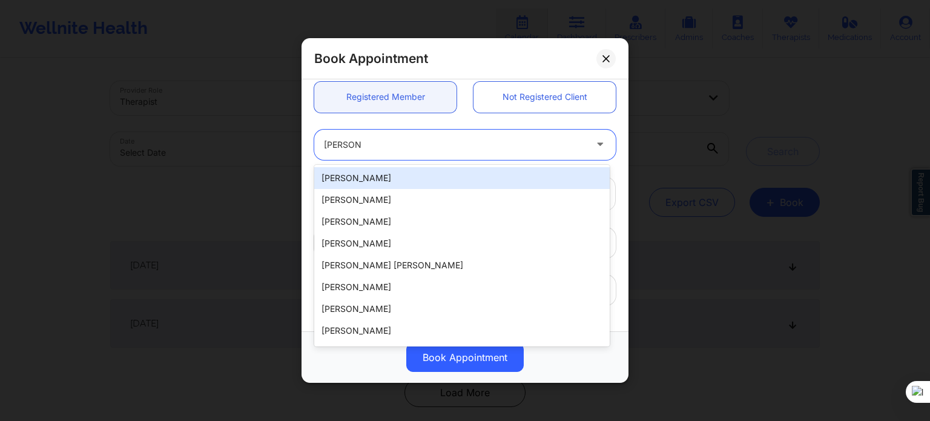
type input "[PERSON_NAME]"
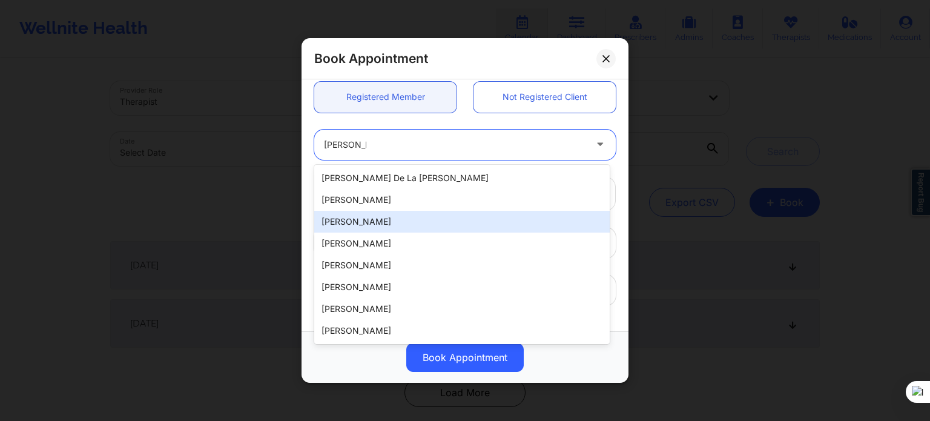
click at [378, 220] on div "[PERSON_NAME]" at bounding box center [461, 222] width 295 height 22
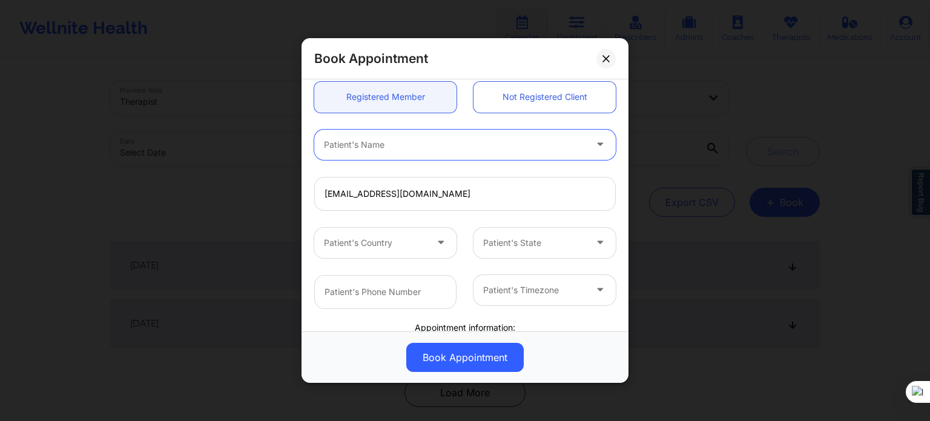
click at [615, 281] on div "Patient's Timezone" at bounding box center [544, 292] width 159 height 34
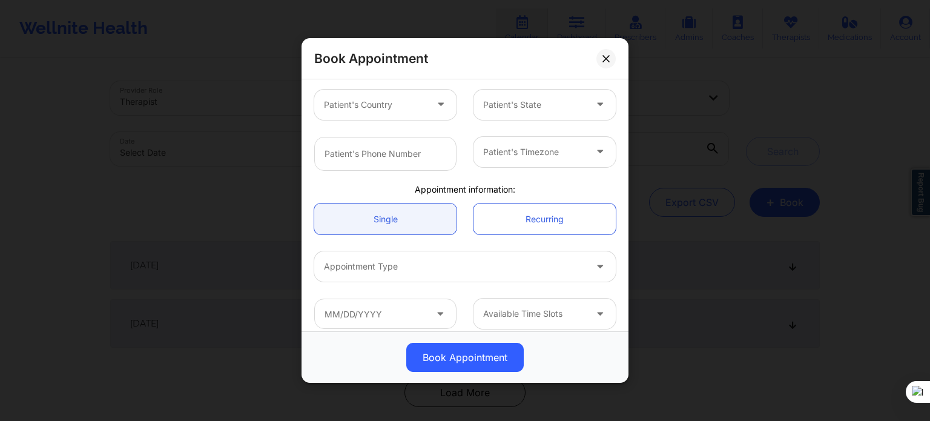
scroll to position [269, 0]
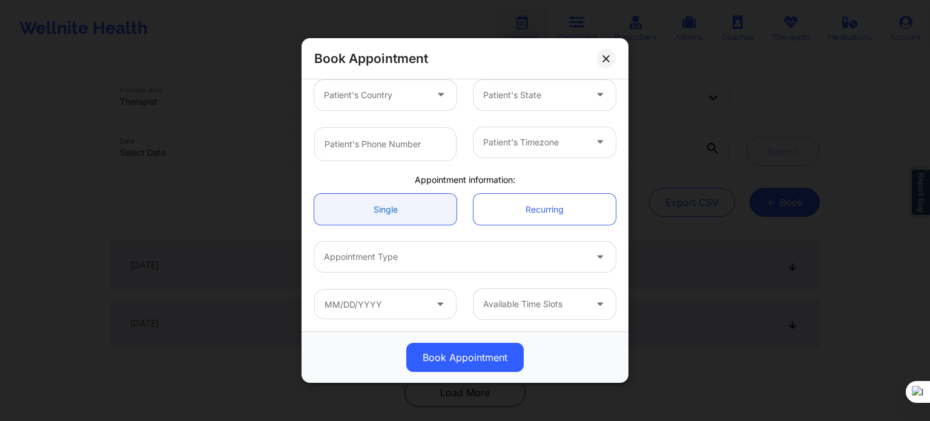
click at [387, 210] on link "Single" at bounding box center [385, 209] width 142 height 31
click at [395, 259] on div at bounding box center [454, 256] width 261 height 15
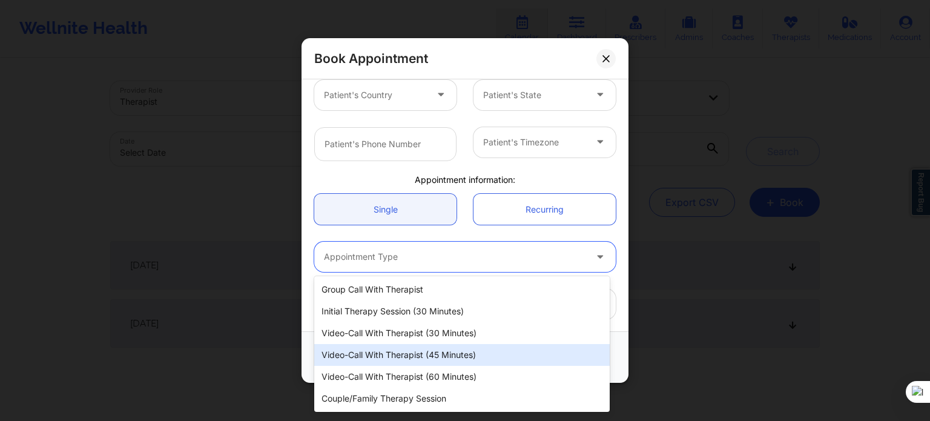
click at [397, 358] on div "Video-Call with Therapist (45 minutes)" at bounding box center [461, 355] width 295 height 22
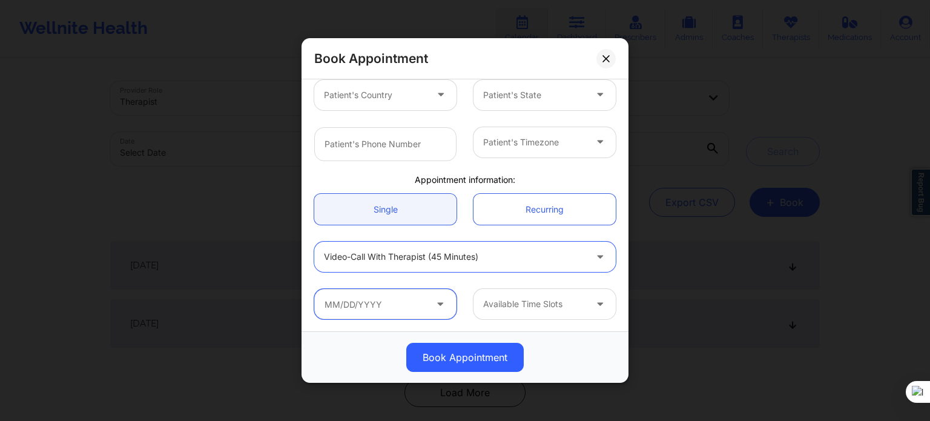
click at [409, 304] on input "text" at bounding box center [385, 304] width 142 height 30
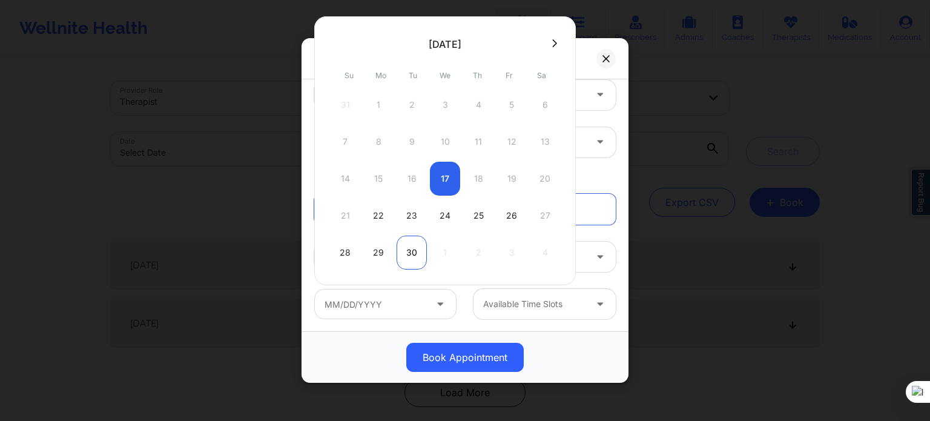
click at [411, 257] on div "30" at bounding box center [411, 252] width 30 height 34
type input "[DATE]"
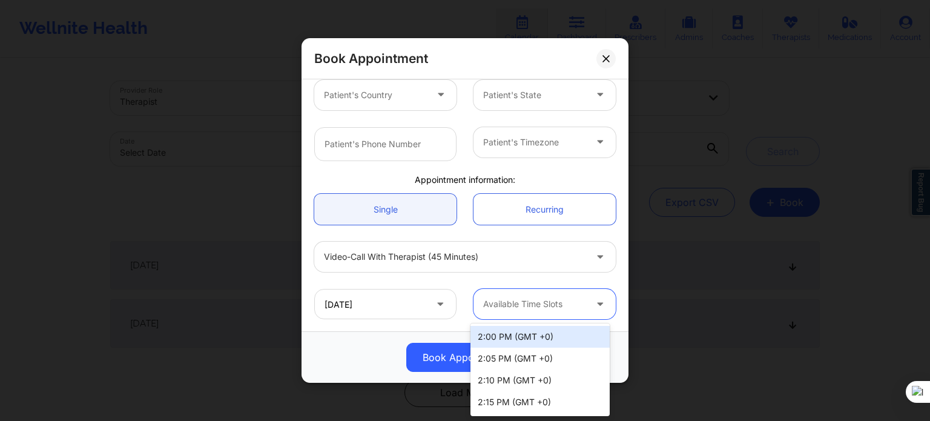
click at [529, 305] on div at bounding box center [534, 304] width 102 height 15
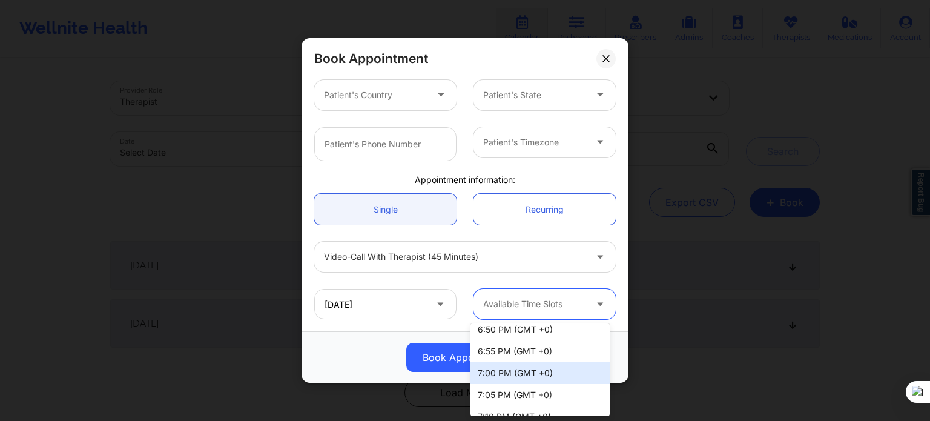
click at [508, 373] on div "7:00 PM (GMT +0)" at bounding box center [539, 373] width 139 height 22
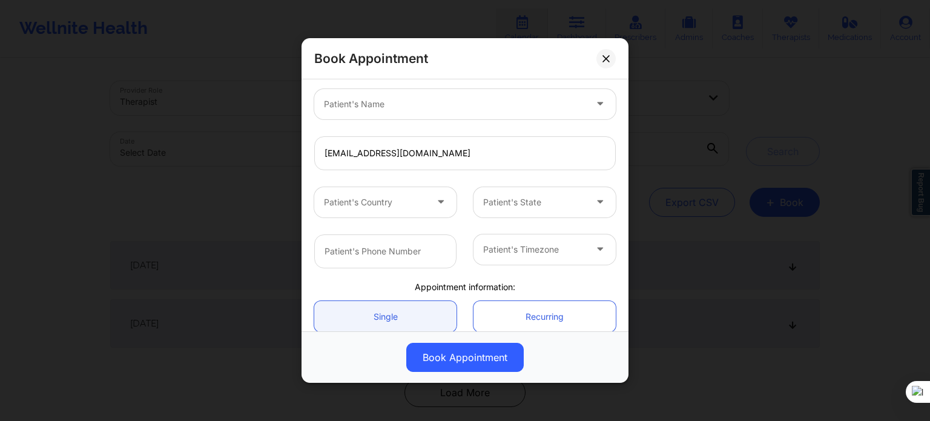
scroll to position [87, 0]
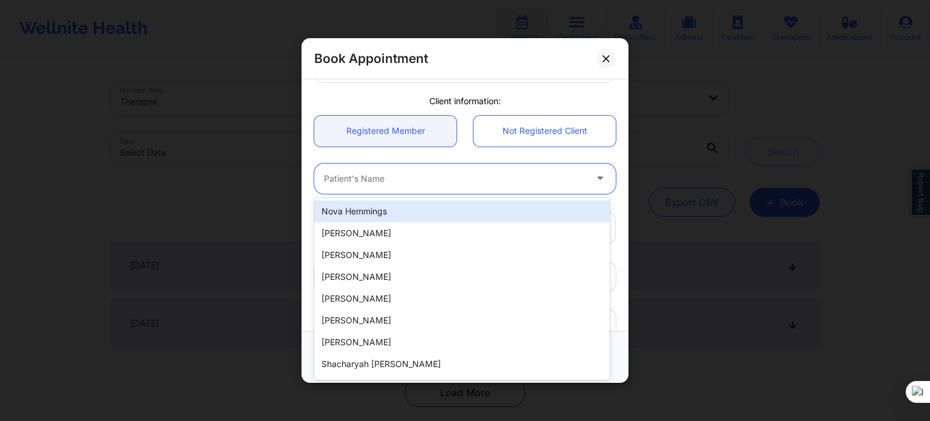
click at [454, 181] on div at bounding box center [454, 178] width 261 height 15
type input "[PERSON_NAME]"
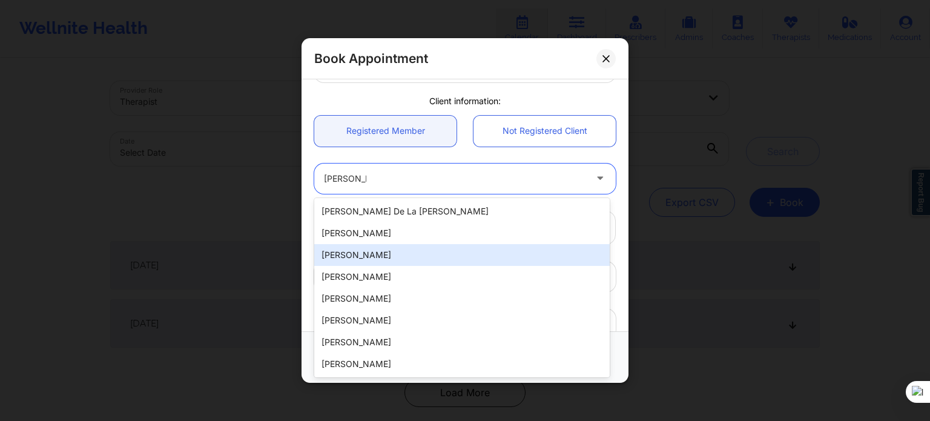
click at [359, 248] on div "[PERSON_NAME]" at bounding box center [461, 255] width 295 height 22
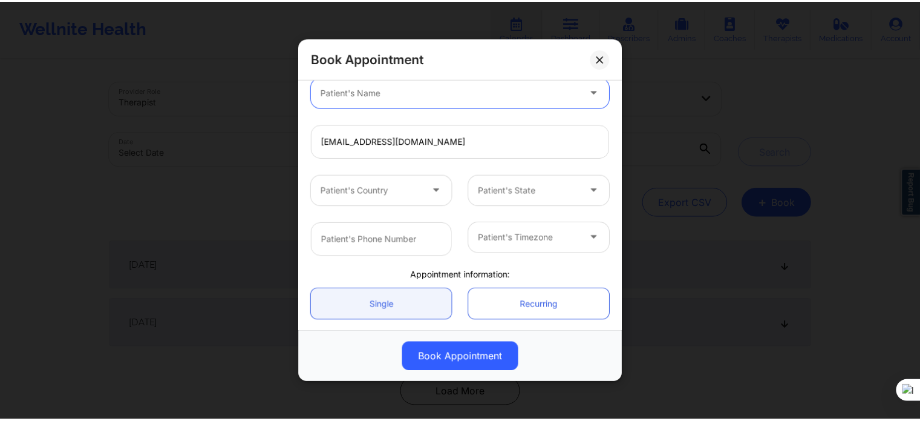
scroll to position [269, 0]
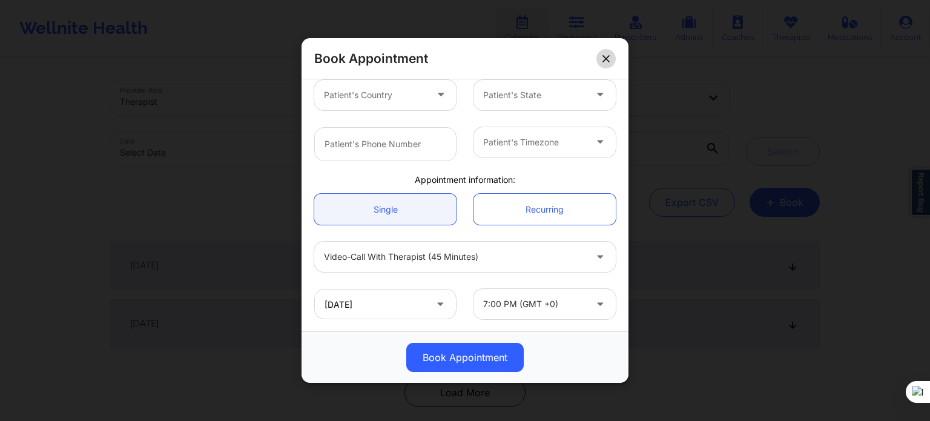
click at [611, 59] on button at bounding box center [605, 58] width 19 height 19
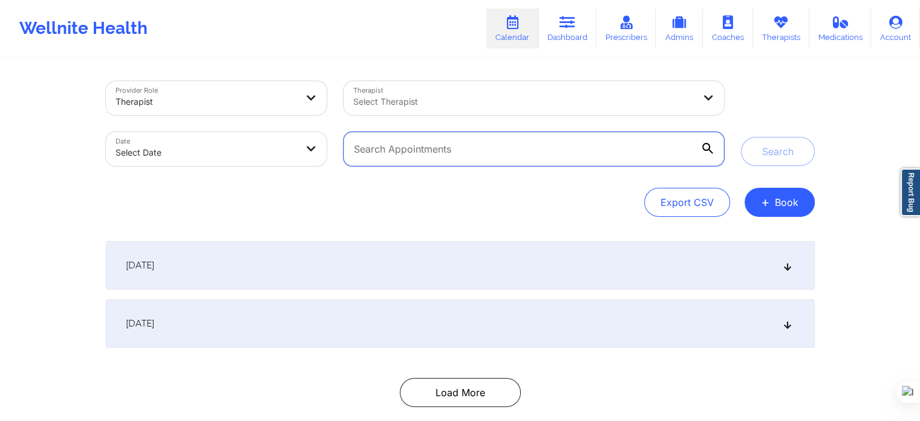
click at [485, 160] on input "text" at bounding box center [534, 149] width 380 height 34
click at [249, 143] on body "Wellnite Health Calendar Dashboard Prescribers Admins Coaches Therapists Medica…" at bounding box center [460, 210] width 920 height 421
select select "2025-8"
select select "2025-9"
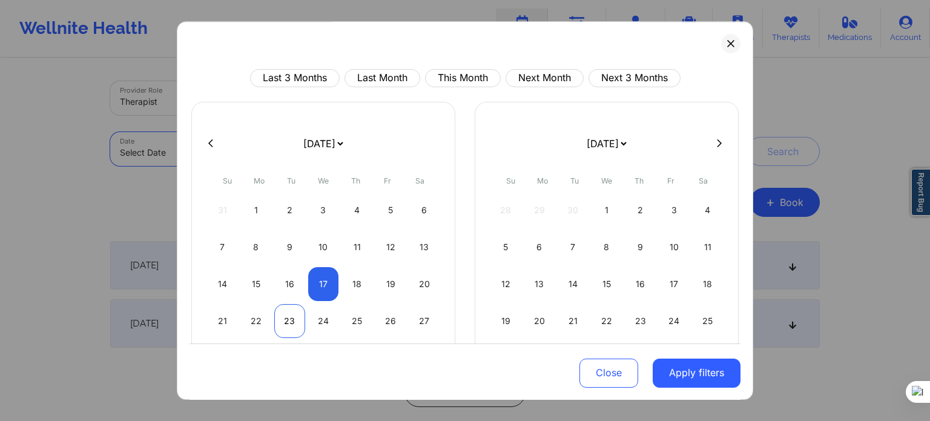
click at [283, 321] on div "23" at bounding box center [289, 321] width 31 height 34
select select "2025-8"
select select "2025-9"
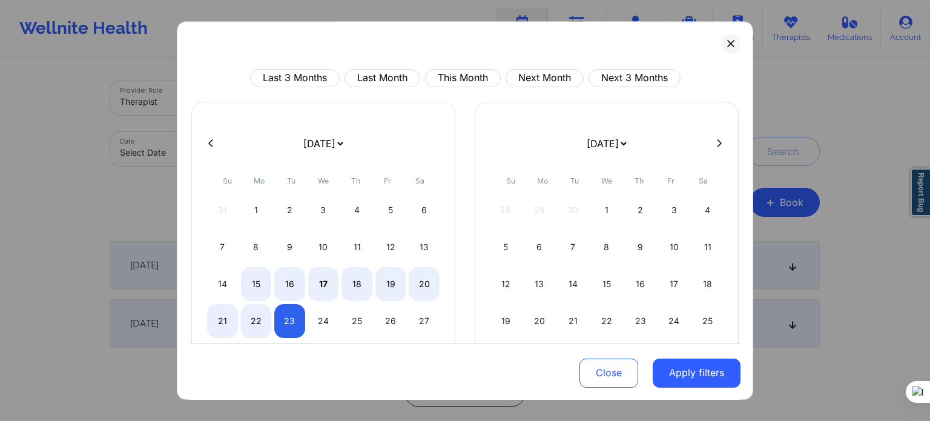
select select "2025-8"
select select "2025-9"
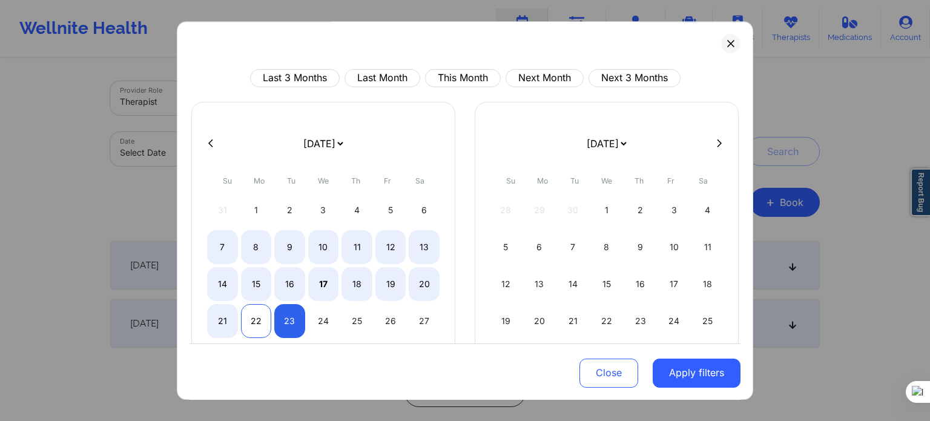
select select "2025-8"
select select "2025-9"
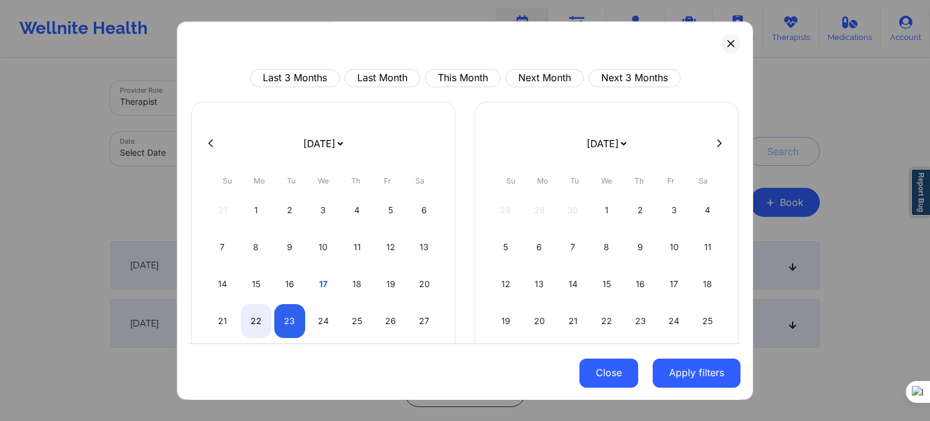
select select "2025-8"
select select "2025-9"
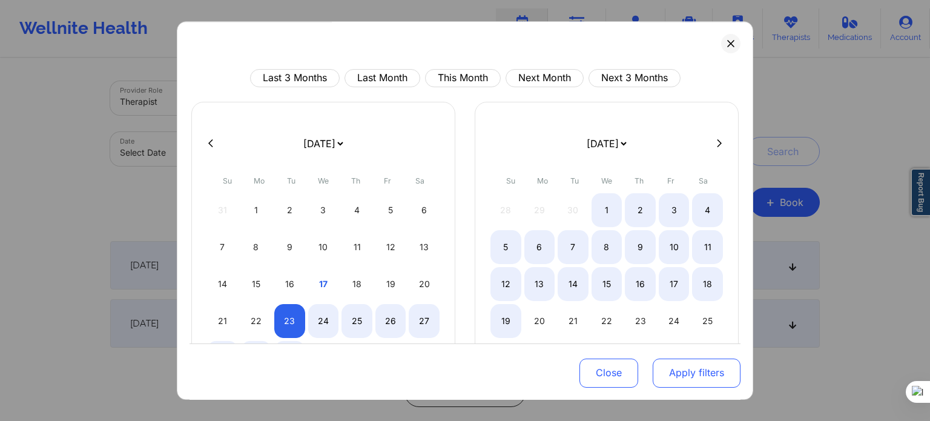
click at [686, 377] on button "Apply filters" at bounding box center [696, 372] width 88 height 29
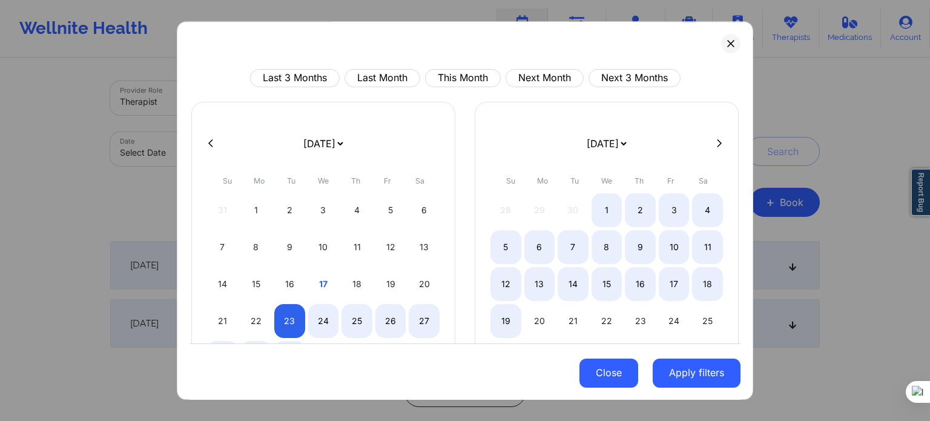
select select "2025-8"
select select "2025-9"
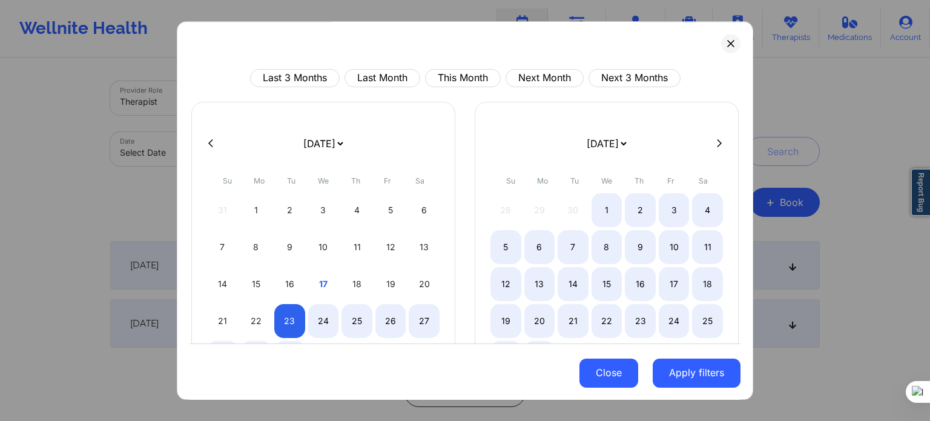
click at [588, 373] on button "Close" at bounding box center [608, 372] width 59 height 29
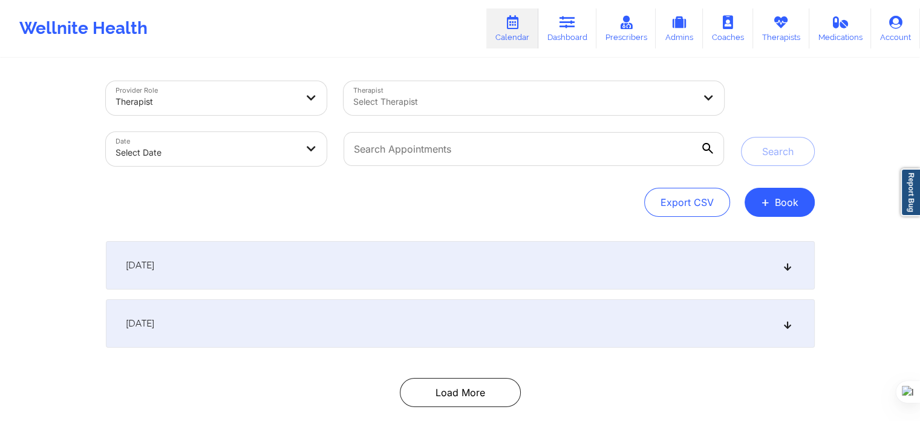
click at [255, 104] on div at bounding box center [207, 101] width 182 height 15
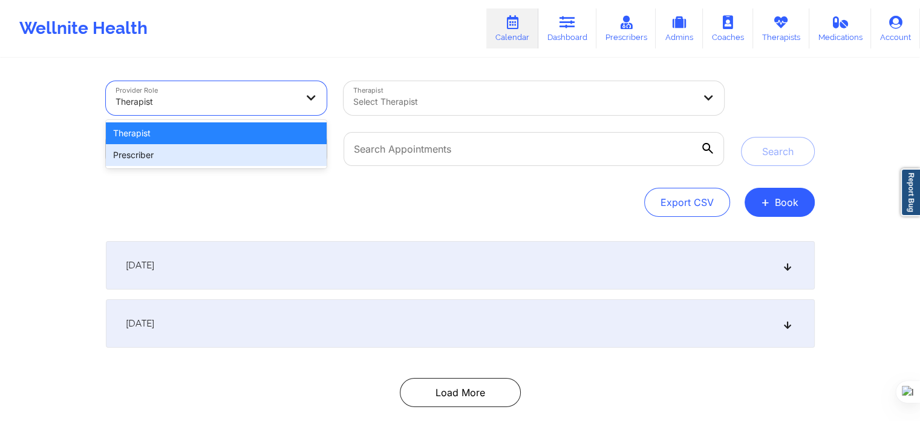
click at [273, 192] on div "Export CSV + Book" at bounding box center [460, 202] width 709 height 29
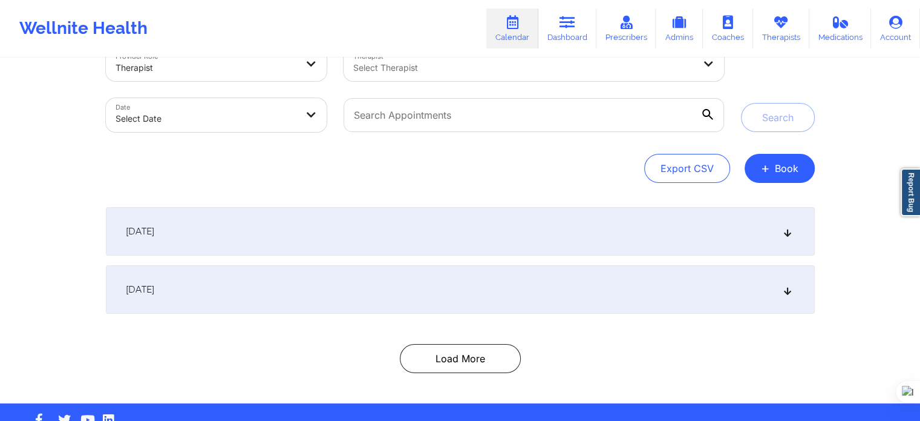
scroll to position [65, 0]
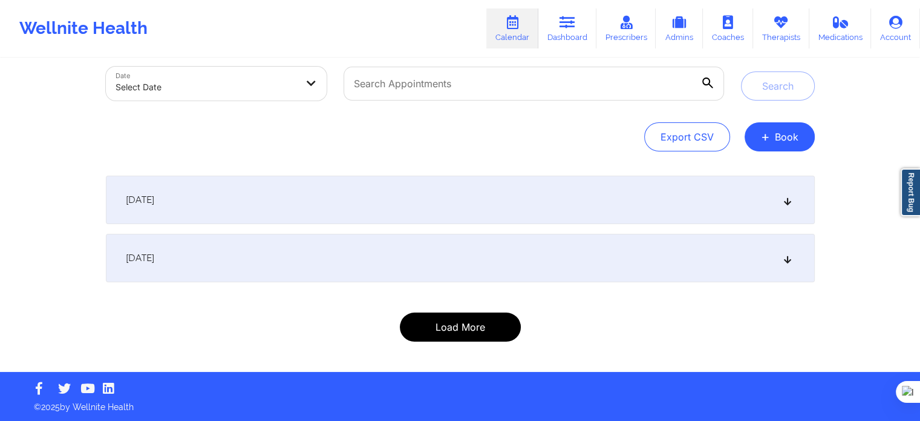
click at [459, 319] on button "Load More" at bounding box center [460, 326] width 121 height 29
click at [493, 331] on button "Load More" at bounding box center [460, 326] width 121 height 29
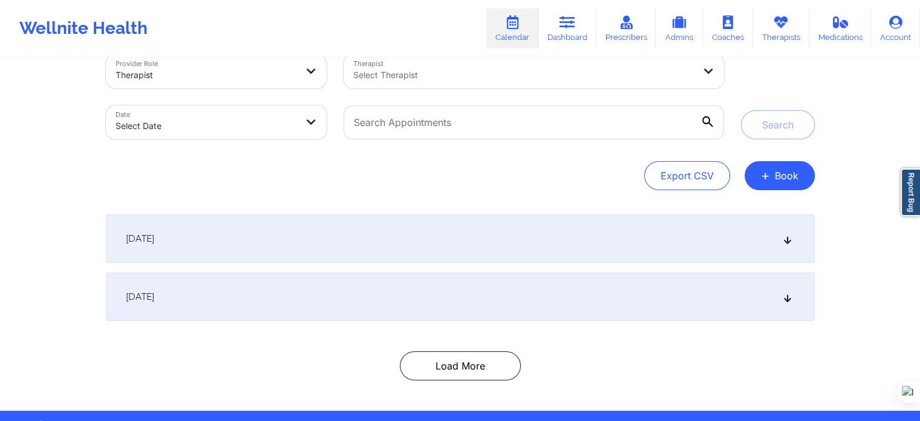
scroll to position [0, 0]
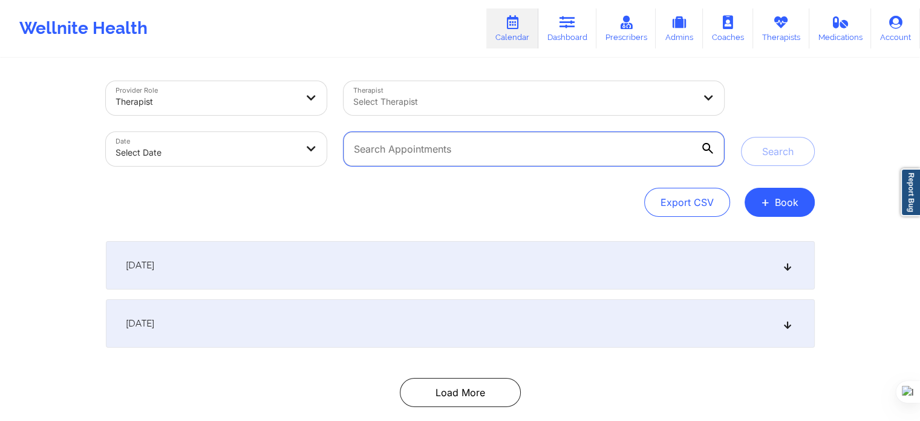
click at [441, 152] on input "text" at bounding box center [534, 149] width 380 height 34
click at [421, 105] on div at bounding box center [523, 101] width 341 height 15
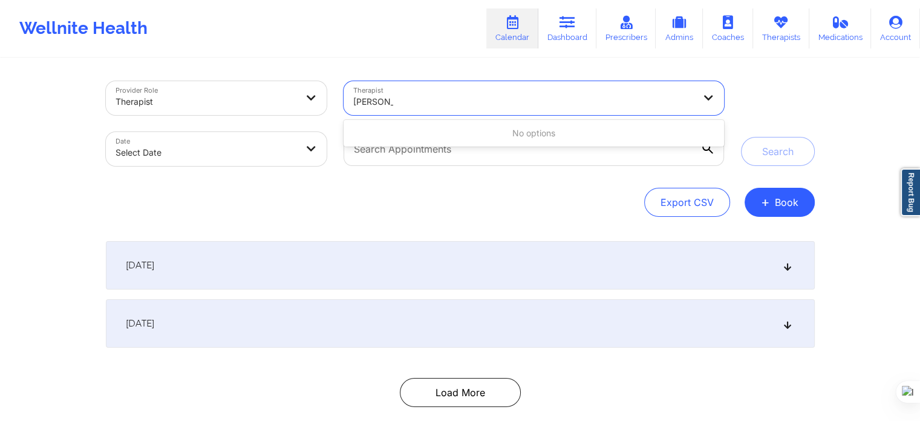
type input "[PERSON_NAME]"
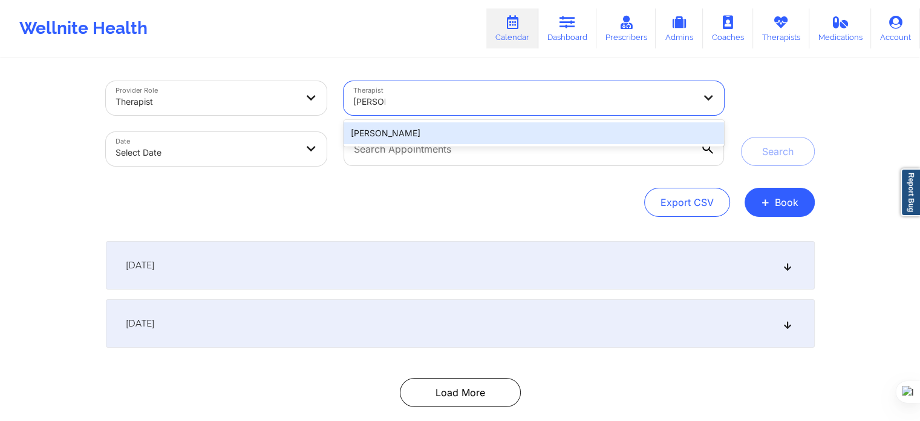
click at [484, 130] on div "[PERSON_NAME]" at bounding box center [534, 133] width 380 height 22
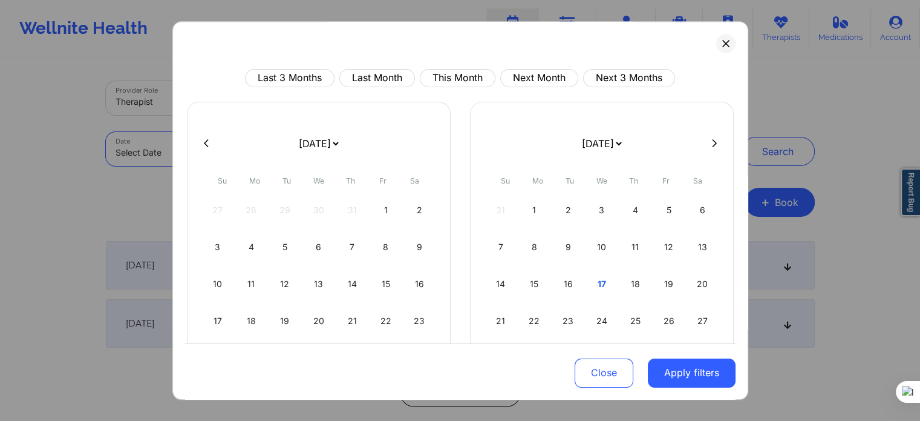
click at [301, 160] on body "Wellnite Health Calendar Dashboard Prescribers Admins Coaches Therapists Medica…" at bounding box center [460, 210] width 920 height 421
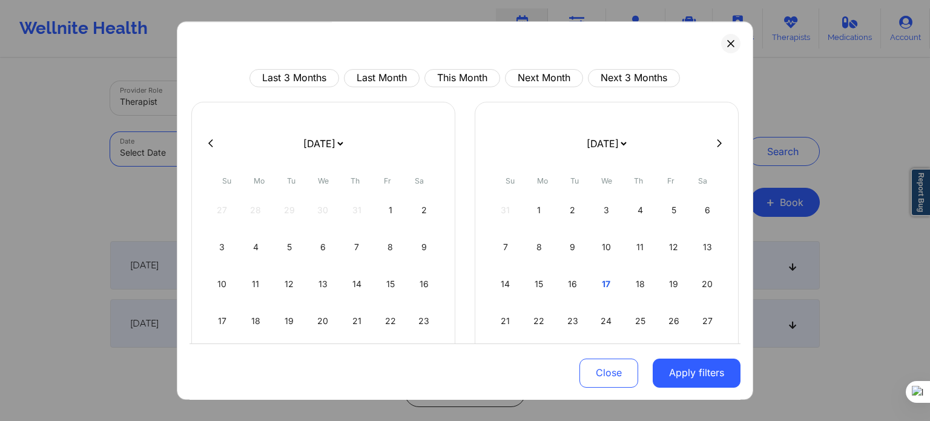
select select "2025-8"
select select "2025-9"
click at [286, 316] on div "23" at bounding box center [289, 321] width 31 height 34
select select "2025-8"
select select "2025-9"
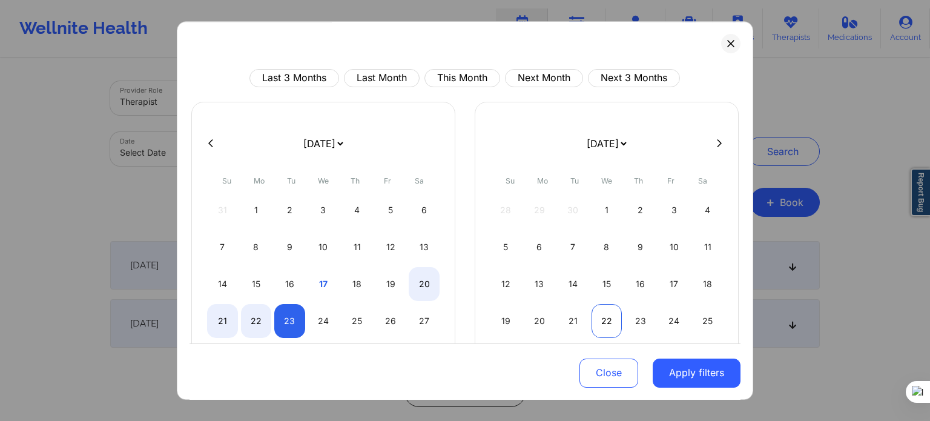
select select "2025-8"
select select "2025-9"
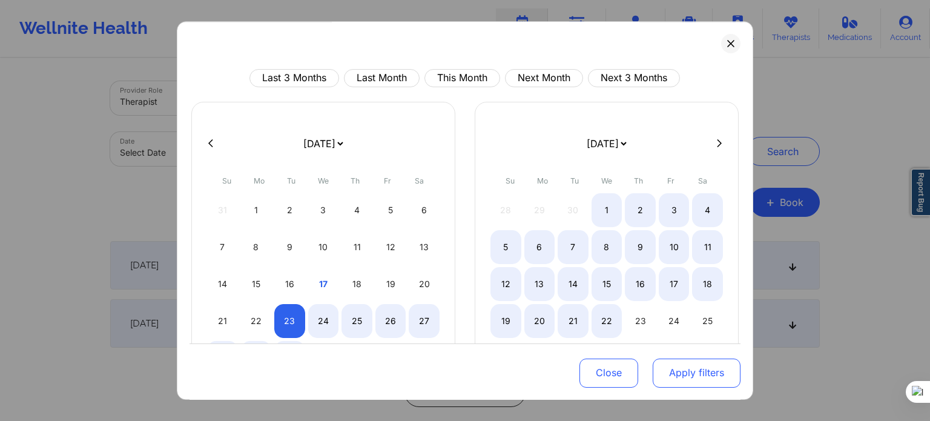
select select "2025-8"
select select "2025-9"
click at [682, 369] on button "Apply filters" at bounding box center [696, 372] width 88 height 29
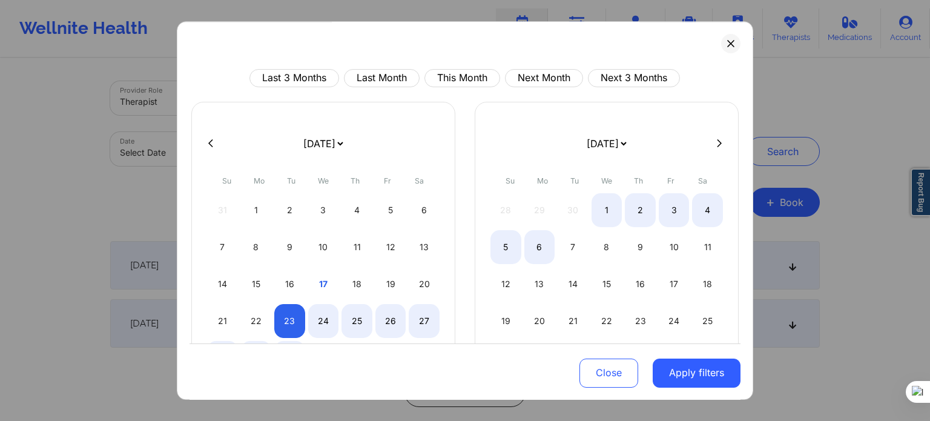
select select "2025-8"
select select "2025-9"
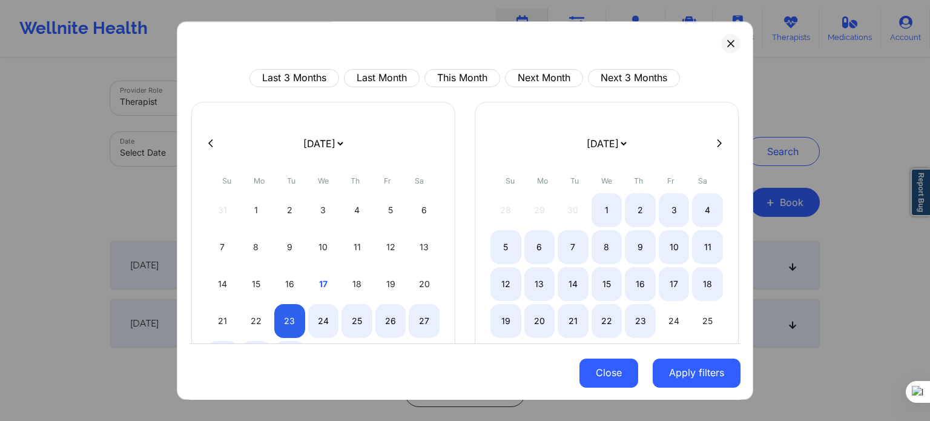
click at [606, 378] on button "Close" at bounding box center [608, 372] width 59 height 29
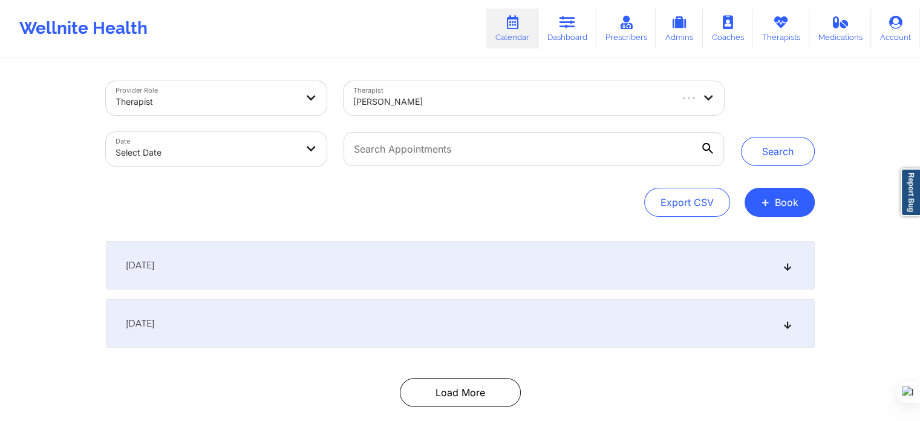
click at [281, 153] on body "Wellnite Health Calendar Dashboard Prescribers Admins Coaches Therapists Medica…" at bounding box center [460, 210] width 920 height 421
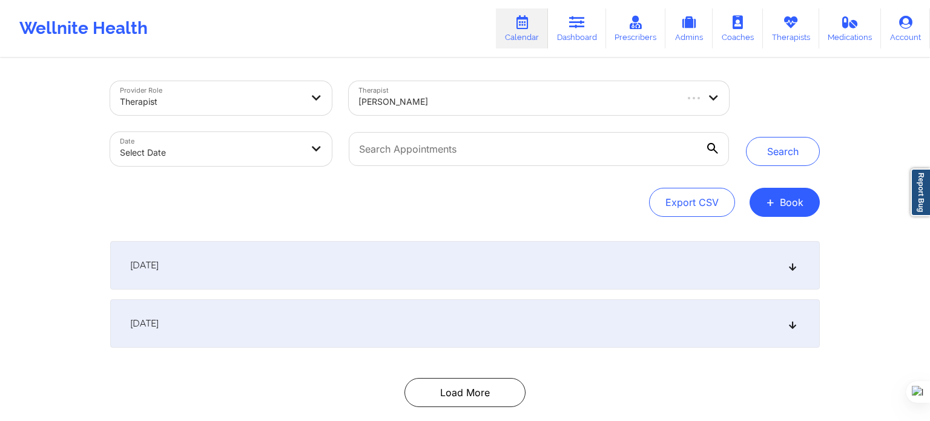
select select "2025-8"
select select "2025-9"
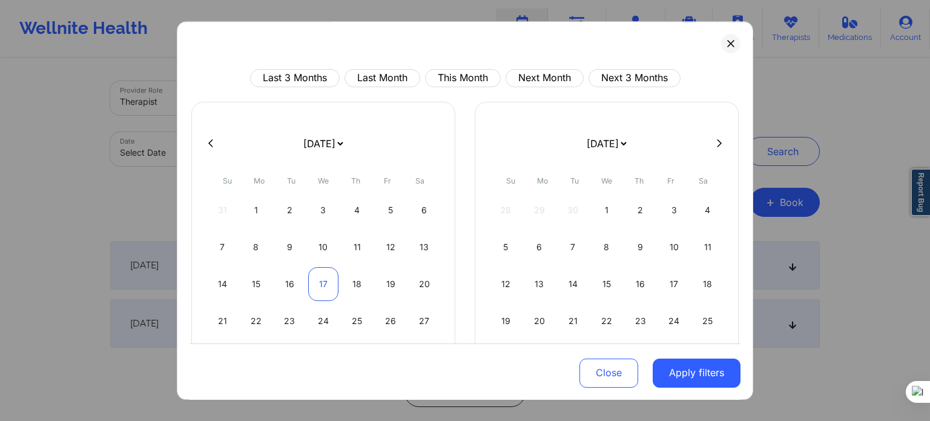
click at [329, 279] on div "17" at bounding box center [323, 284] width 31 height 34
select select "2025-8"
select select "2025-9"
click at [329, 279] on div "17" at bounding box center [323, 284] width 31 height 34
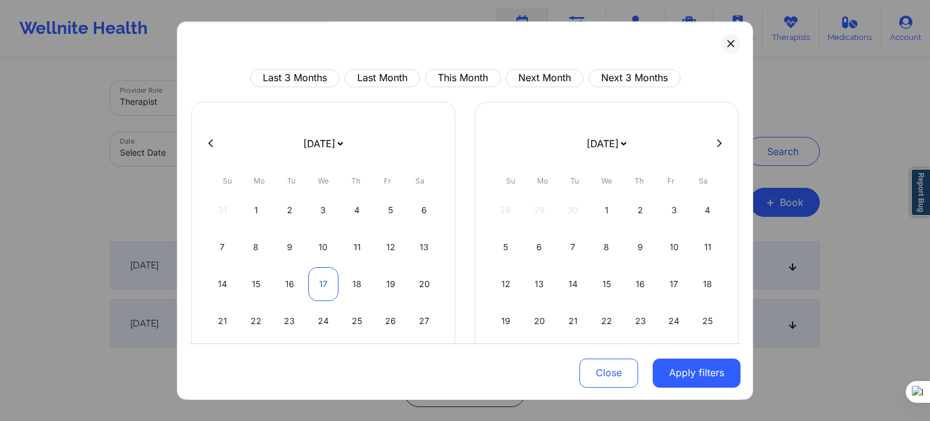
select select "2025-8"
select select "2025-9"
select select "2025-8"
select select "2025-9"
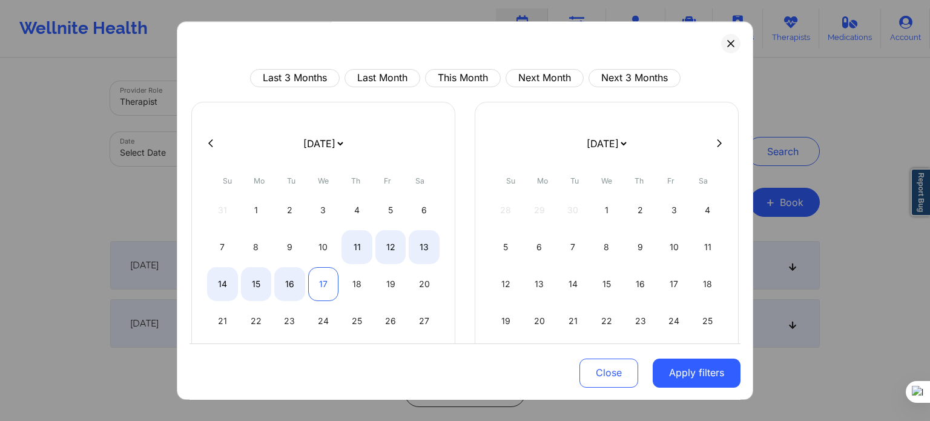
select select "2025-8"
select select "2025-9"
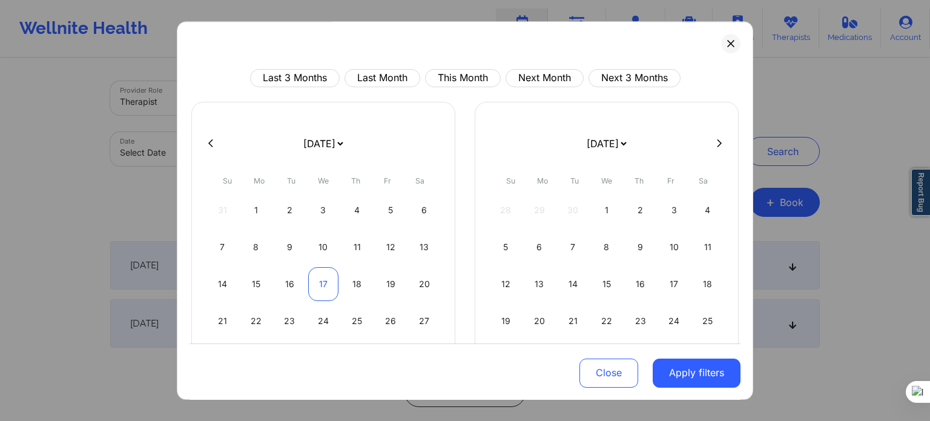
click at [317, 287] on div "17" at bounding box center [323, 284] width 31 height 34
select select "2025-8"
select select "2025-9"
click at [276, 326] on div "23" at bounding box center [289, 321] width 31 height 34
select select "2025-8"
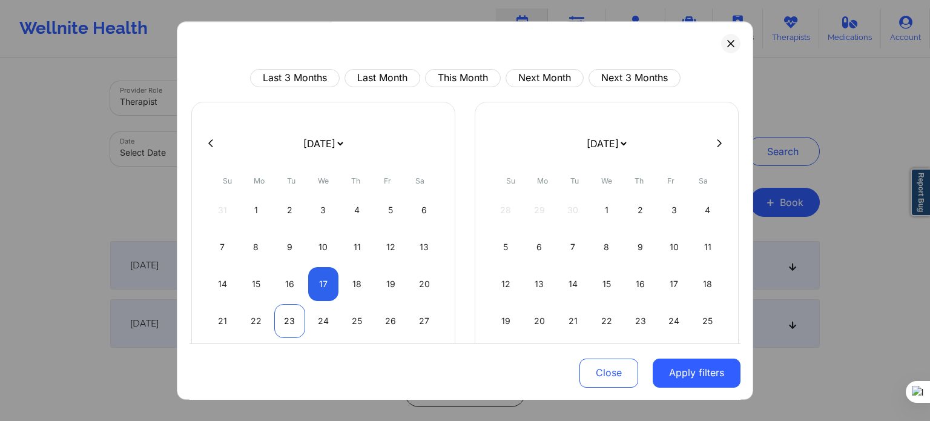
select select "2025-9"
select select "2025-8"
select select "2025-9"
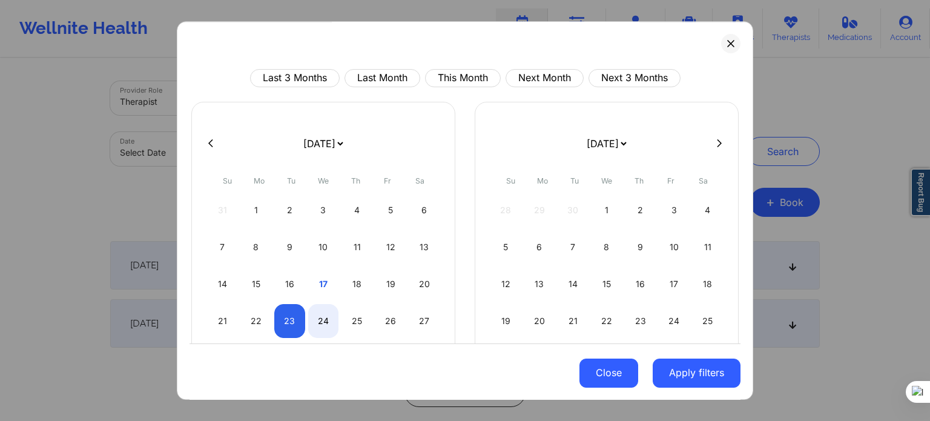
click at [608, 375] on button "Close" at bounding box center [608, 372] width 59 height 29
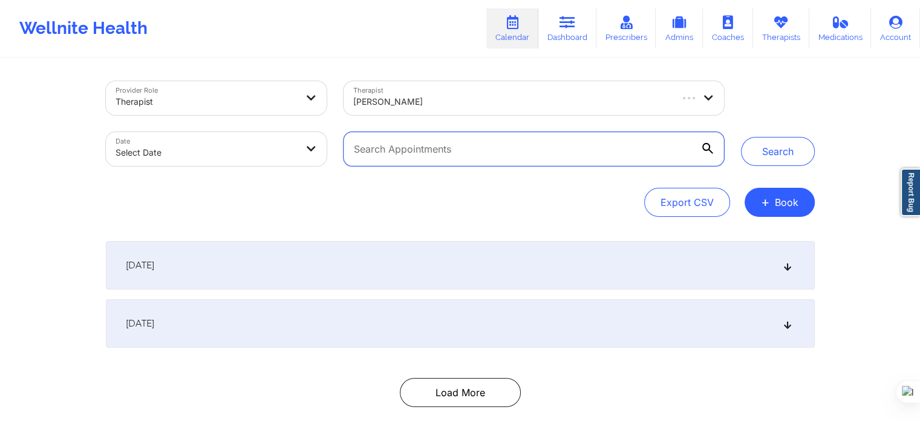
click at [390, 151] on input "text" at bounding box center [534, 149] width 380 height 34
type input "[PERSON_NAME]"
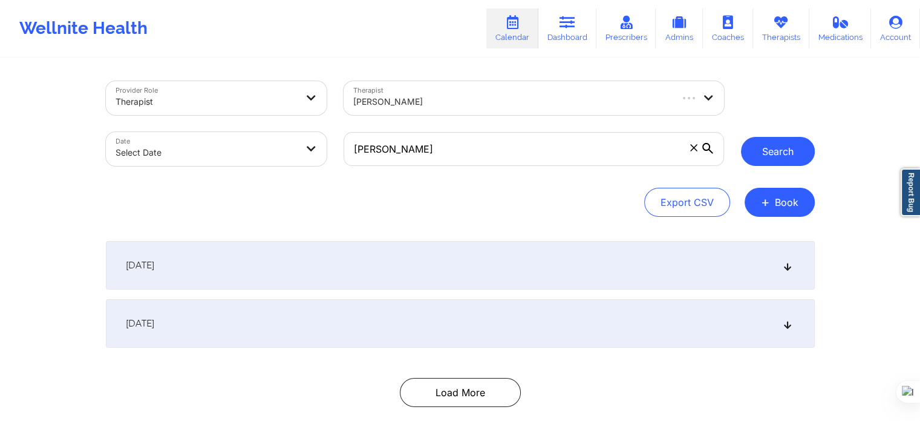
click at [807, 162] on button "Search" at bounding box center [778, 151] width 74 height 29
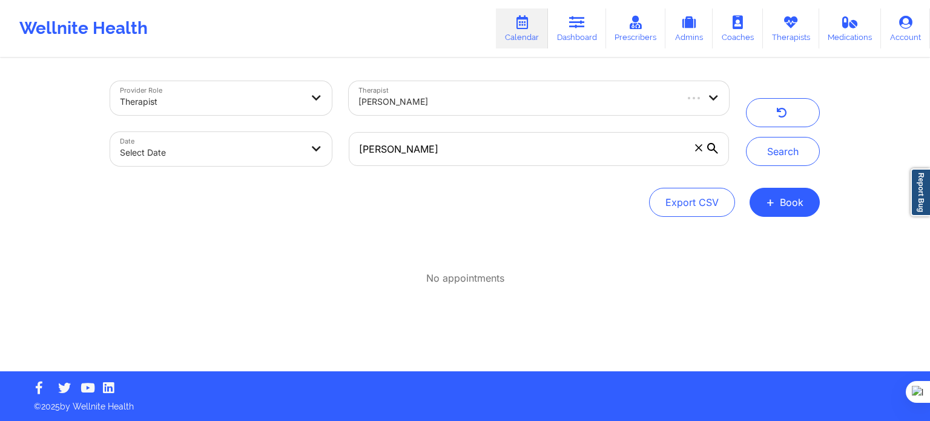
select select "2025-8"
select select "2025-9"
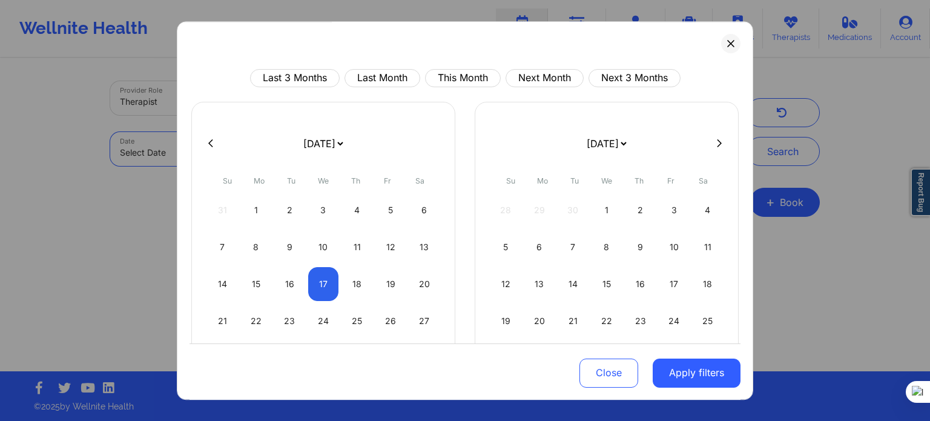
click at [290, 152] on body "Wellnite Health Calendar Dashboard Prescribers Admins Coaches Therapists Medica…" at bounding box center [465, 210] width 930 height 421
click at [350, 79] on button "Last Month" at bounding box center [382, 78] width 76 height 18
select select "2025-7"
select select "2025-8"
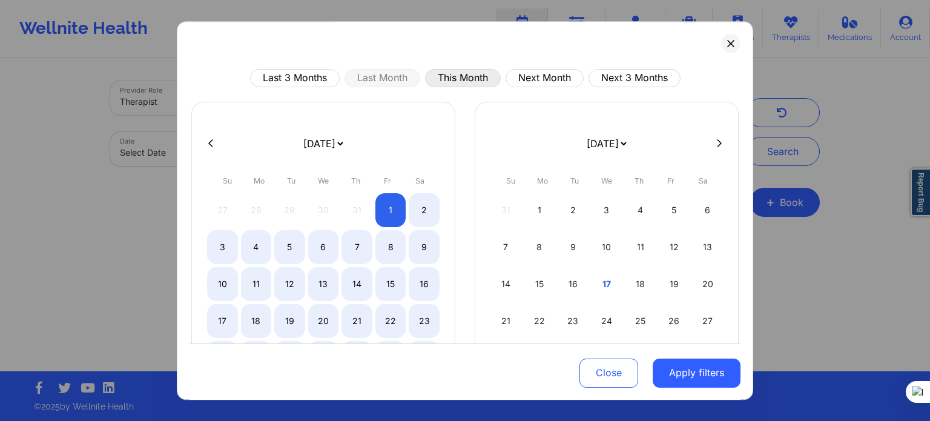
click at [436, 77] on button "This Month" at bounding box center [463, 78] width 76 height 18
select select "2025-8"
select select "2025-9"
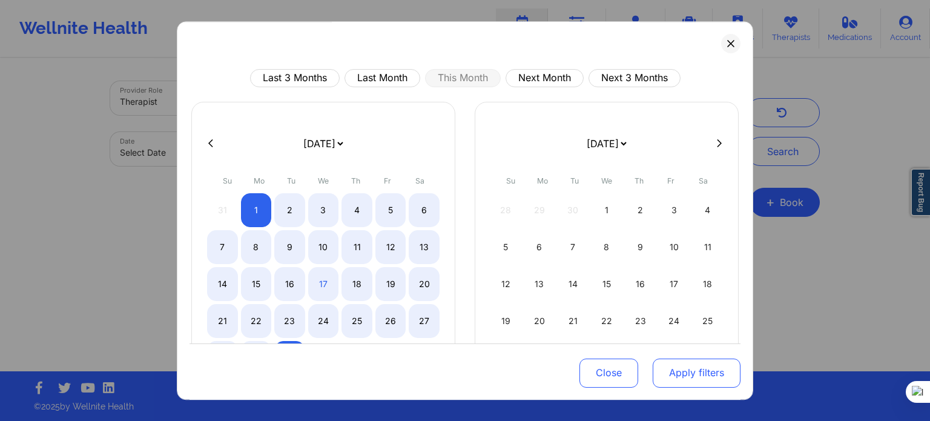
click at [688, 372] on button "Apply filters" at bounding box center [696, 372] width 88 height 29
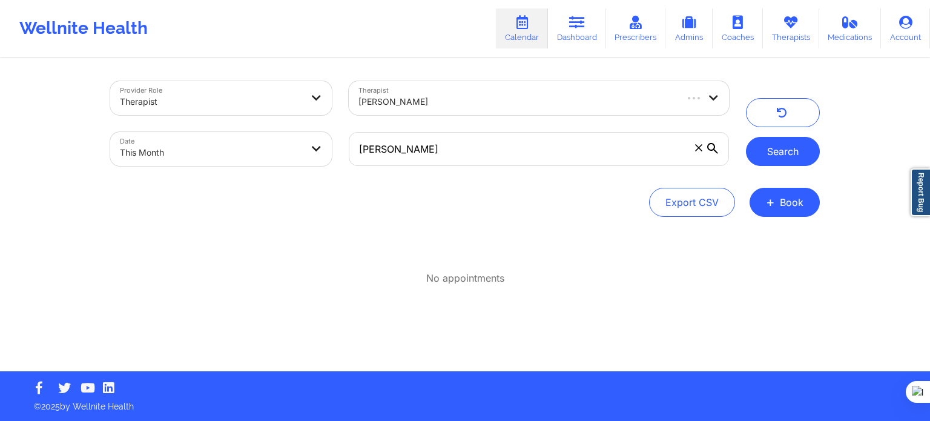
click at [779, 141] on button "Search" at bounding box center [783, 151] width 74 height 29
click at [494, 232] on div "Provider Role Therapist Therapist Quanita Hailey Date This Month amanda Search …" at bounding box center [465, 215] width 726 height 312
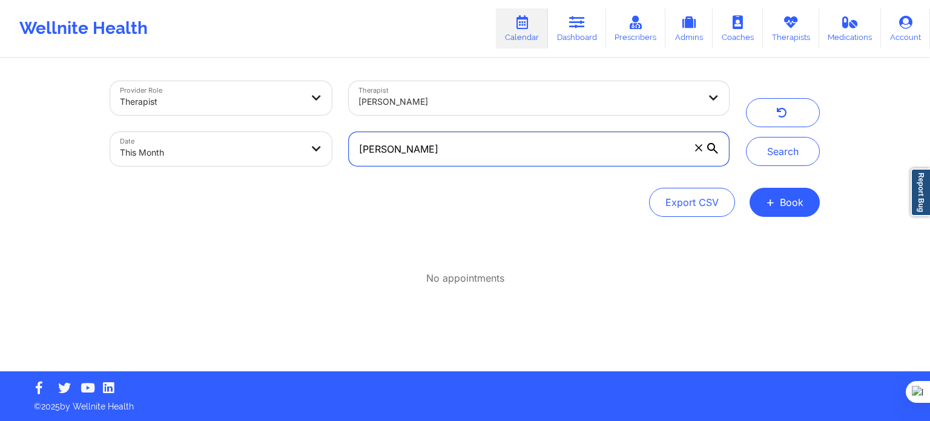
click at [440, 148] on input "[PERSON_NAME]" at bounding box center [539, 149] width 380 height 34
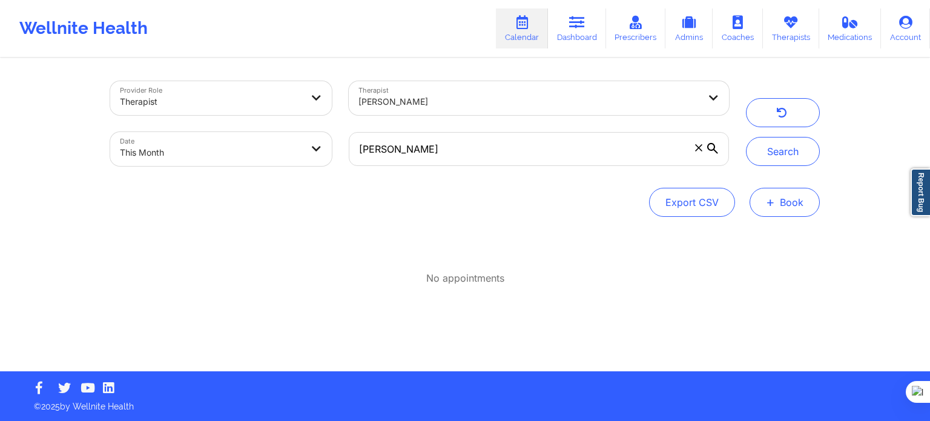
click at [776, 203] on button "+ Book" at bounding box center [784, 202] width 70 height 29
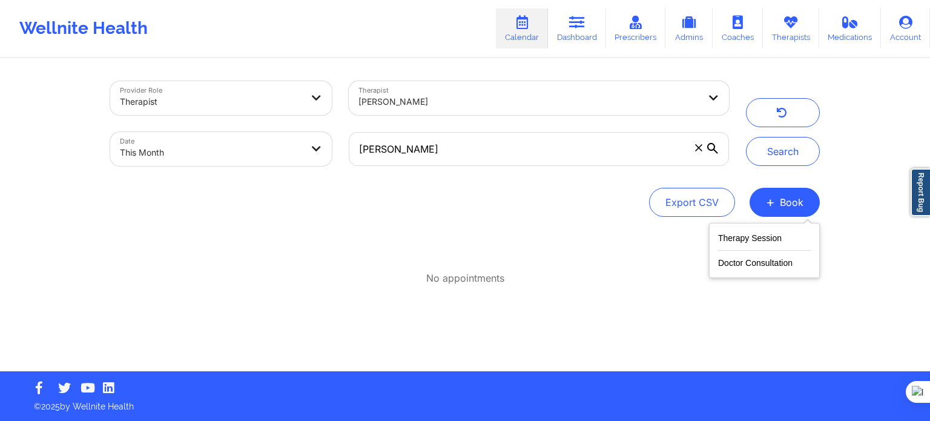
click at [723, 310] on div "Provider Role Therapist Therapist Quanita Hailey Date This Month amanda Search …" at bounding box center [465, 215] width 726 height 312
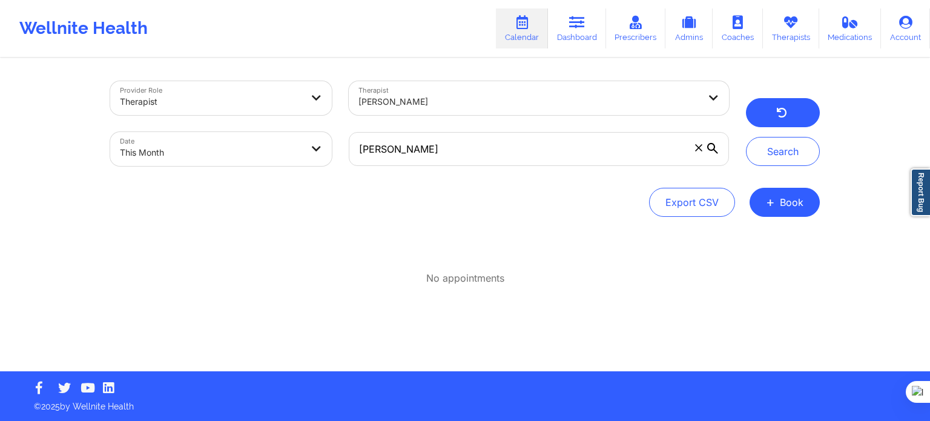
click at [779, 110] on icon "button" at bounding box center [781, 115] width 11 height 10
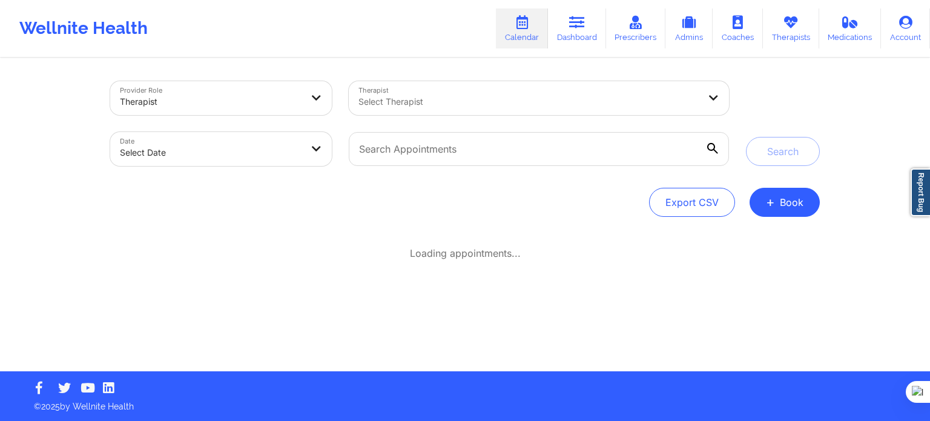
click at [326, 237] on div "Provider Role Therapist Therapist Select Therapist Date Select Date Search Expo…" at bounding box center [465, 215] width 726 height 312
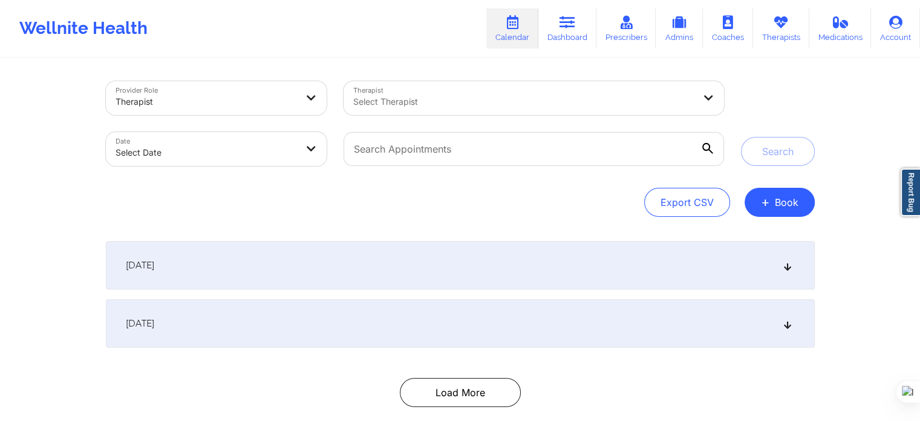
click at [399, 103] on div at bounding box center [523, 101] width 341 height 15
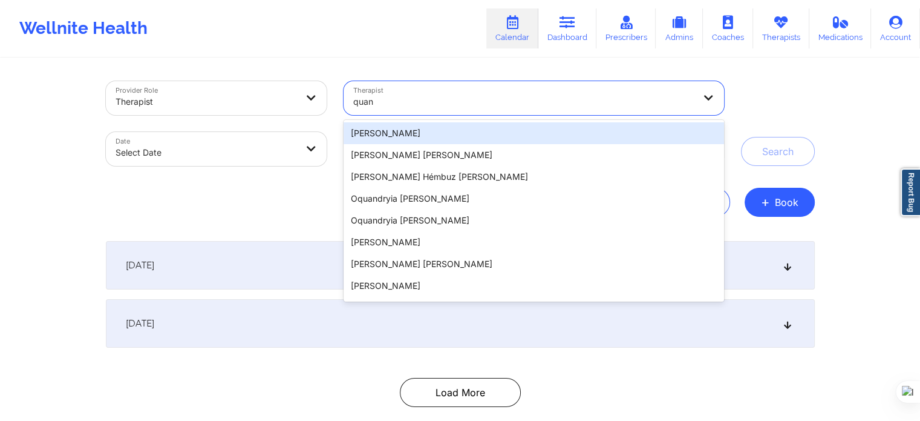
type input "quani"
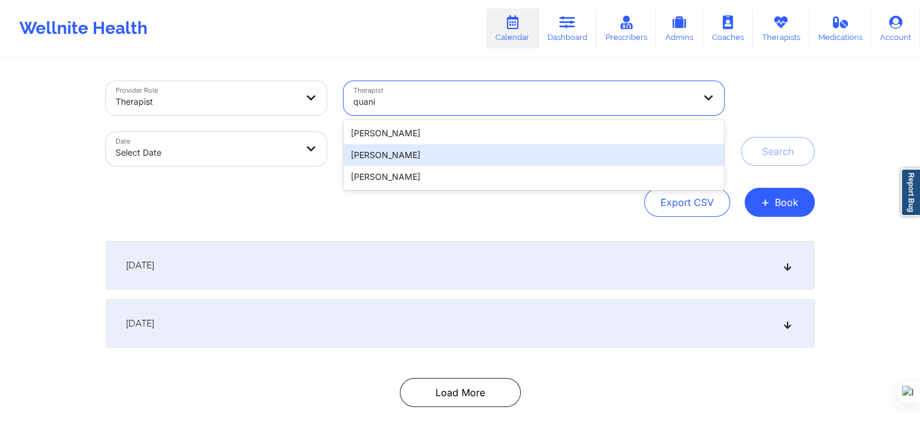
click at [391, 161] on div "[PERSON_NAME]" at bounding box center [534, 155] width 380 height 22
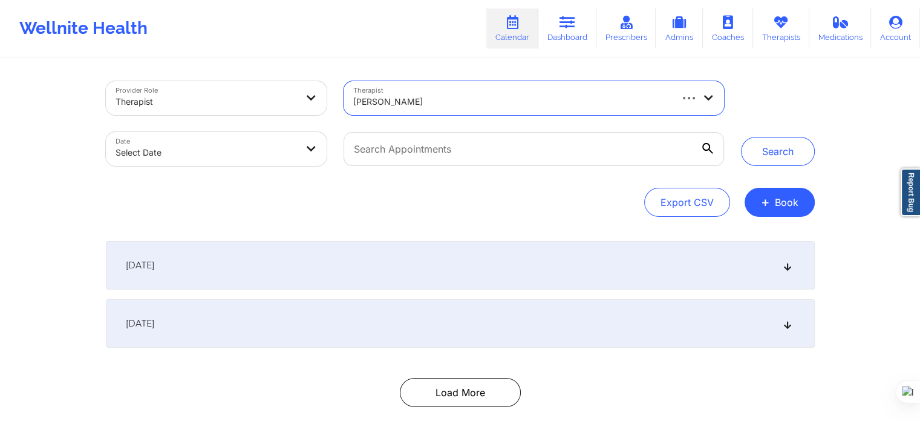
select select "2025-8"
select select "2025-9"
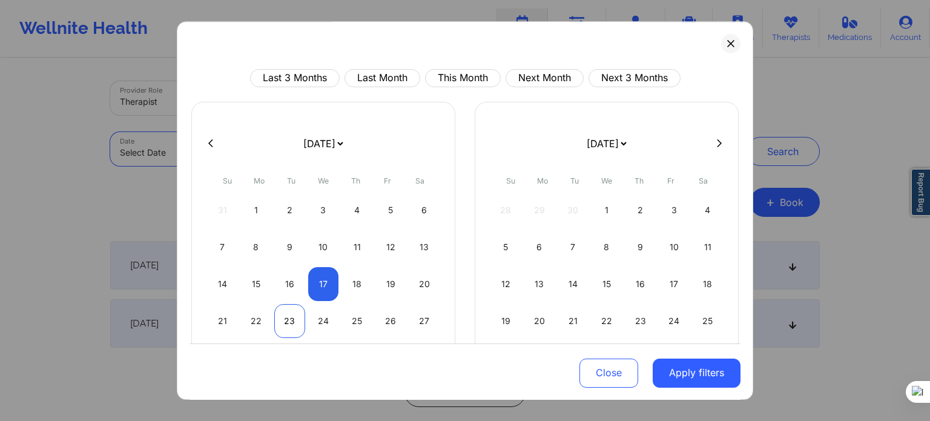
click at [288, 317] on div "23" at bounding box center [289, 321] width 31 height 34
select select "2025-8"
select select "2025-9"
click at [288, 317] on div "23" at bounding box center [289, 321] width 31 height 34
select select "2025-8"
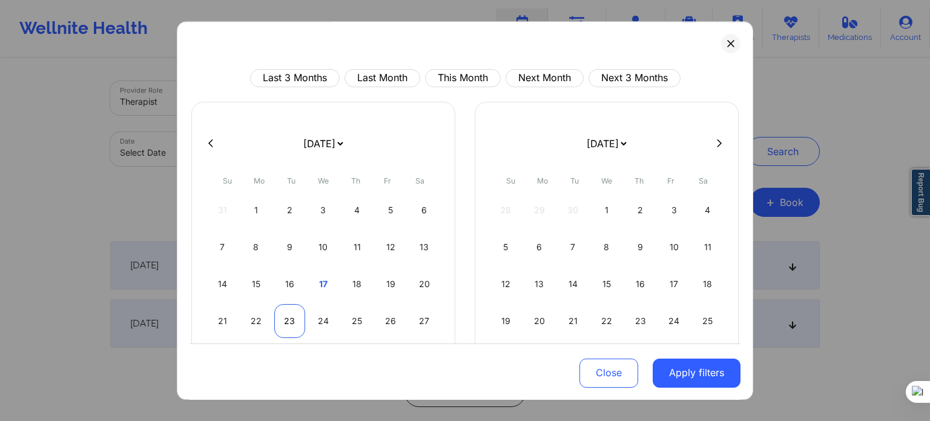
select select "2025-9"
click at [690, 374] on button "Apply filters" at bounding box center [696, 372] width 88 height 29
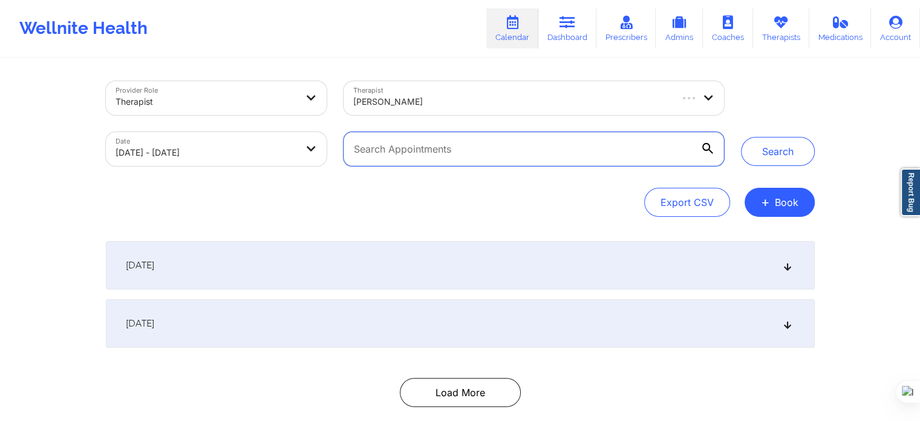
click at [405, 154] on input "text" at bounding box center [534, 149] width 380 height 34
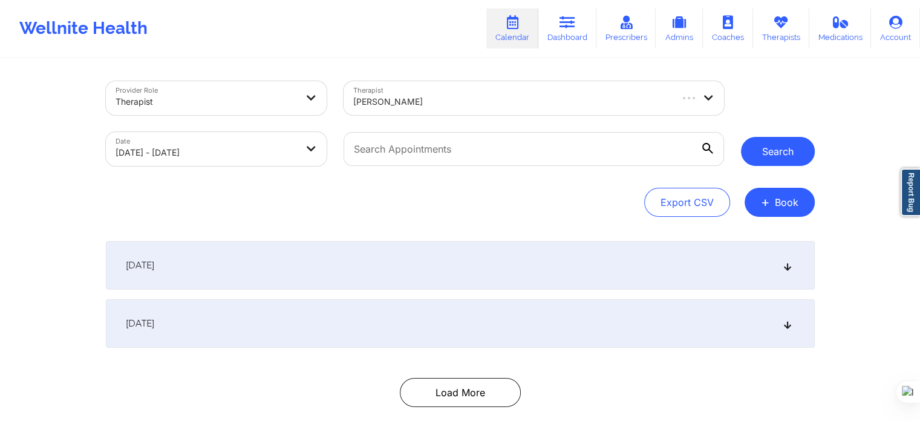
click at [771, 160] on button "Search" at bounding box center [778, 151] width 74 height 29
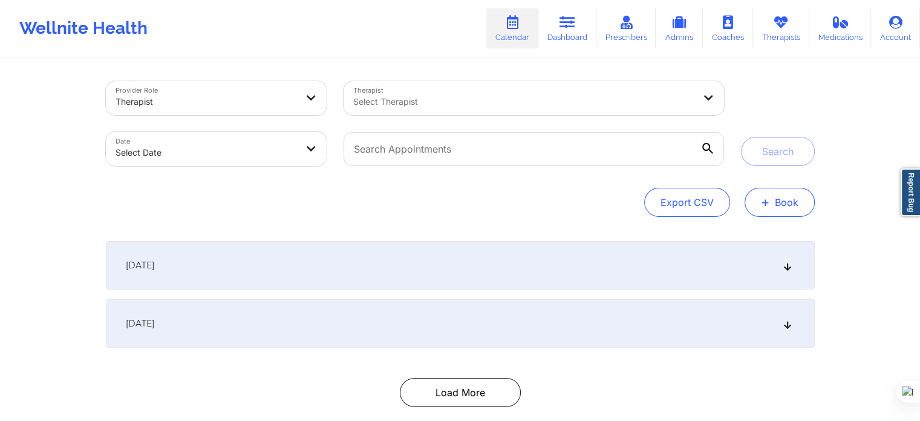
click at [763, 198] on span "+" at bounding box center [765, 201] width 9 height 7
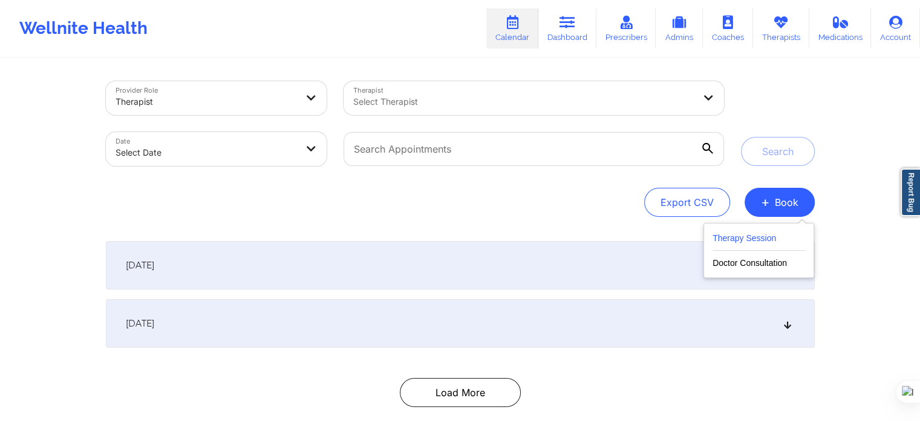
click at [756, 244] on button "Therapy Session" at bounding box center [759, 241] width 93 height 20
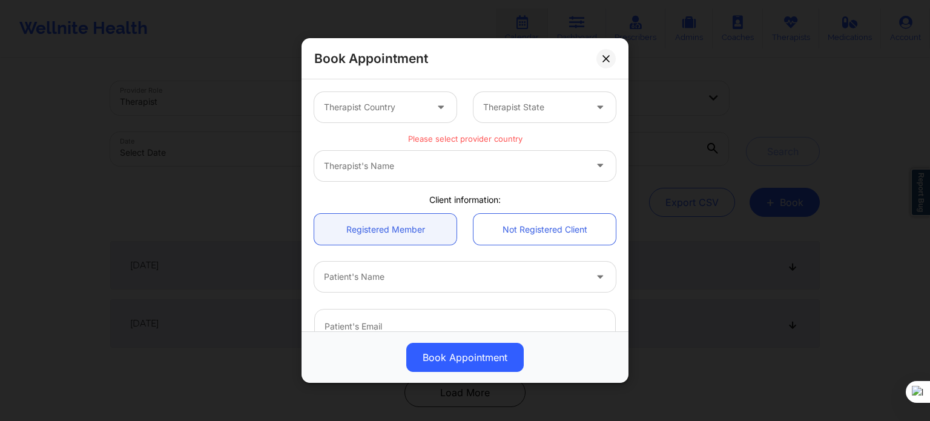
click at [395, 275] on div at bounding box center [454, 276] width 261 height 15
type input "[PERSON_NAME]"
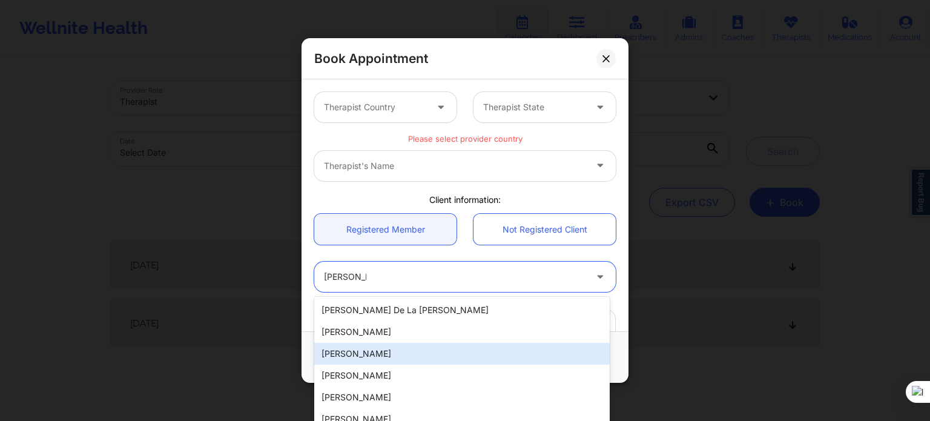
click at [405, 350] on div "[PERSON_NAME]" at bounding box center [461, 354] width 295 height 22
type input "[EMAIL_ADDRESS][DOMAIN_NAME]"
type input "[PHONE_NUMBER]"
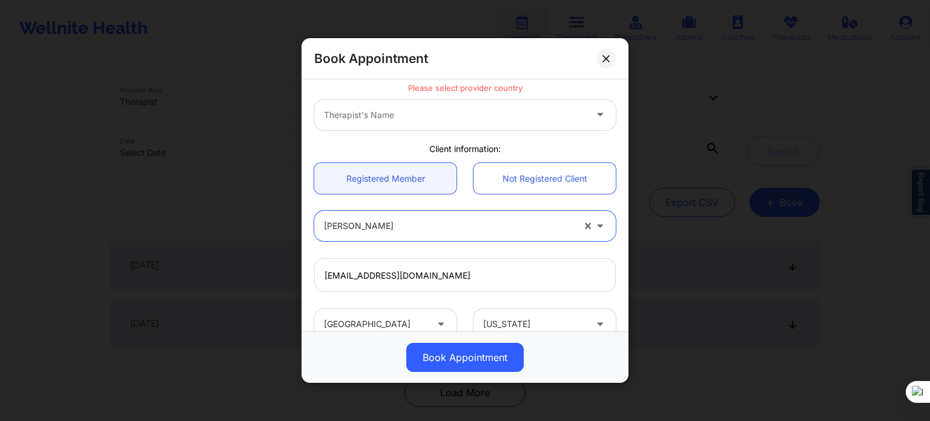
scroll to position [121, 0]
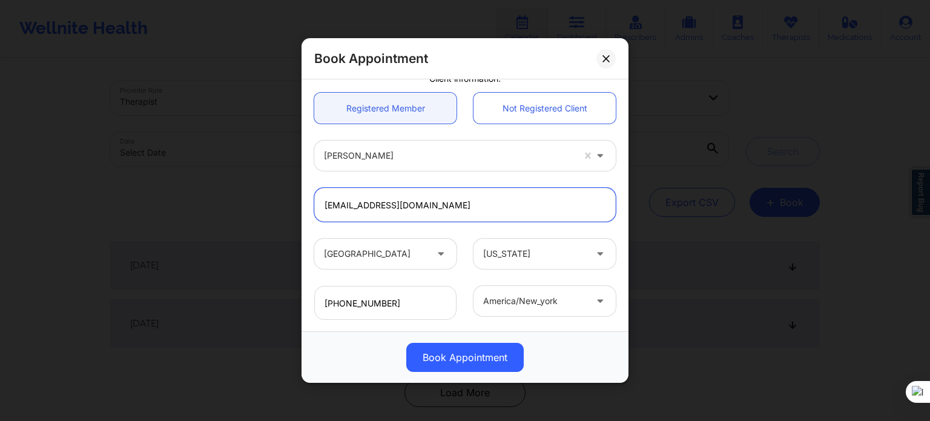
click at [591, 217] on input "[EMAIL_ADDRESS][DOMAIN_NAME]" at bounding box center [464, 205] width 301 height 34
click at [602, 225] on div "[EMAIL_ADDRESS][DOMAIN_NAME]" at bounding box center [465, 204] width 318 height 51
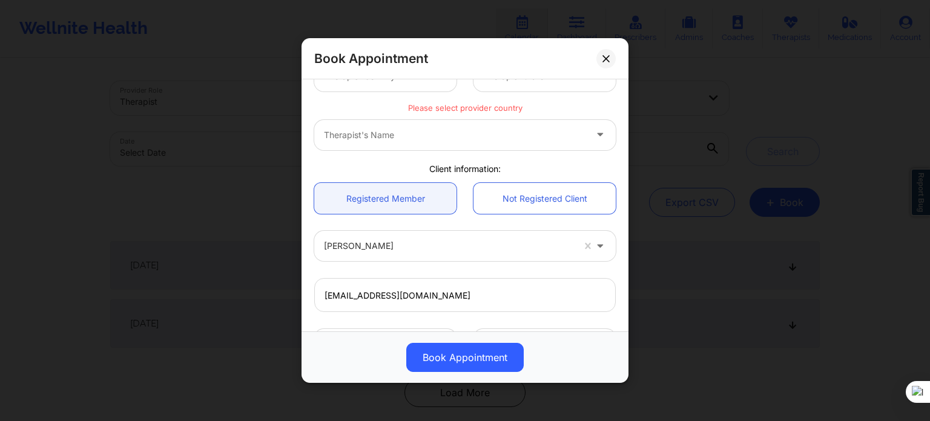
scroll to position [0, 0]
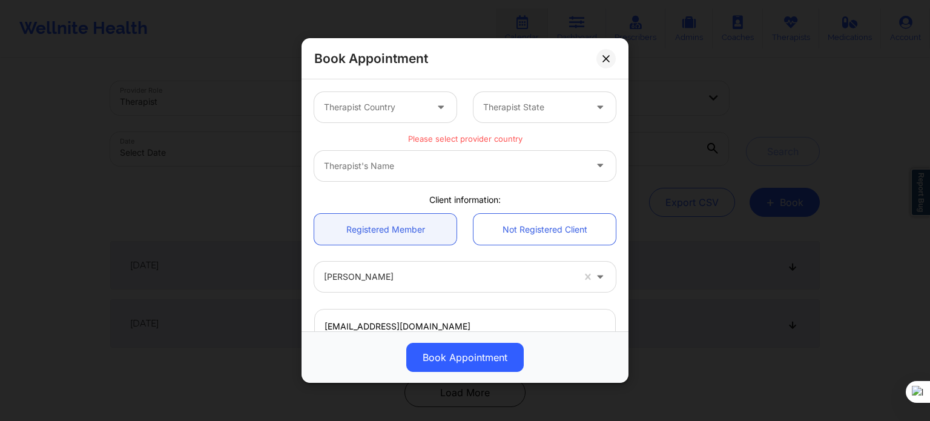
click at [422, 113] on div at bounding box center [375, 107] width 102 height 15
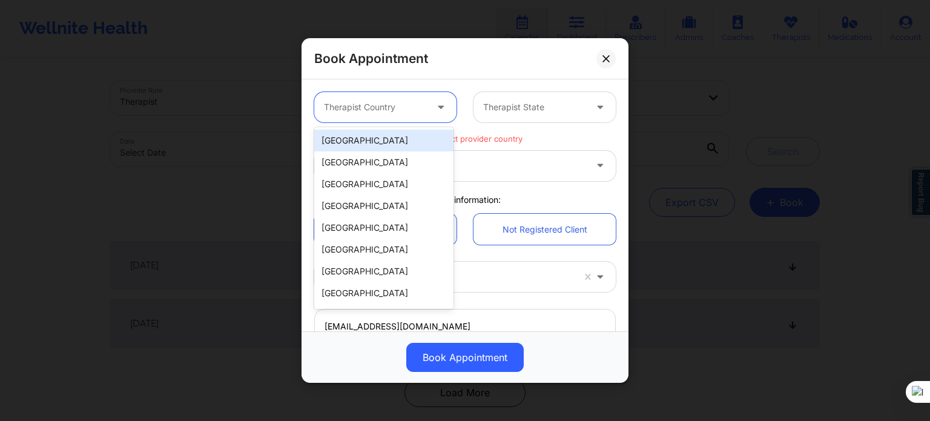
drag, startPoint x: 398, startPoint y: 149, endPoint x: 433, endPoint y: 131, distance: 39.3
click at [398, 149] on div "[GEOGRAPHIC_DATA]" at bounding box center [383, 141] width 139 height 22
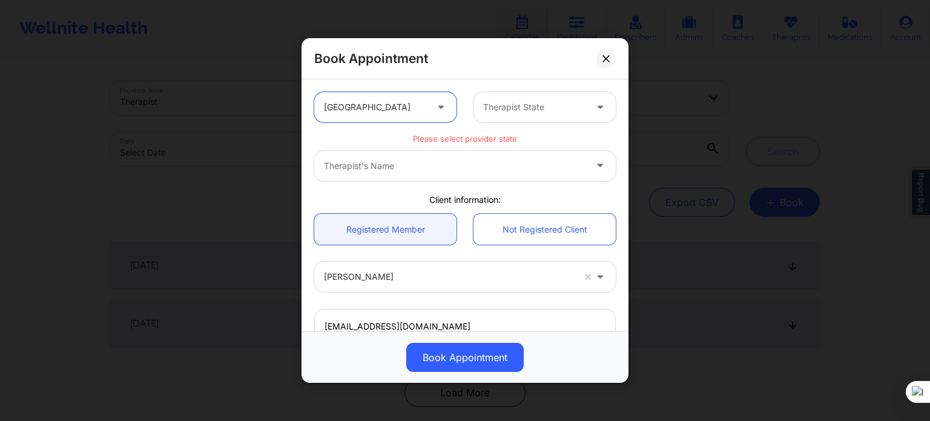
click at [504, 111] on div at bounding box center [534, 107] width 102 height 15
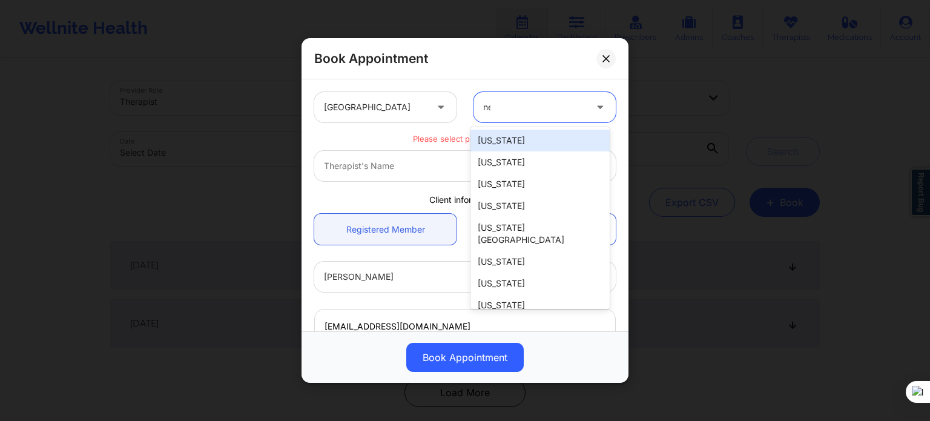
type input "new"
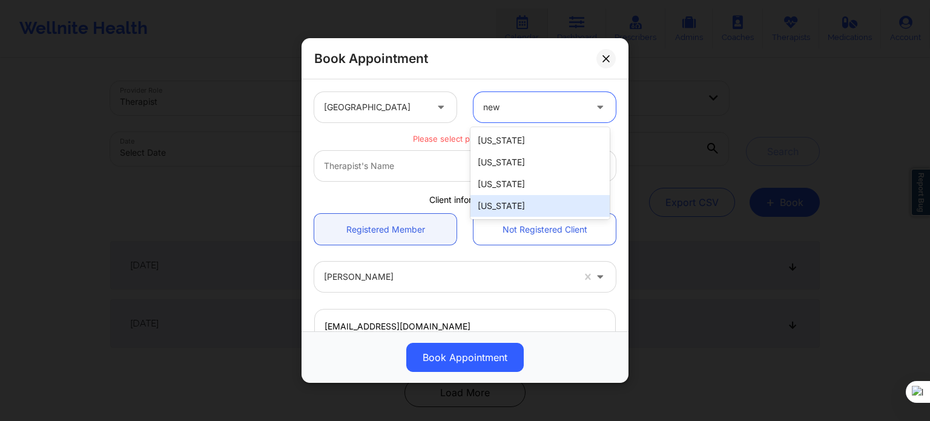
click at [503, 207] on div "[US_STATE]" at bounding box center [539, 206] width 139 height 22
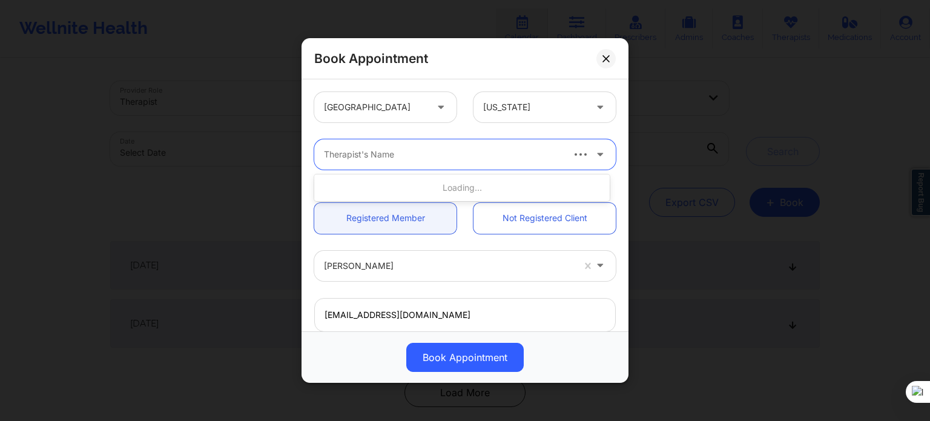
click at [484, 142] on div "Therapist's Name" at bounding box center [438, 154] width 248 height 30
type input "[PERSON_NAME] h"
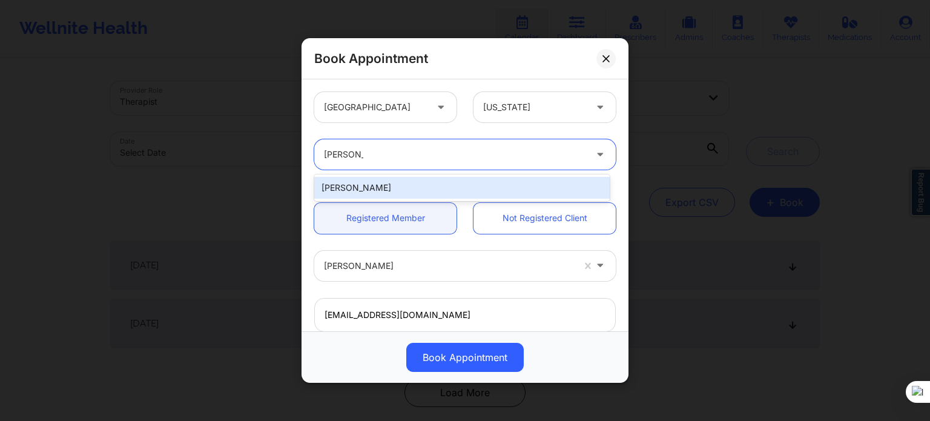
click at [436, 185] on div "[PERSON_NAME]" at bounding box center [461, 188] width 295 height 22
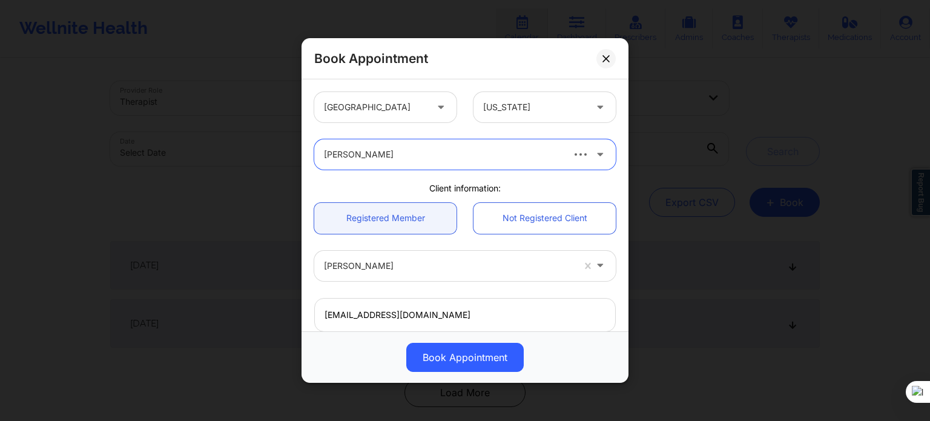
click at [611, 133] on div "option [PERSON_NAME], selected. [PERSON_NAME]" at bounding box center [465, 154] width 318 height 47
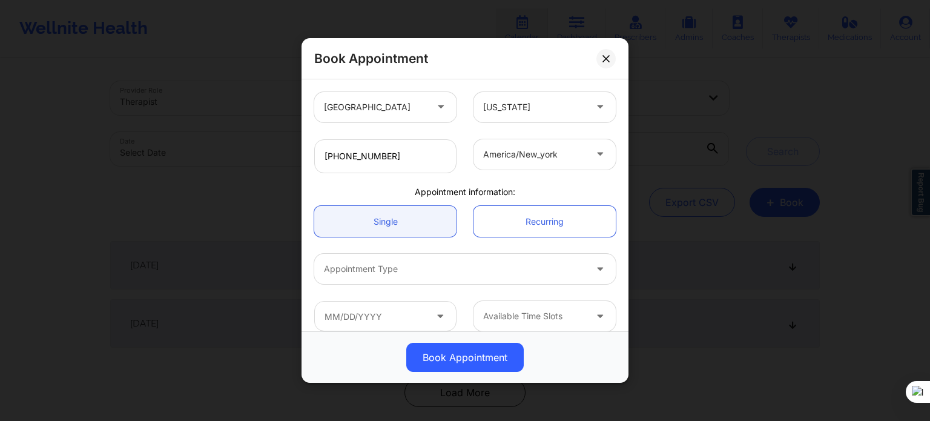
scroll to position [269, 0]
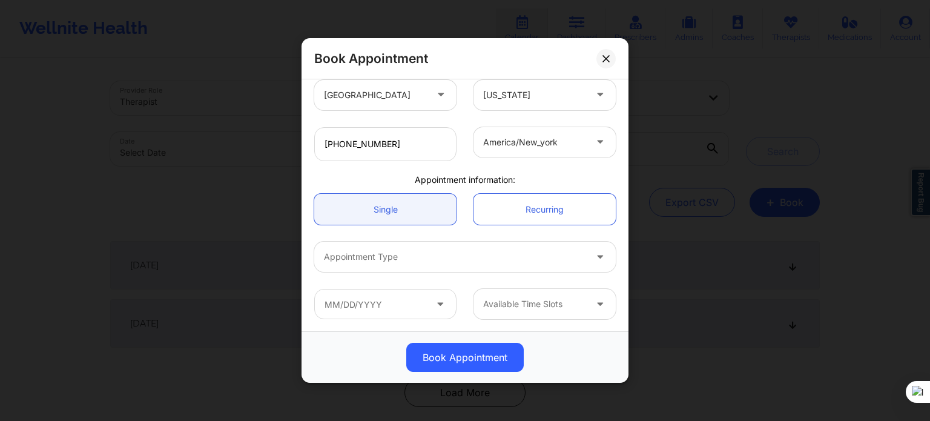
click at [392, 262] on div at bounding box center [454, 256] width 261 height 15
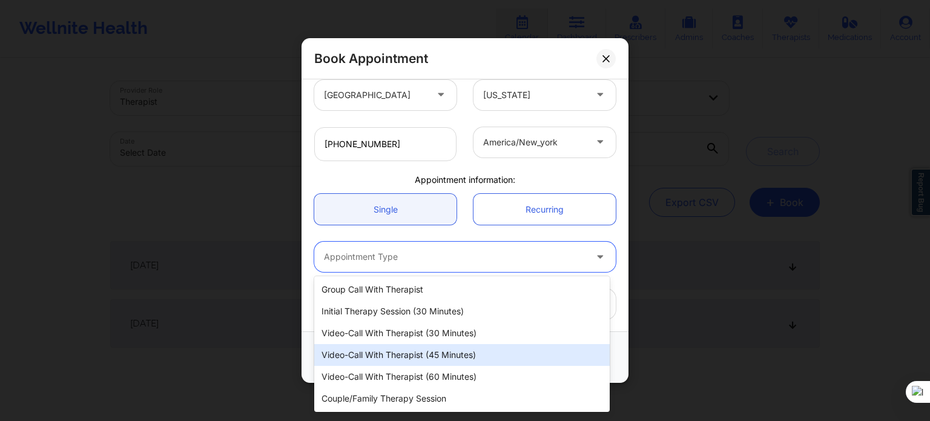
click at [401, 362] on div "Video-Call with Therapist (45 minutes)" at bounding box center [461, 355] width 295 height 22
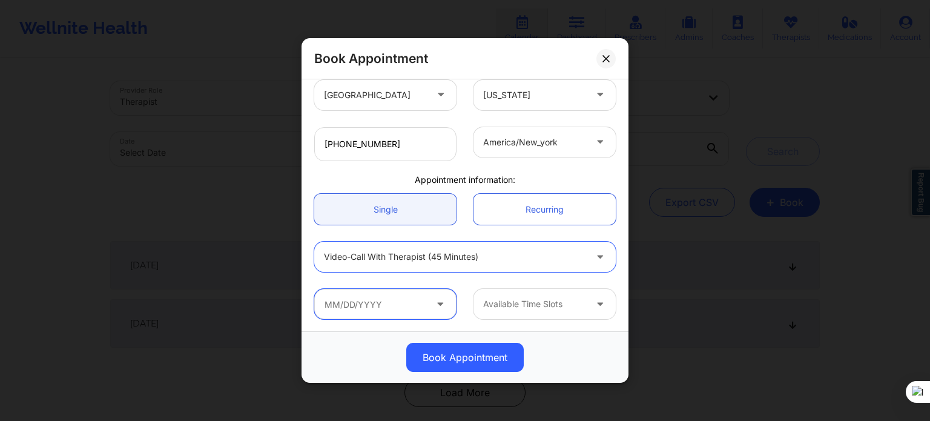
click at [394, 297] on input "text" at bounding box center [385, 304] width 142 height 30
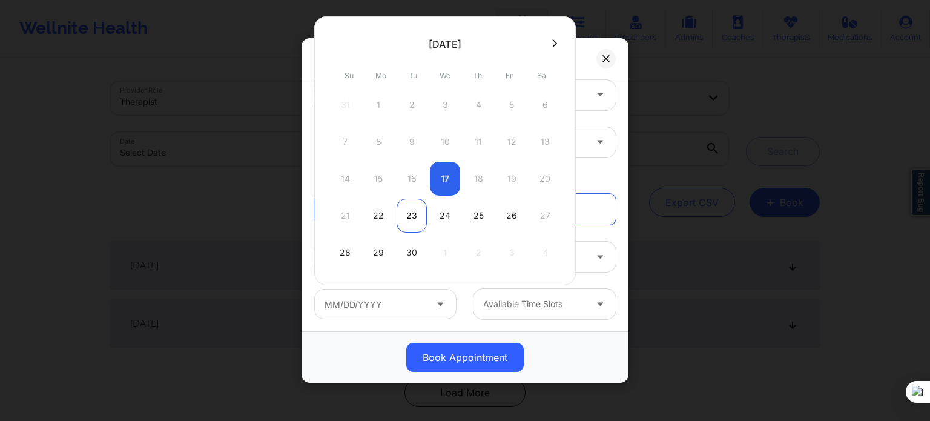
click at [413, 211] on div "23" at bounding box center [411, 215] width 30 height 34
type input "[DATE]"
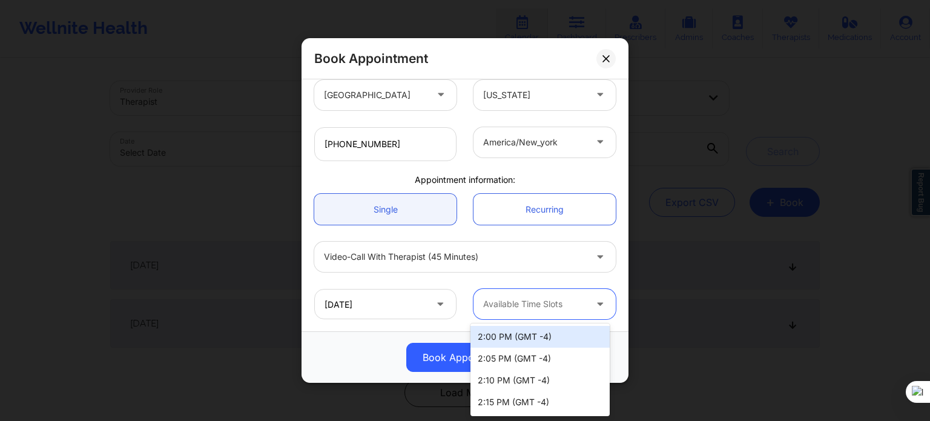
click at [525, 307] on div at bounding box center [534, 304] width 102 height 15
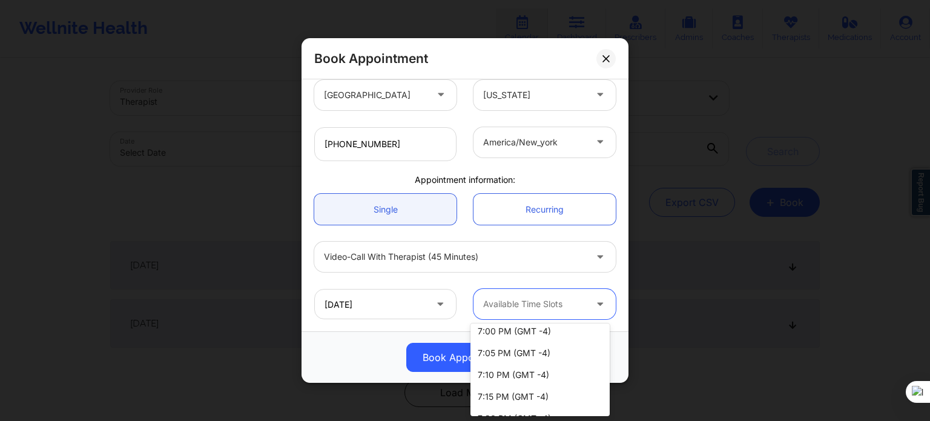
scroll to position [1331, 0]
click at [557, 280] on div "[DATE] 91 results available. Use Up and Down to choose options, press Enter to …" at bounding box center [465, 303] width 318 height 47
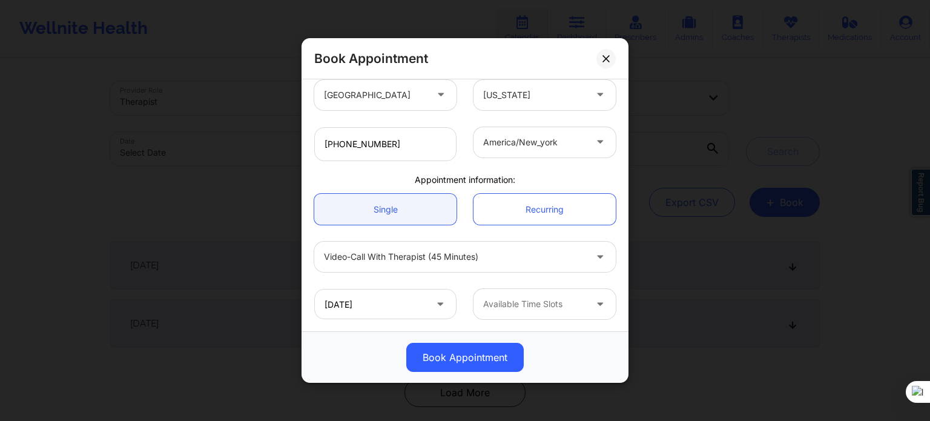
click at [544, 307] on div at bounding box center [534, 304] width 102 height 15
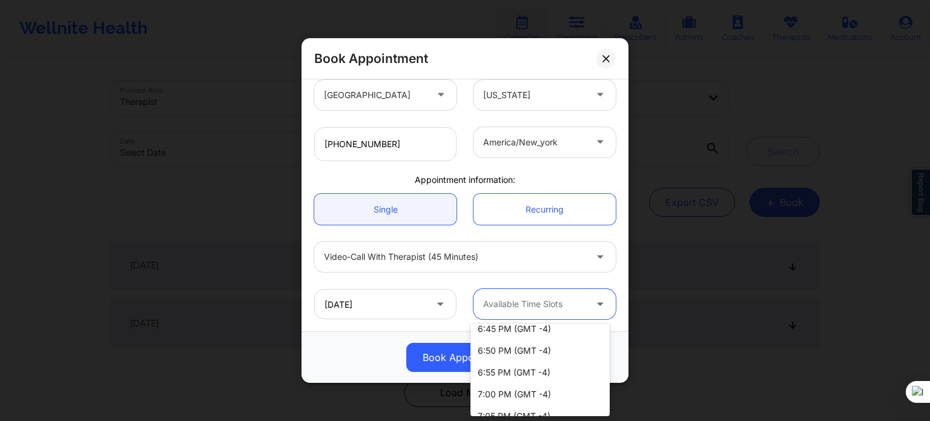
scroll to position [1271, 0]
click at [524, 378] on div "7:00 PM (GMT -4)" at bounding box center [539, 373] width 139 height 22
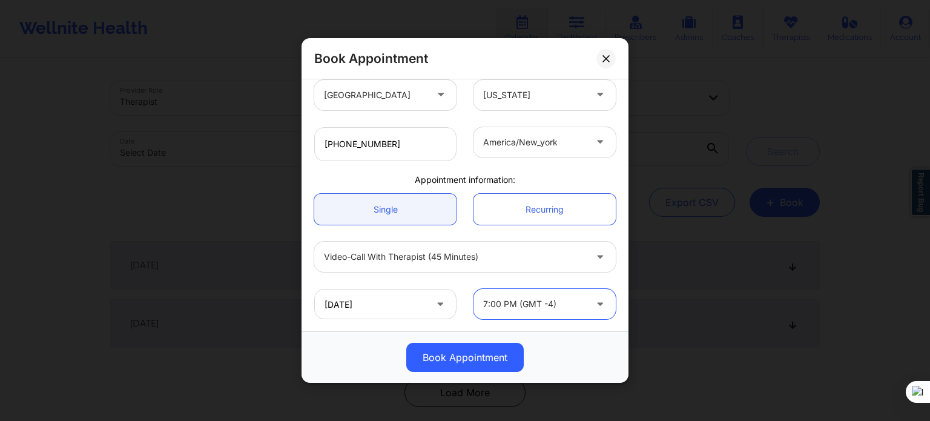
click at [551, 304] on div at bounding box center [534, 304] width 102 height 15
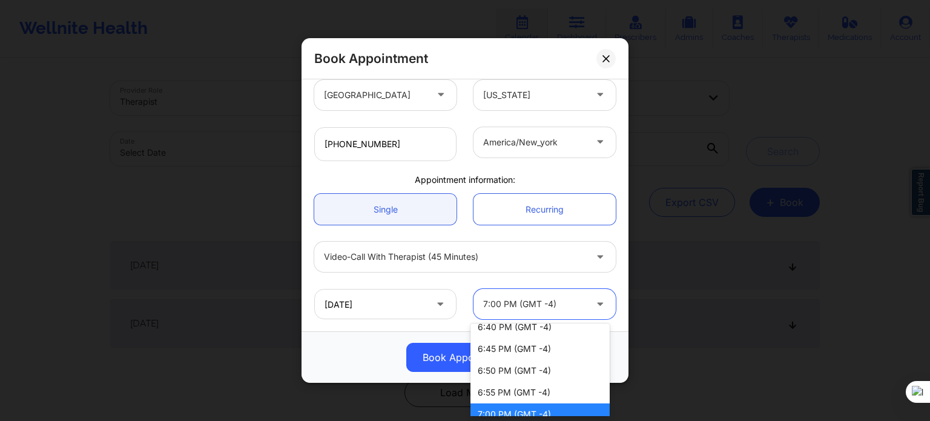
scroll to position [1229, 0]
click at [525, 411] on div "7:00 PM (GMT -4)" at bounding box center [539, 415] width 139 height 22
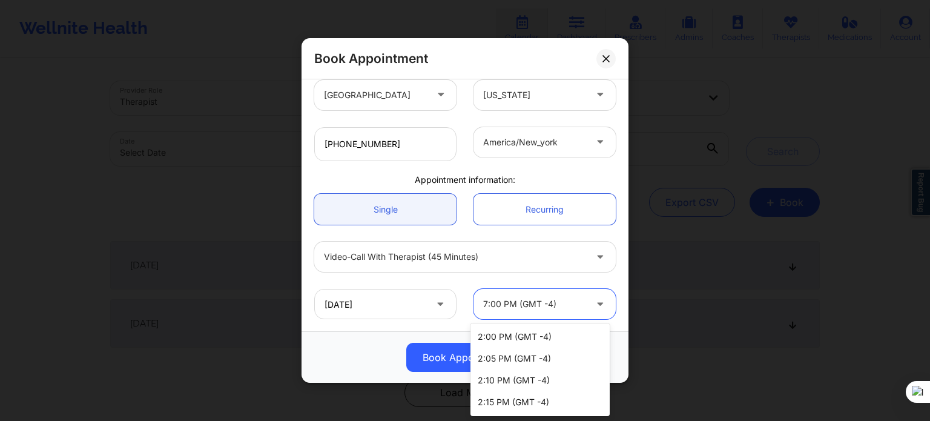
click at [543, 305] on div at bounding box center [534, 304] width 102 height 15
click at [543, 401] on div "9:30 PM (GMT -4)" at bounding box center [539, 403] width 139 height 22
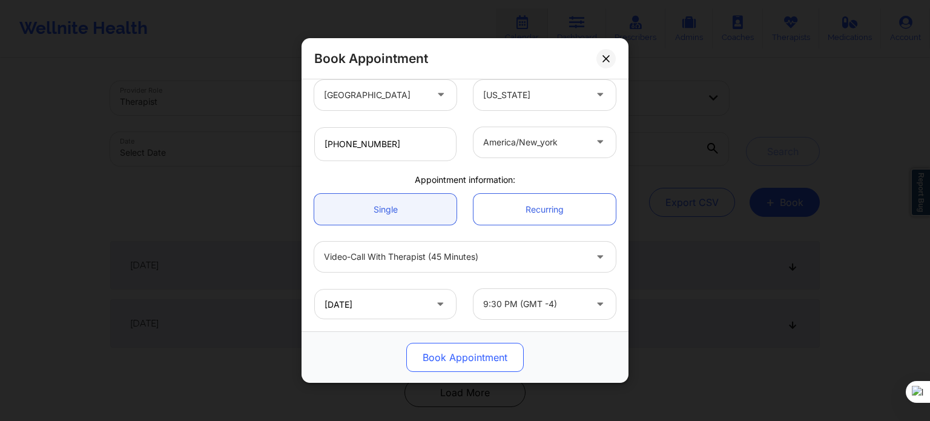
click at [490, 362] on button "Book Appointment" at bounding box center [464, 357] width 117 height 29
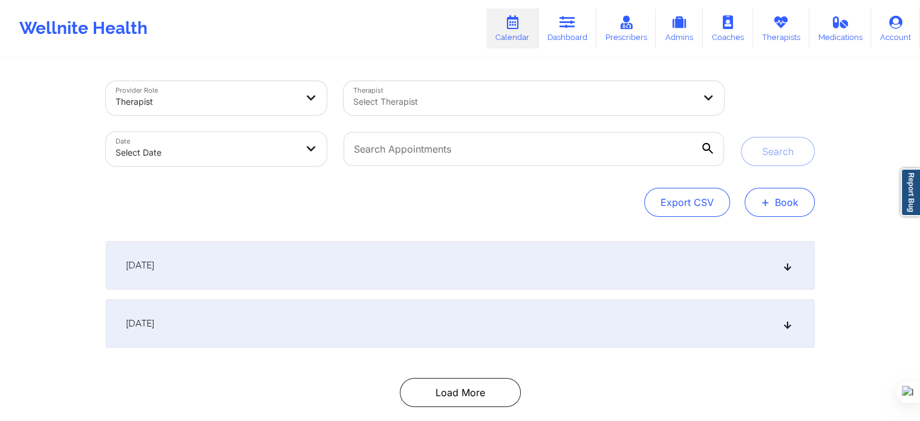
click at [793, 208] on button "+ Book" at bounding box center [780, 202] width 70 height 29
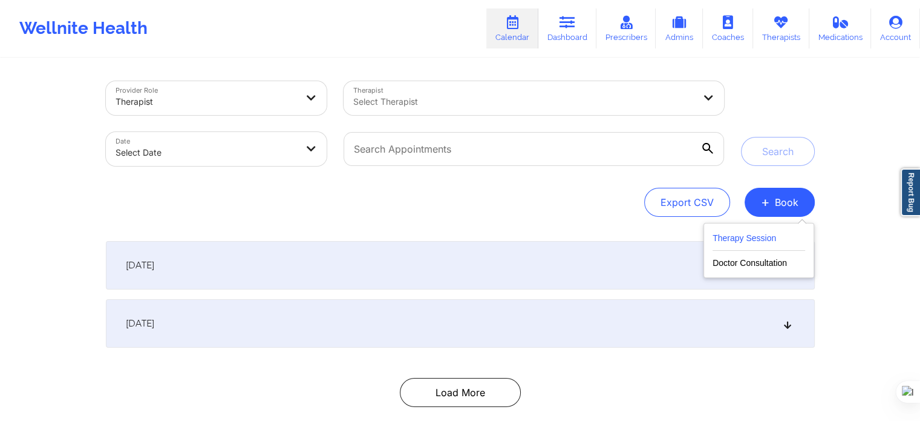
click at [747, 241] on button "Therapy Session" at bounding box center [759, 241] width 93 height 20
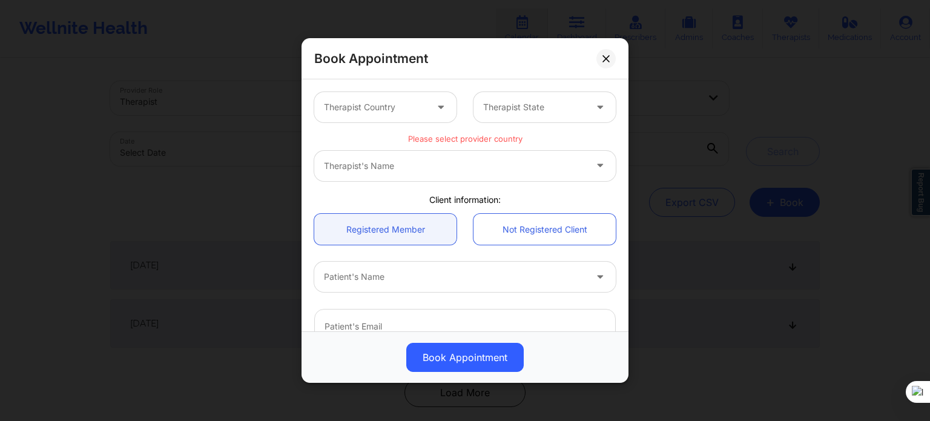
click at [716, 171] on div "Book Appointment Therapist Country Therapist State Please select provider count…" at bounding box center [465, 210] width 930 height 421
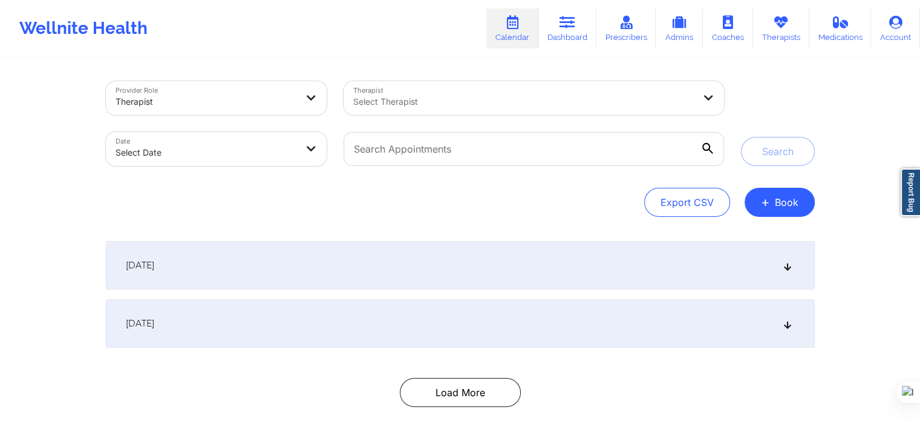
click at [763, 218] on div "Provider Role Therapist Therapist Select Therapist Date Select Date Search Expo…" at bounding box center [460, 248] width 726 height 378
click at [767, 212] on button "+ Book" at bounding box center [780, 202] width 70 height 29
click at [765, 241] on button "Therapy Session" at bounding box center [759, 241] width 93 height 20
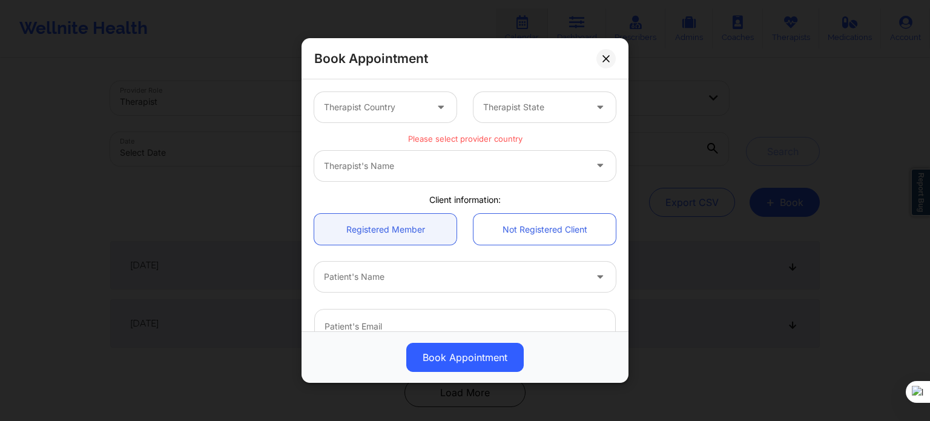
click at [385, 287] on div "Patient's Name" at bounding box center [450, 276] width 272 height 30
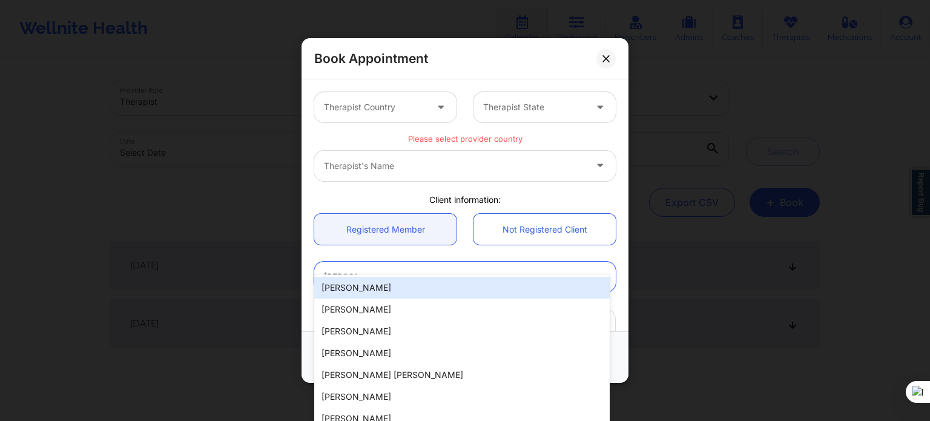
scroll to position [61, 0]
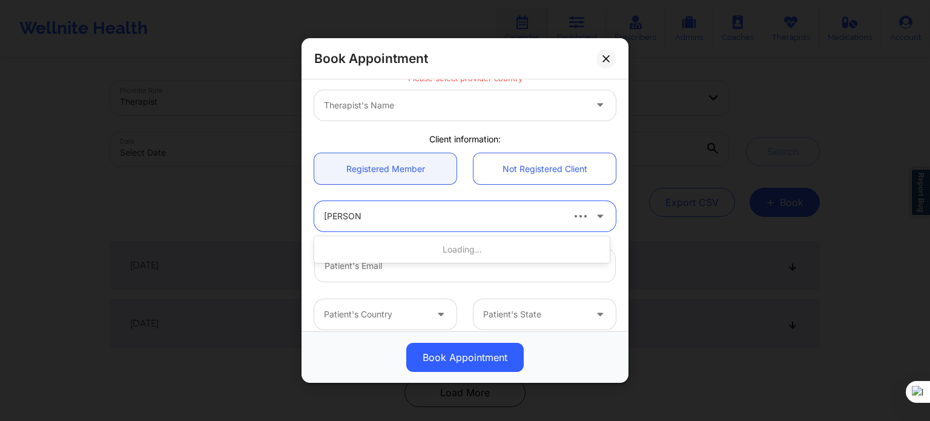
type input "[PERSON_NAME]"
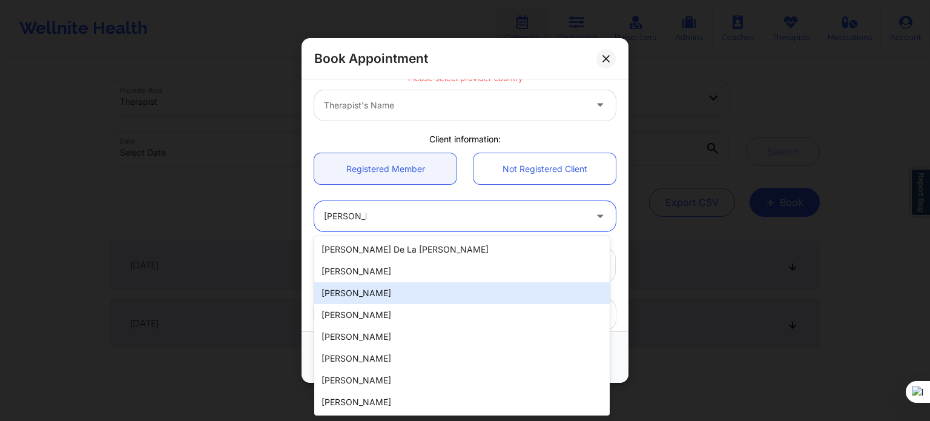
click at [395, 294] on div "[PERSON_NAME]" at bounding box center [461, 293] width 295 height 22
type input "[EMAIL_ADDRESS][DOMAIN_NAME]"
type input "[PHONE_NUMBER]"
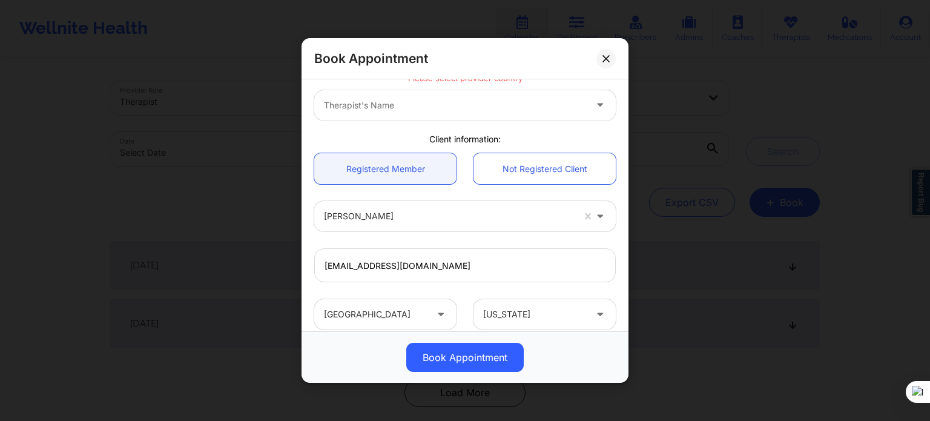
click at [610, 272] on div "[EMAIL_ADDRESS][DOMAIN_NAME]" at bounding box center [465, 265] width 318 height 34
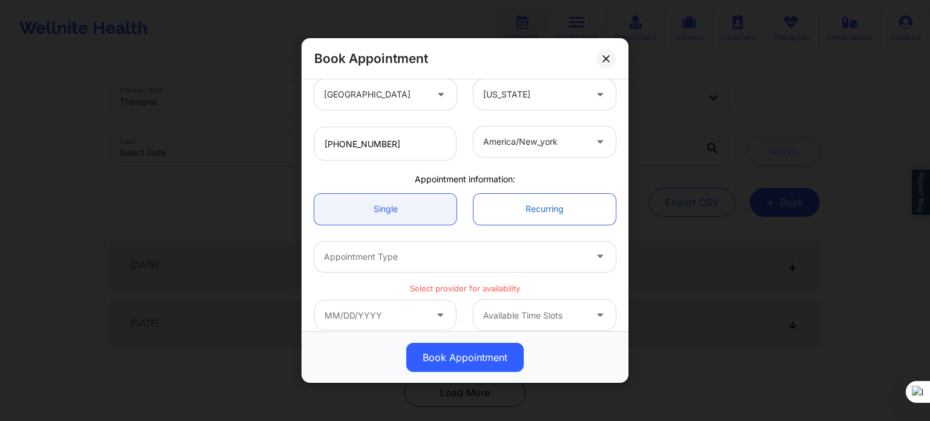
scroll to position [292, 0]
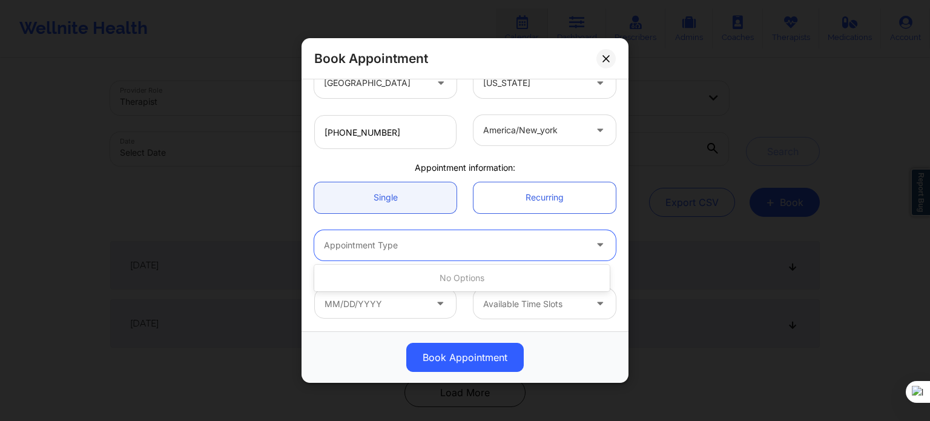
click at [502, 254] on div "Appointment Type" at bounding box center [450, 245] width 272 height 30
click at [404, 187] on link "Single" at bounding box center [385, 197] width 142 height 31
click at [397, 255] on div "Appointment Type" at bounding box center [450, 245] width 272 height 30
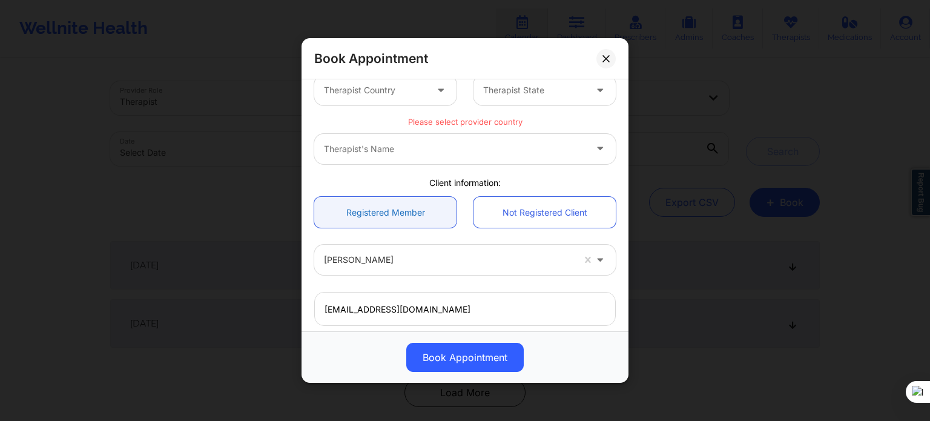
scroll to position [0, 0]
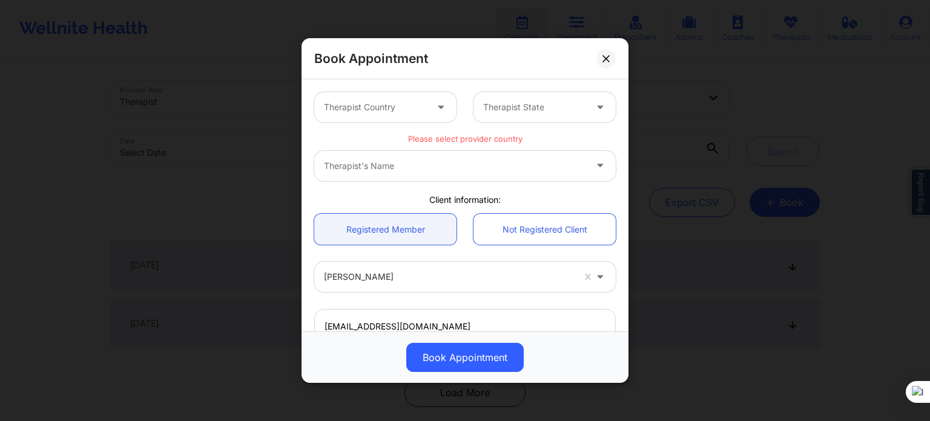
click at [400, 164] on div "Therapist's Name" at bounding box center [464, 166] width 301 height 30
click at [382, 103] on div at bounding box center [375, 107] width 102 height 15
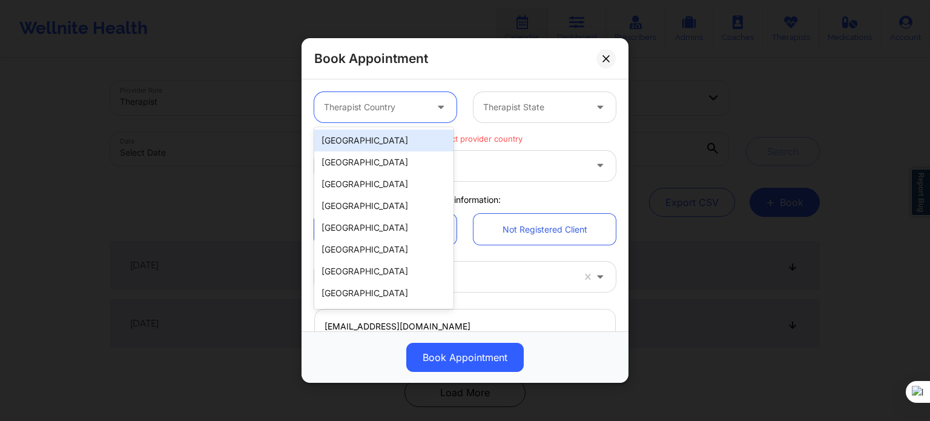
click at [375, 141] on div "[GEOGRAPHIC_DATA]" at bounding box center [383, 141] width 139 height 22
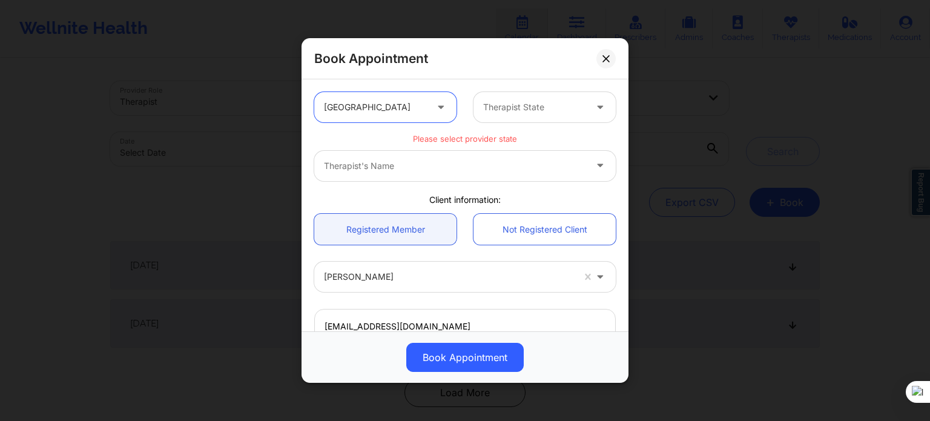
click at [489, 116] on div "Therapist State" at bounding box center [529, 107] width 113 height 30
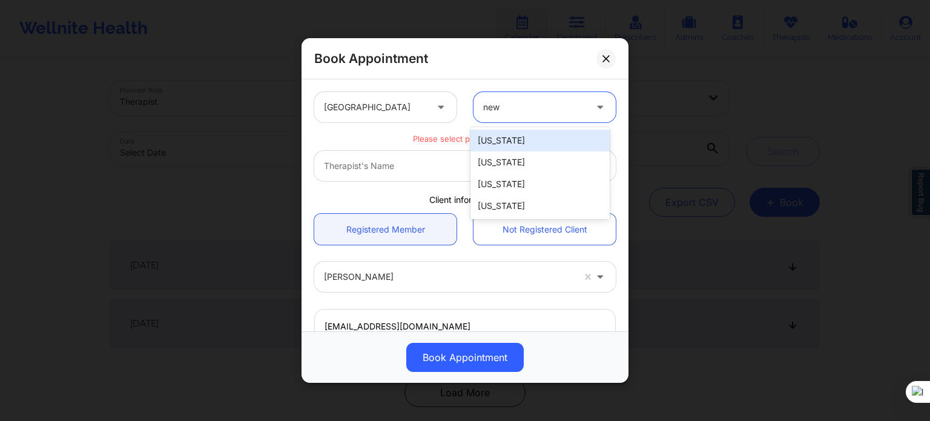
type input "new y"
click at [494, 141] on div "[US_STATE]" at bounding box center [539, 141] width 139 height 22
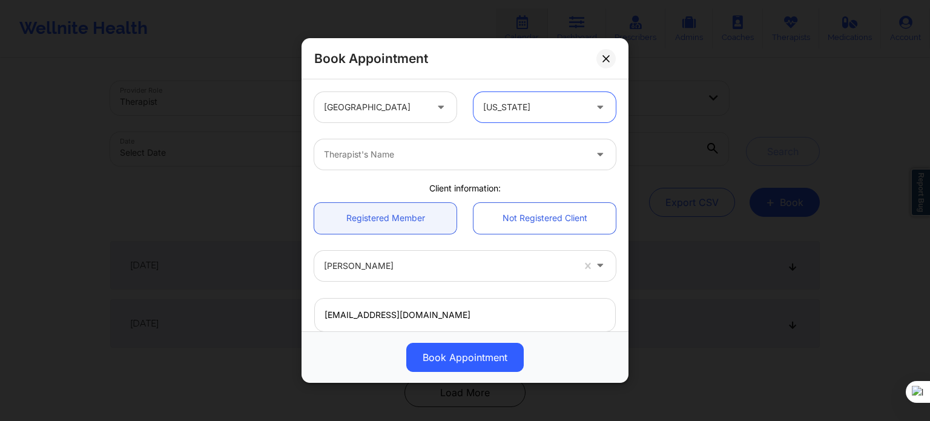
click at [493, 156] on div at bounding box center [454, 154] width 261 height 15
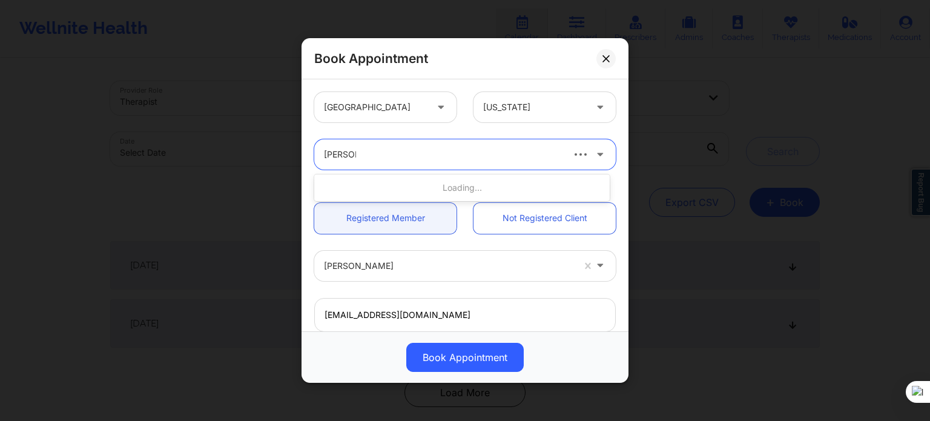
type input "[PERSON_NAME] h"
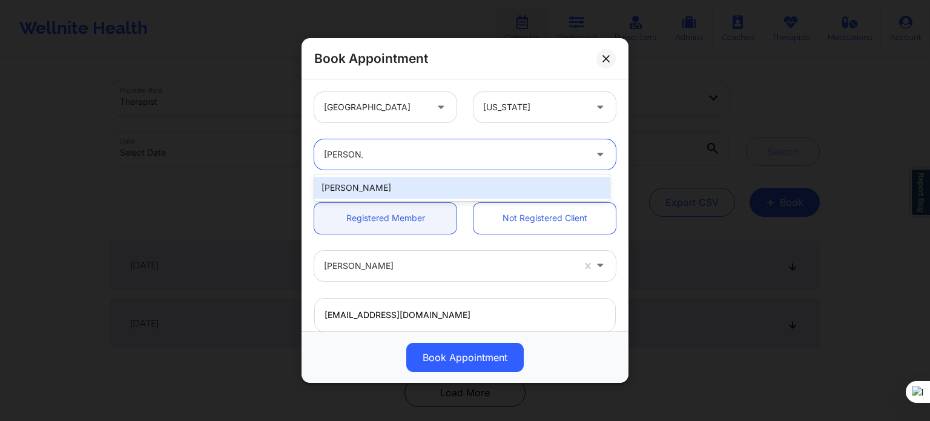
click at [363, 184] on div "[PERSON_NAME]" at bounding box center [461, 188] width 295 height 22
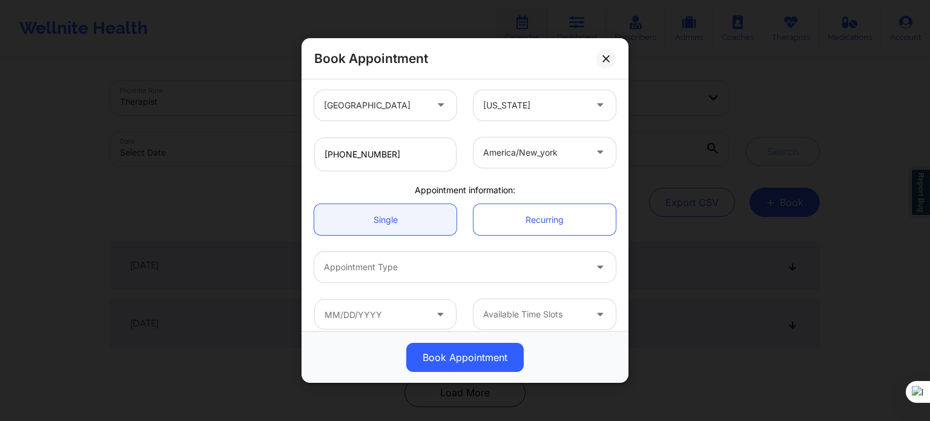
scroll to position [269, 0]
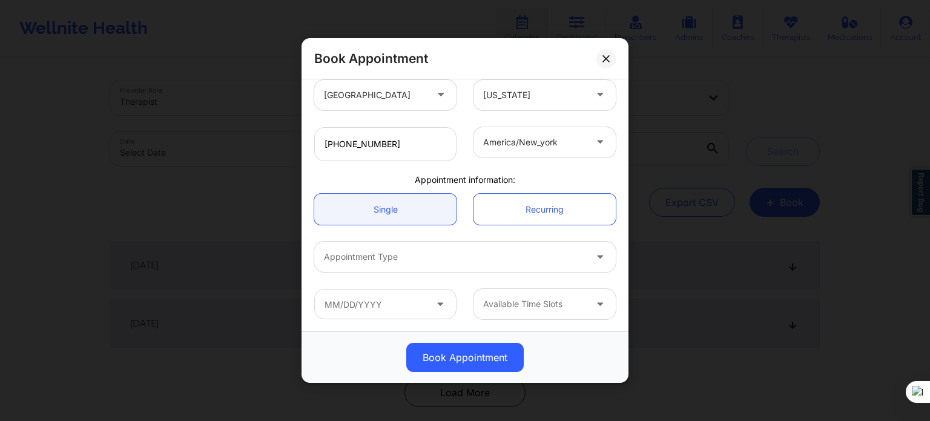
click at [422, 252] on div at bounding box center [454, 256] width 261 height 15
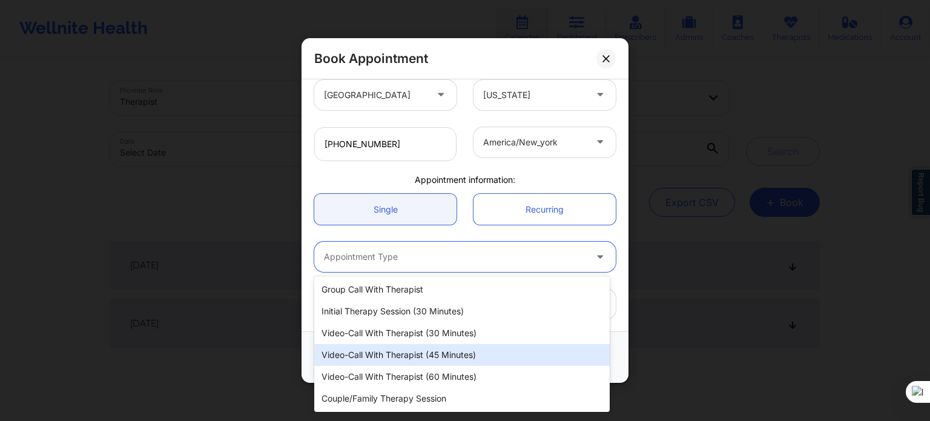
click at [409, 359] on div "Video-Call with Therapist (45 minutes)" at bounding box center [461, 355] width 295 height 22
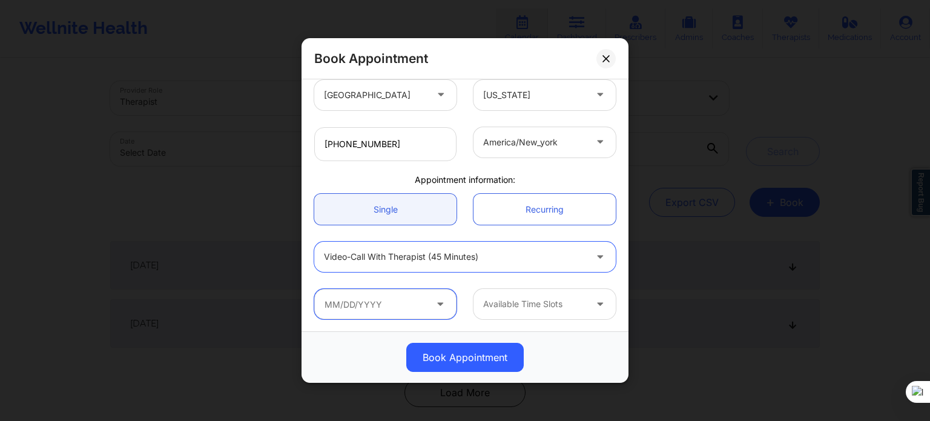
click at [435, 311] on input "text" at bounding box center [385, 304] width 142 height 30
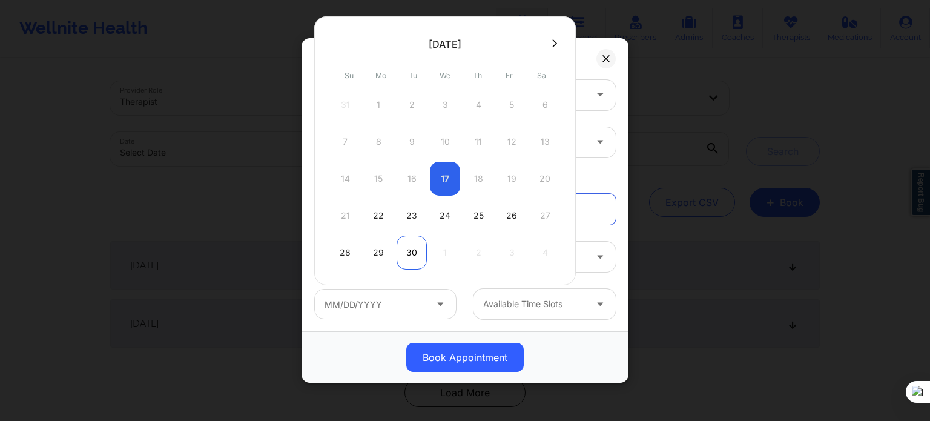
click at [410, 248] on div "30" at bounding box center [411, 252] width 30 height 34
type input "[DATE]"
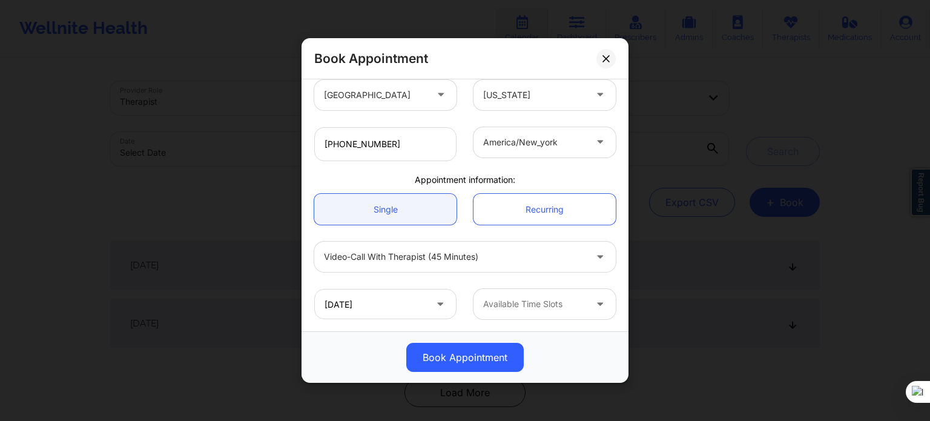
click at [545, 302] on div at bounding box center [534, 304] width 102 height 15
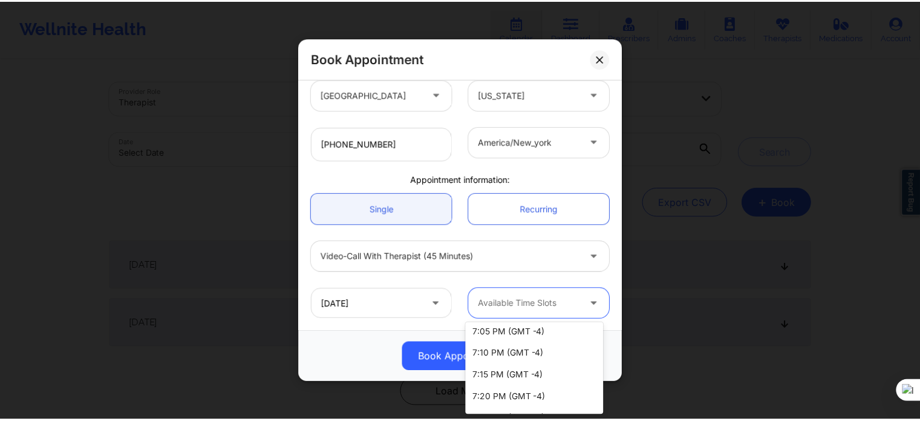
scroll to position [1290, 0]
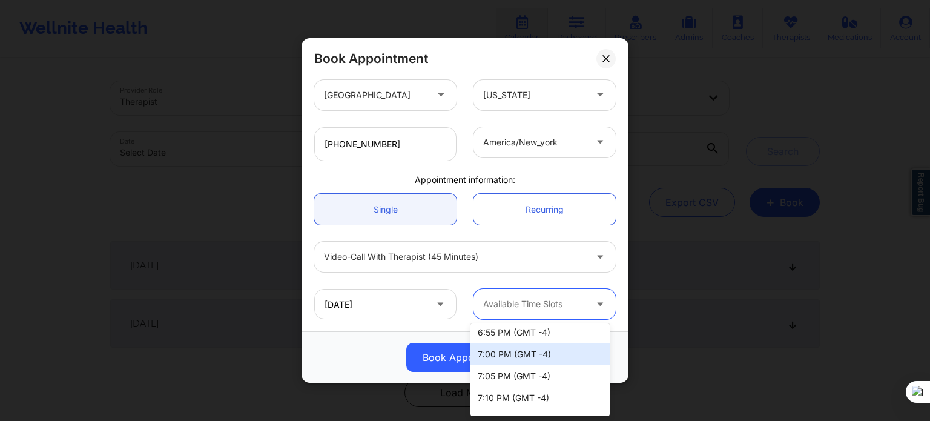
click at [519, 361] on div "7:00 PM (GMT -4)" at bounding box center [539, 354] width 139 height 22
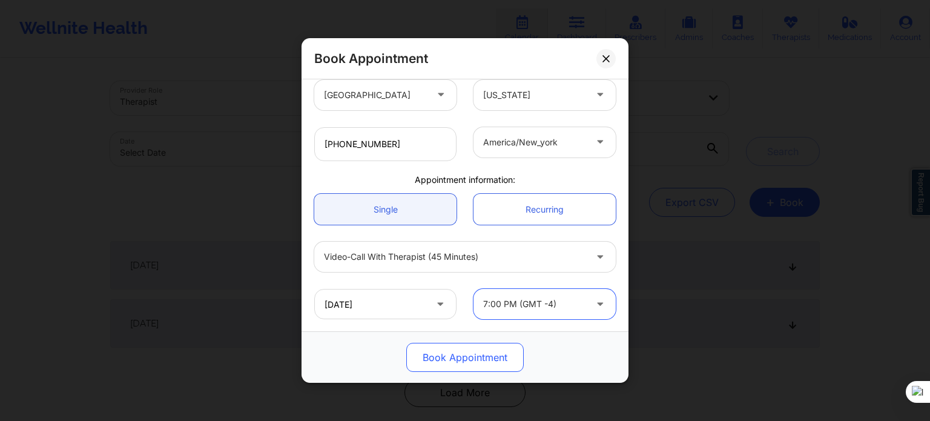
click at [516, 353] on button "Book Appointment" at bounding box center [464, 357] width 117 height 29
